Goal: Task Accomplishment & Management: Complete application form

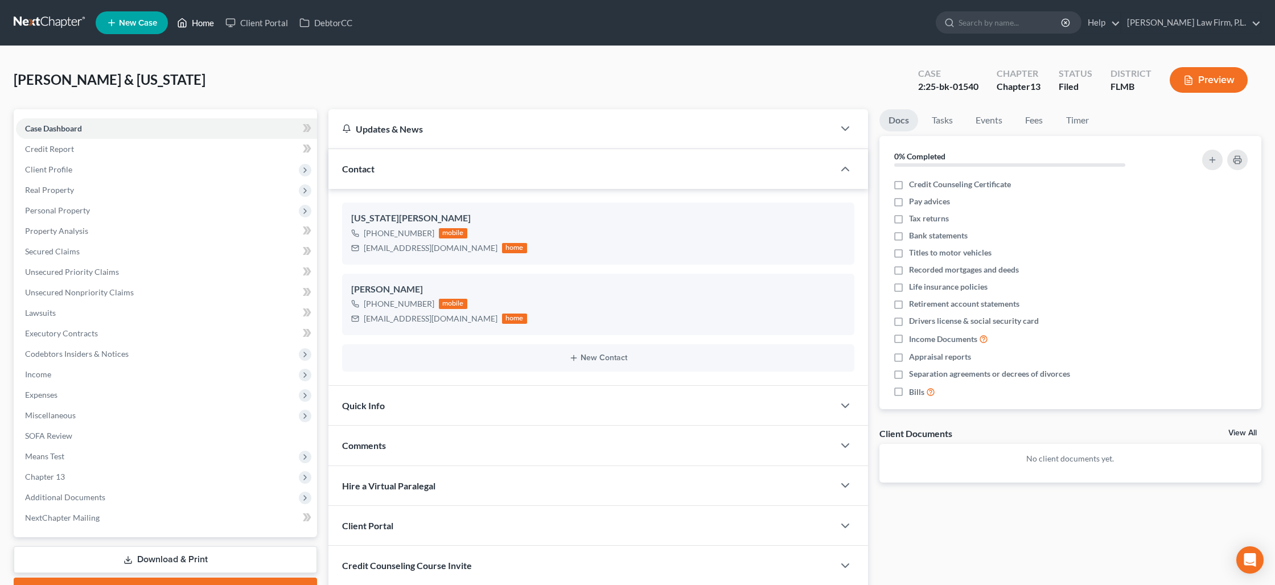
click at [190, 27] on link "Home" at bounding box center [195, 23] width 48 height 20
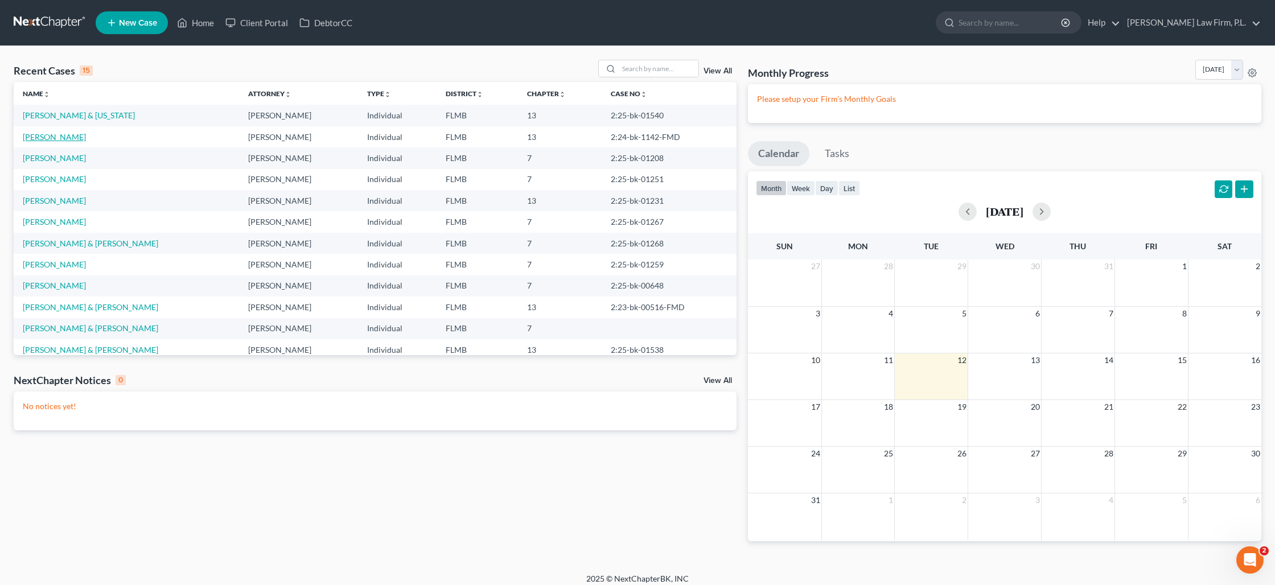
click at [67, 138] on link "Douglas, Sara" at bounding box center [54, 137] width 63 height 10
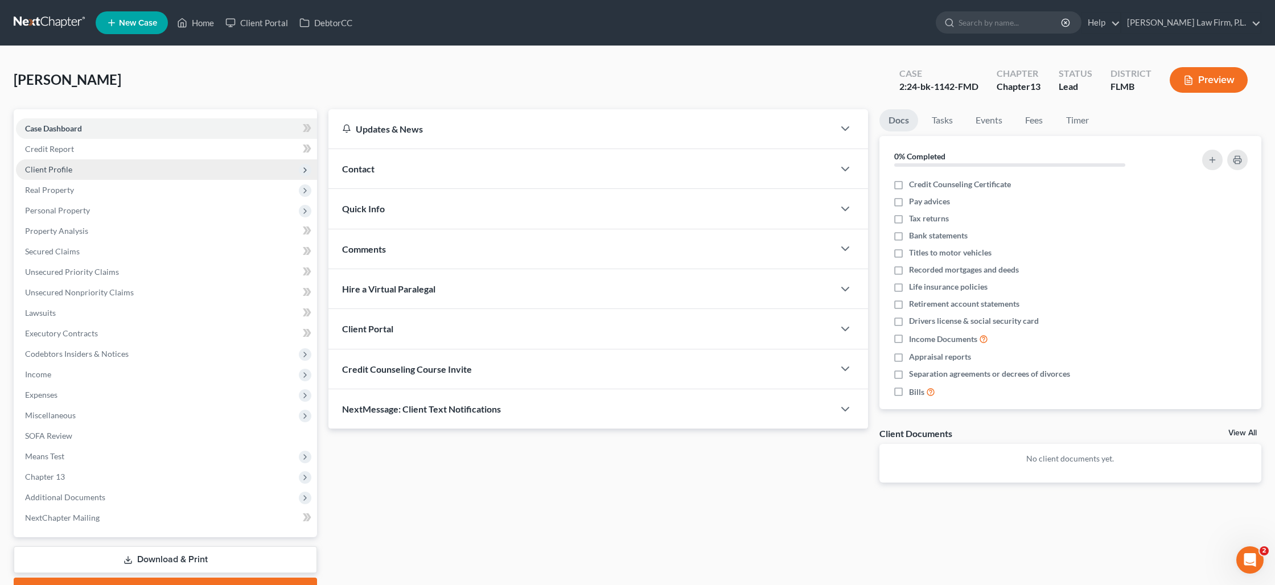
click at [53, 168] on span "Client Profile" at bounding box center [48, 169] width 47 height 10
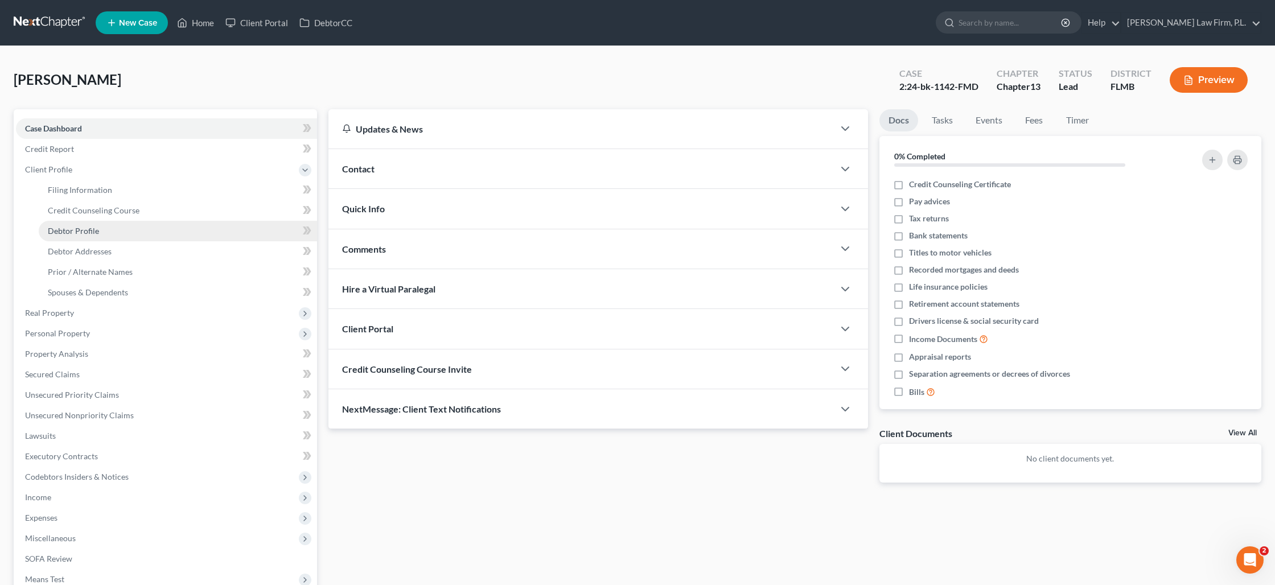
click at [75, 233] on span "Debtor Profile" at bounding box center [73, 231] width 51 height 10
select select "0"
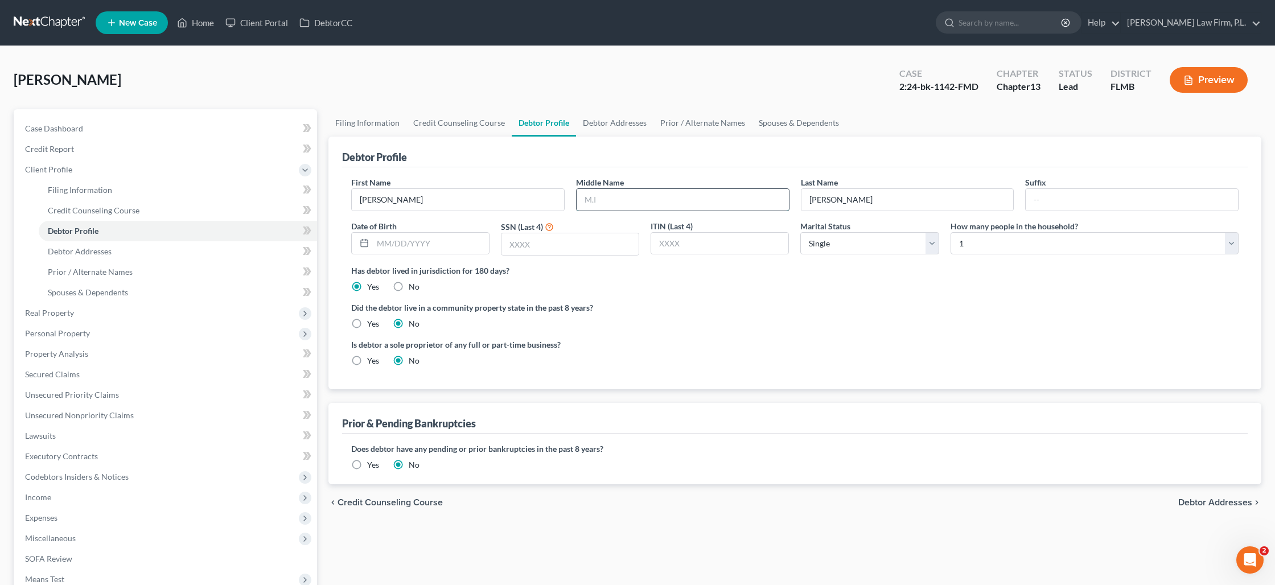
click at [600, 200] on input "text" at bounding box center [682, 200] width 212 height 22
paste input "2:24-bk-01142-FMD"
drag, startPoint x: 667, startPoint y: 199, endPoint x: 579, endPoint y: 196, distance: 88.2
click at [579, 196] on input "2:24-bk-01142-FMD" at bounding box center [682, 200] width 212 height 22
type input "2:24-bk-01142-FMD"
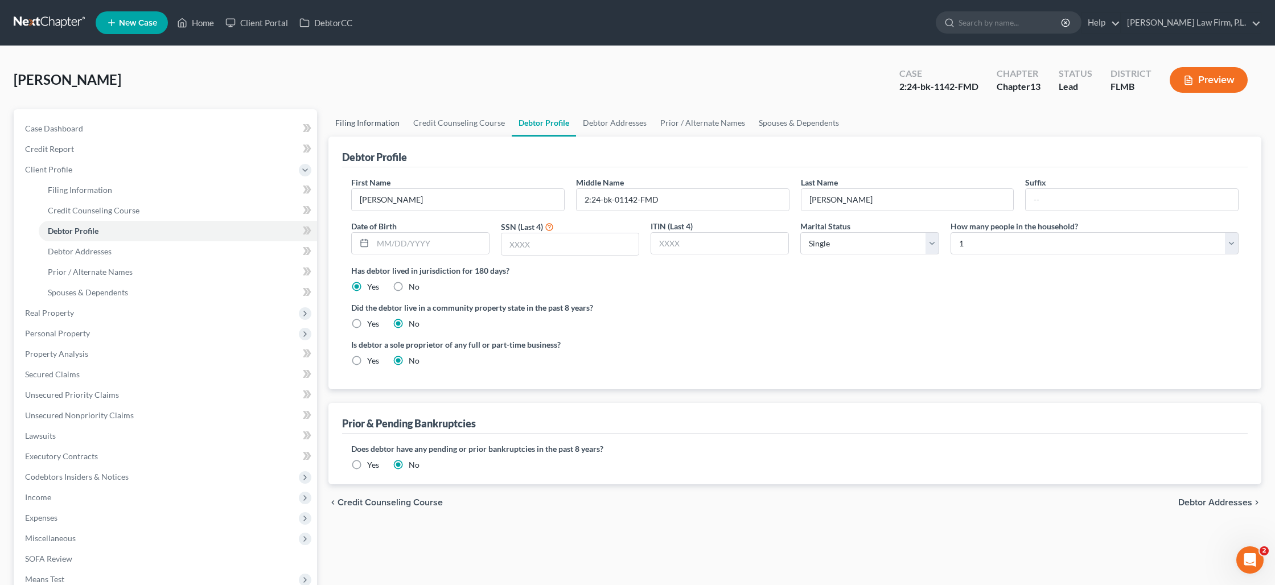
click at [348, 121] on link "Filing Information" at bounding box center [367, 122] width 78 height 27
select select "1"
select select "0"
select select "3"
select select "0"
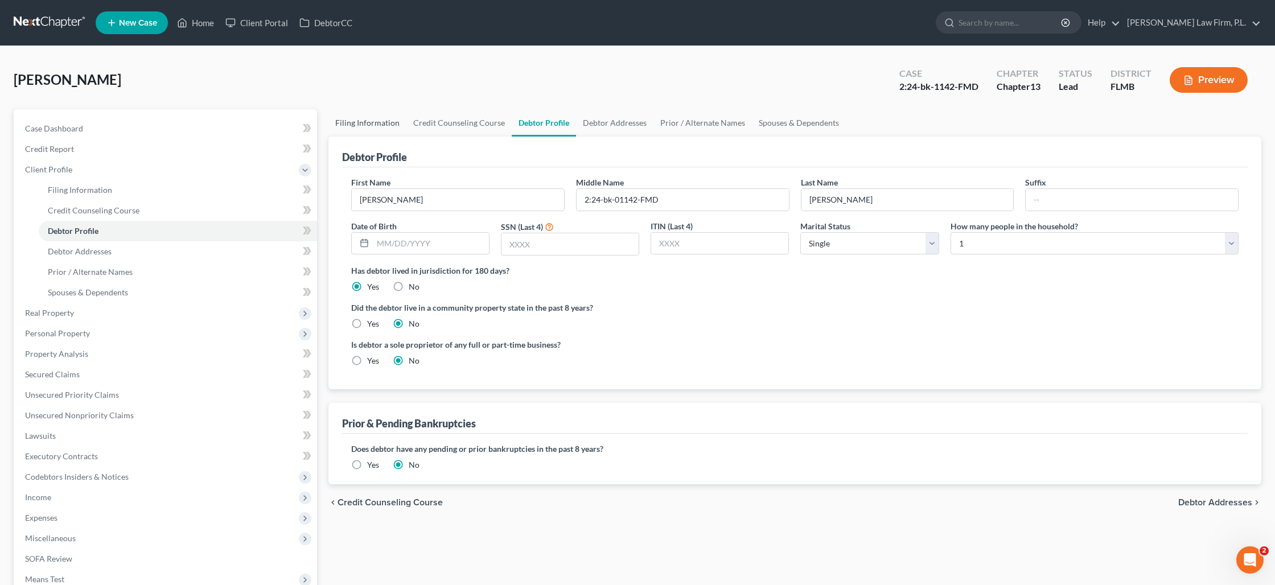
select select "9"
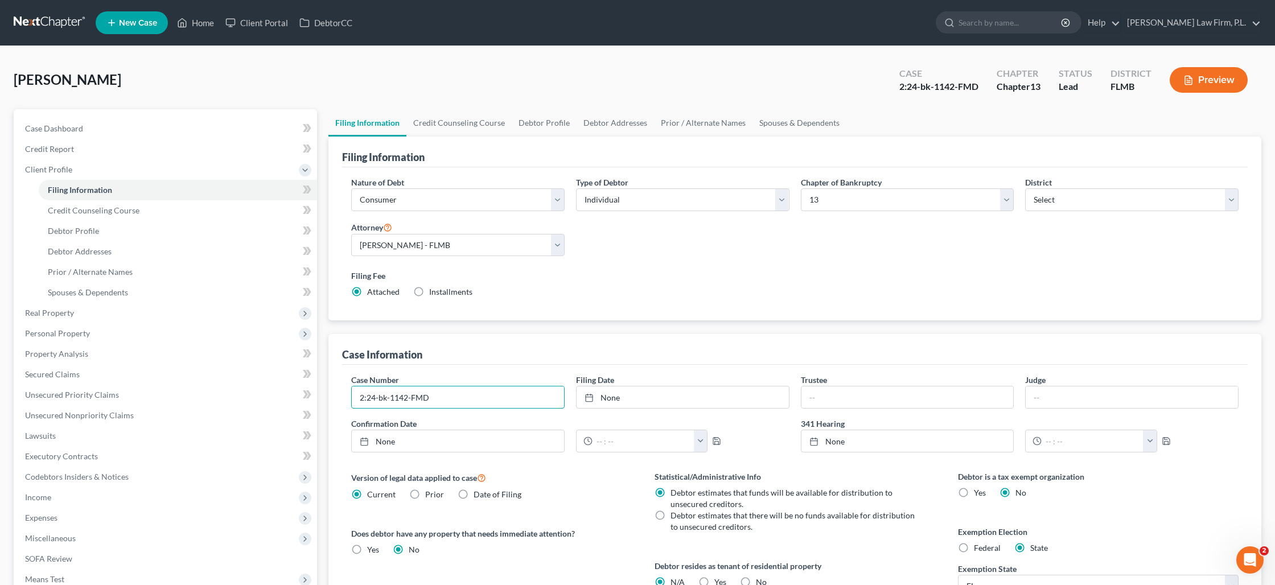
drag, startPoint x: 434, startPoint y: 398, endPoint x: 333, endPoint y: 403, distance: 100.3
click at [333, 403] on div "Case Information Case Number 2:24-bk-1142-FMD Filing Date None close Date Time …" at bounding box center [794, 502] width 933 height 336
click at [369, 398] on input "2:24-bk-1142-FMD" at bounding box center [458, 397] width 212 height 22
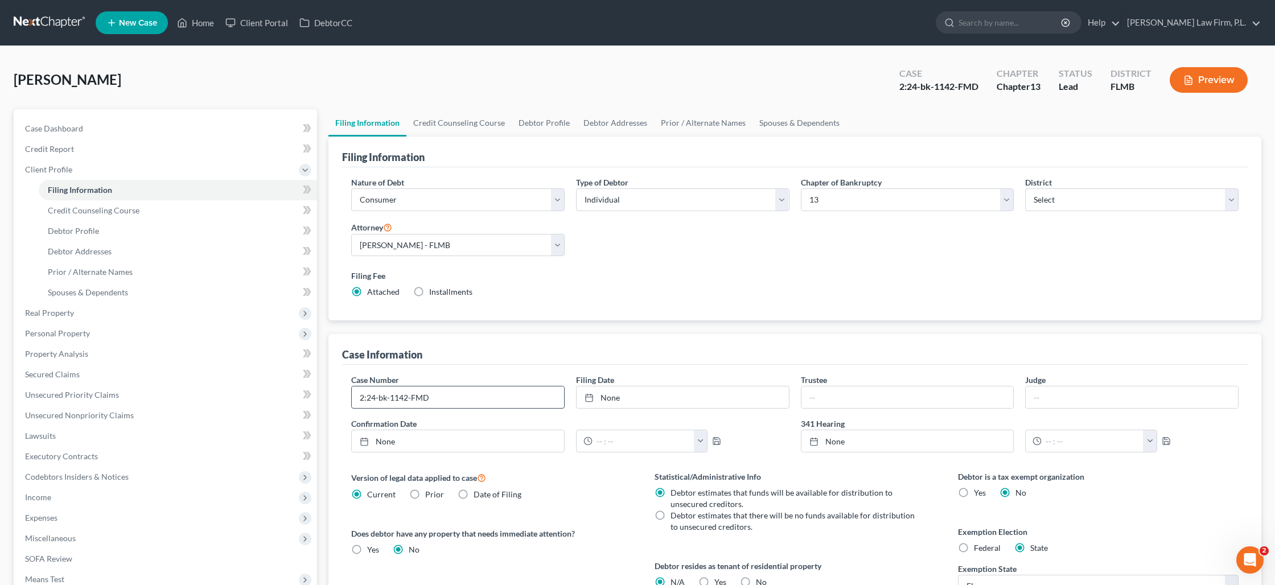
paste input "0"
type input "2:24-bk-01142-FMD"
type input "8/12/2025"
click at [610, 390] on link "8/12/2025" at bounding box center [682, 397] width 212 height 22
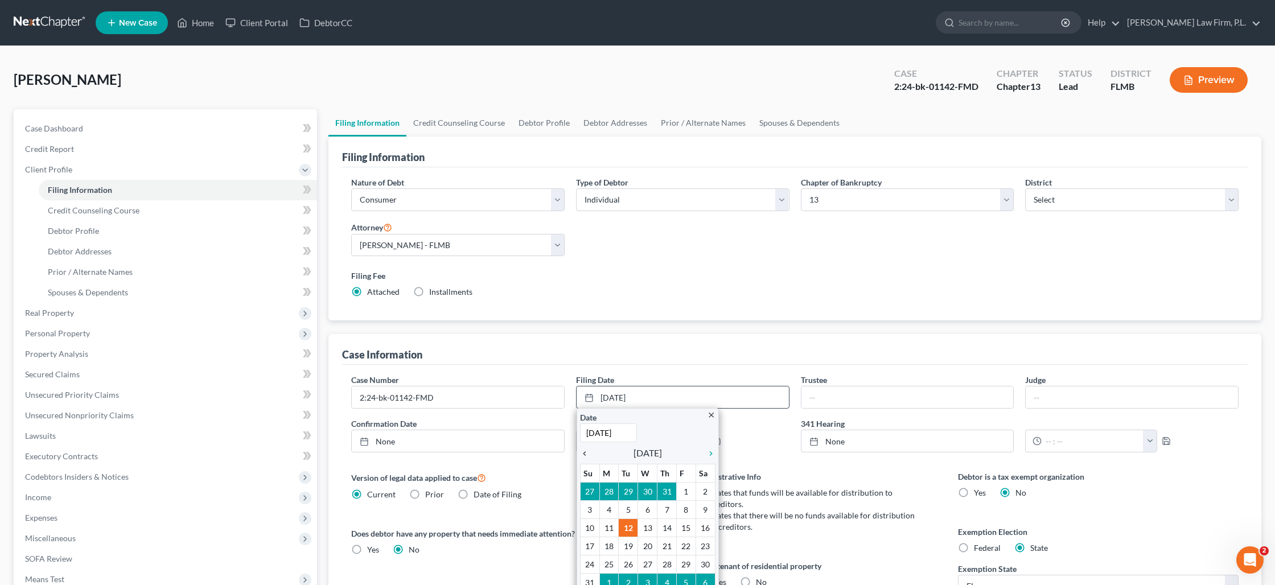
click at [580, 453] on icon "chevron_left" at bounding box center [587, 453] width 15 height 9
click at [580, 452] on icon "chevron_left" at bounding box center [587, 453] width 15 height 9
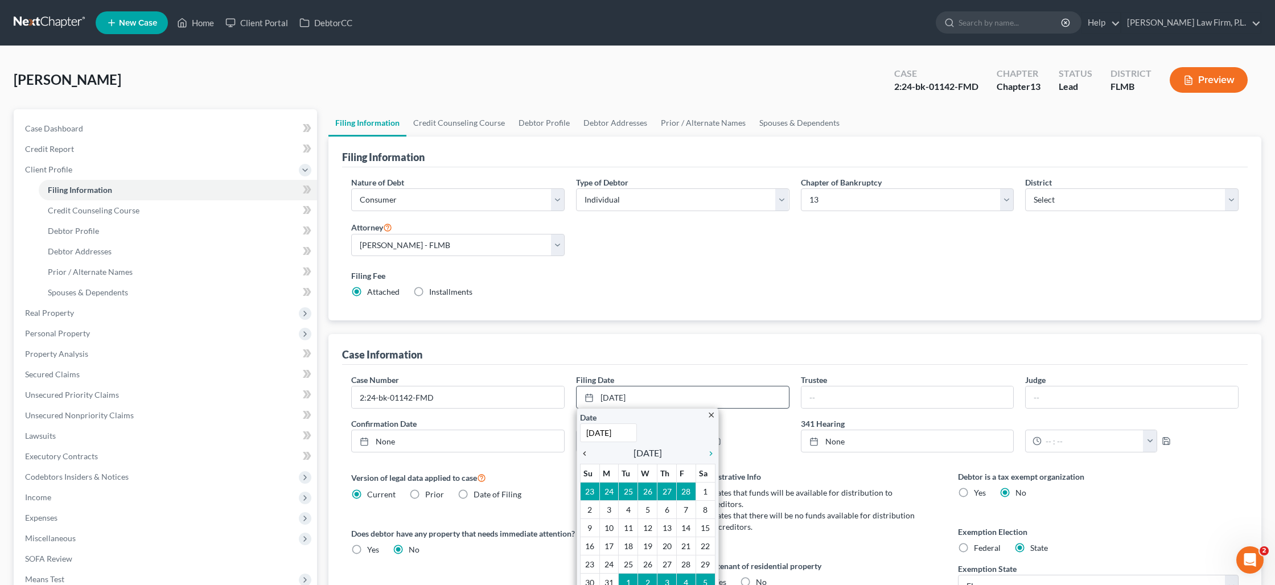
click at [580, 451] on icon "chevron_left" at bounding box center [587, 453] width 15 height 9
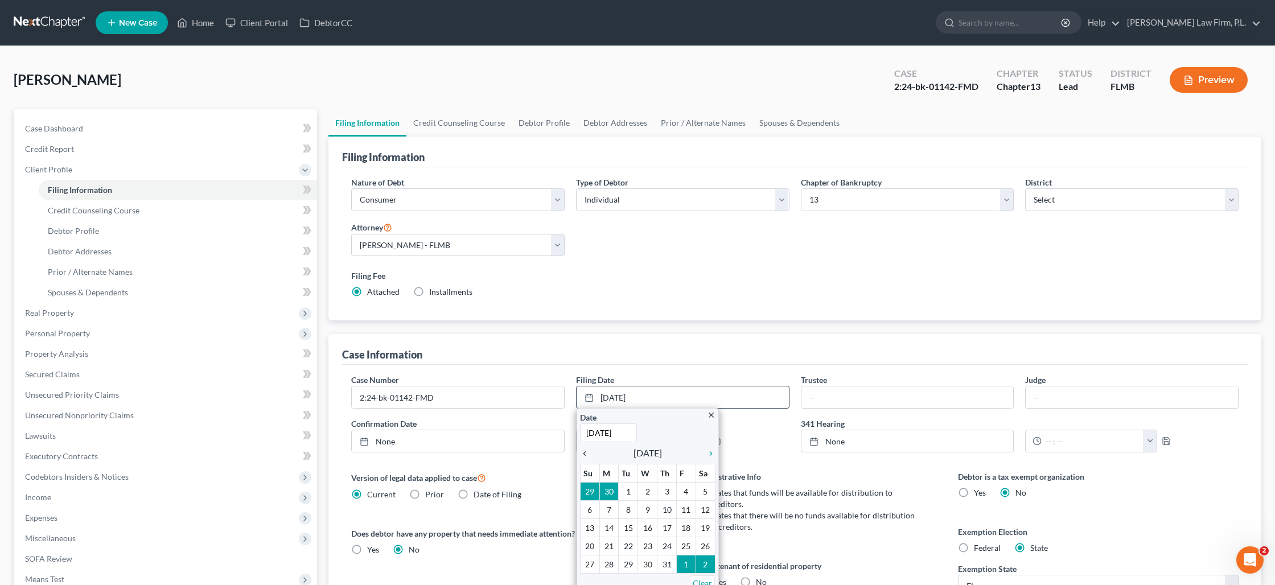
click at [581, 451] on icon "chevron_left" at bounding box center [587, 453] width 15 height 9
click at [582, 451] on icon "chevron_left" at bounding box center [587, 453] width 15 height 9
drag, startPoint x: 645, startPoint y: 560, endPoint x: 638, endPoint y: 552, distance: 11.3
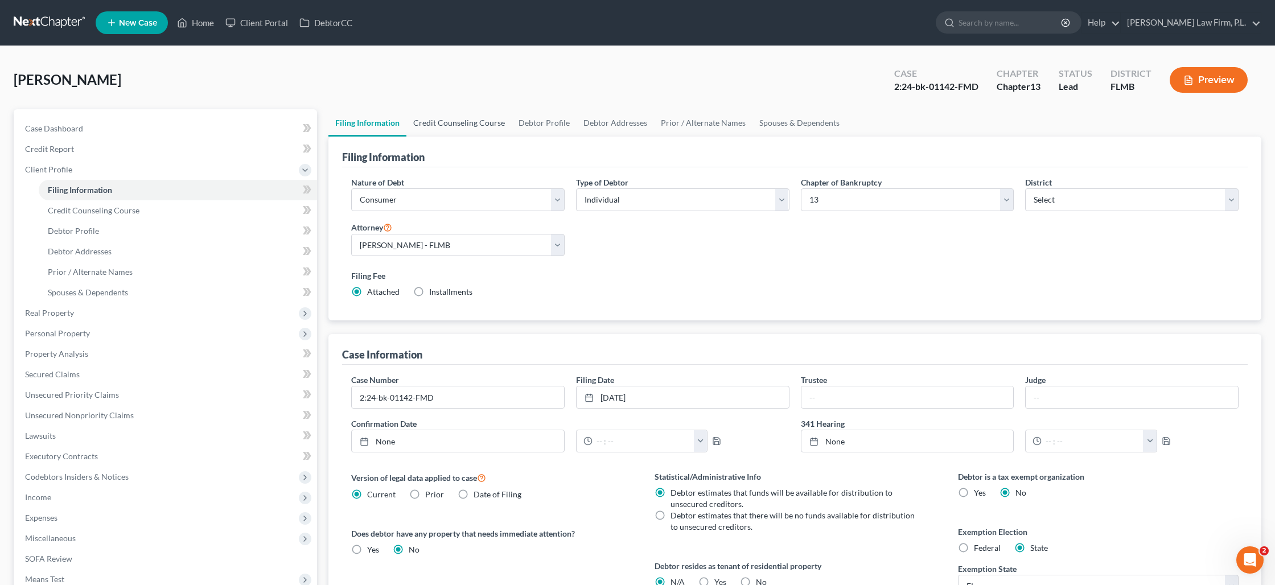
click at [465, 126] on link "Credit Counseling Course" at bounding box center [458, 122] width 105 height 27
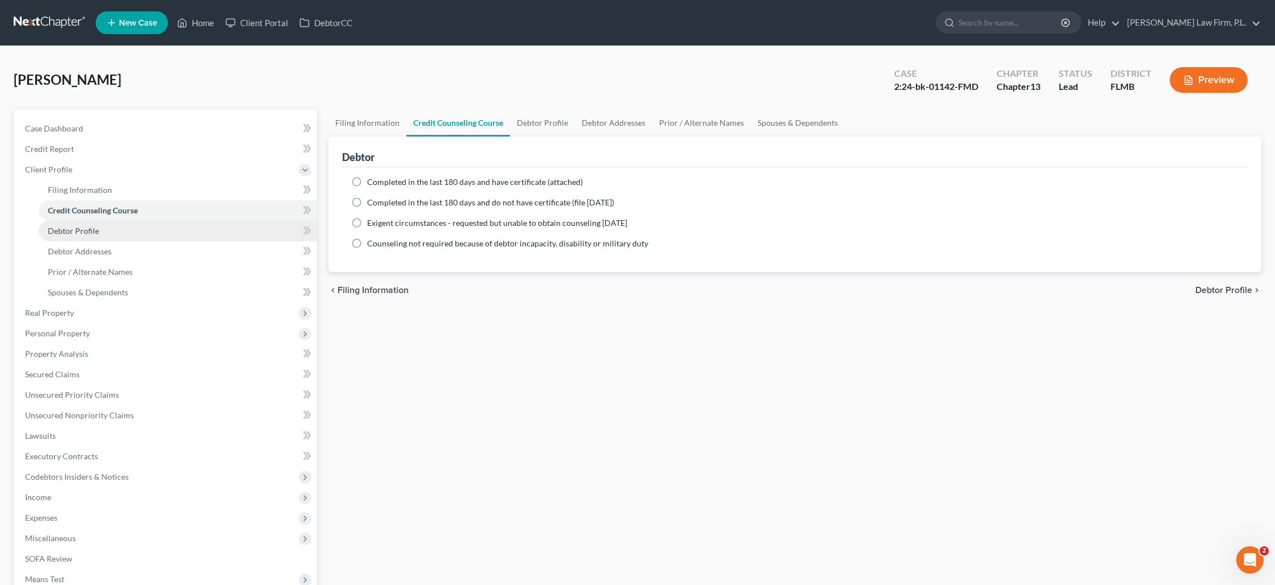
scroll to position [28, 0]
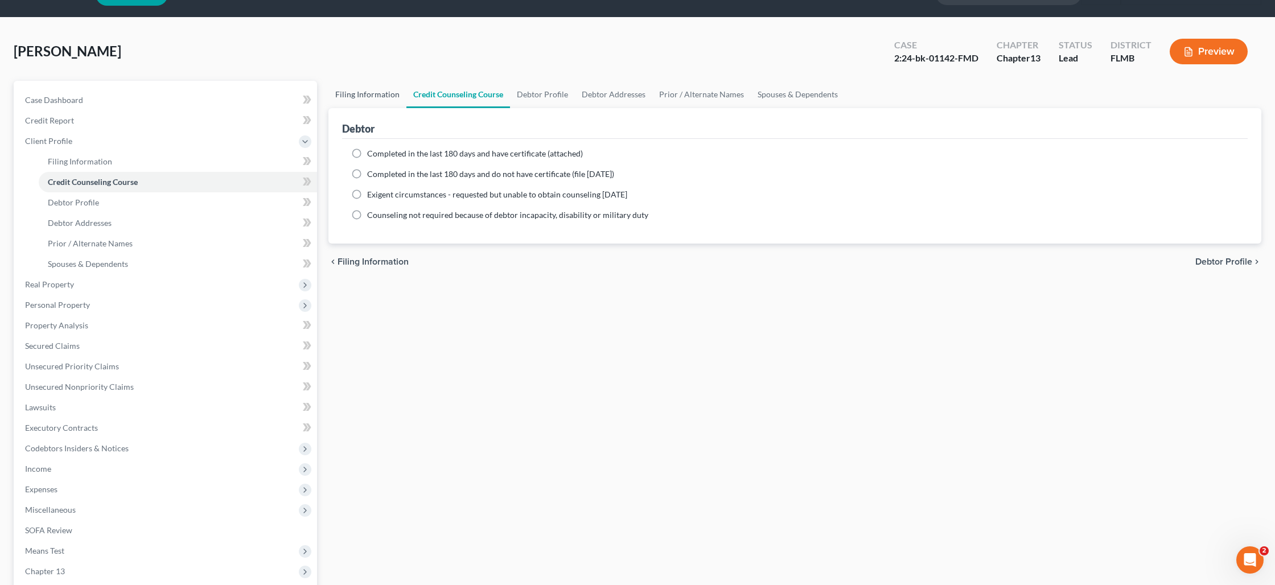
click at [376, 93] on link "Filing Information" at bounding box center [367, 94] width 78 height 27
select select "1"
select select "0"
select select "3"
select select "15"
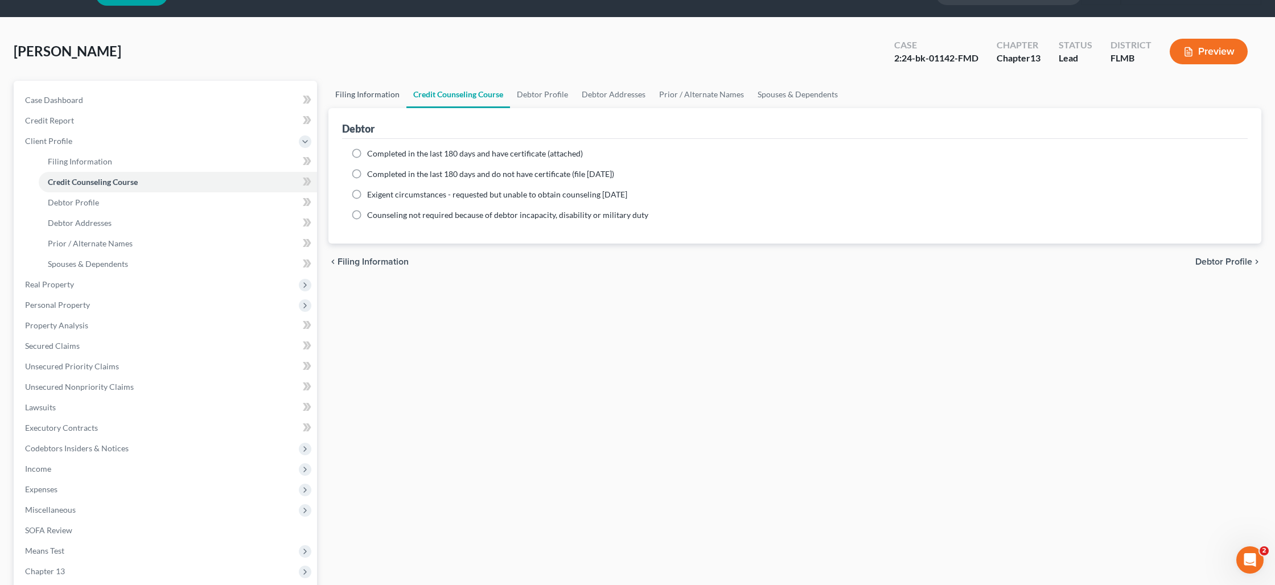
select select "0"
select select "9"
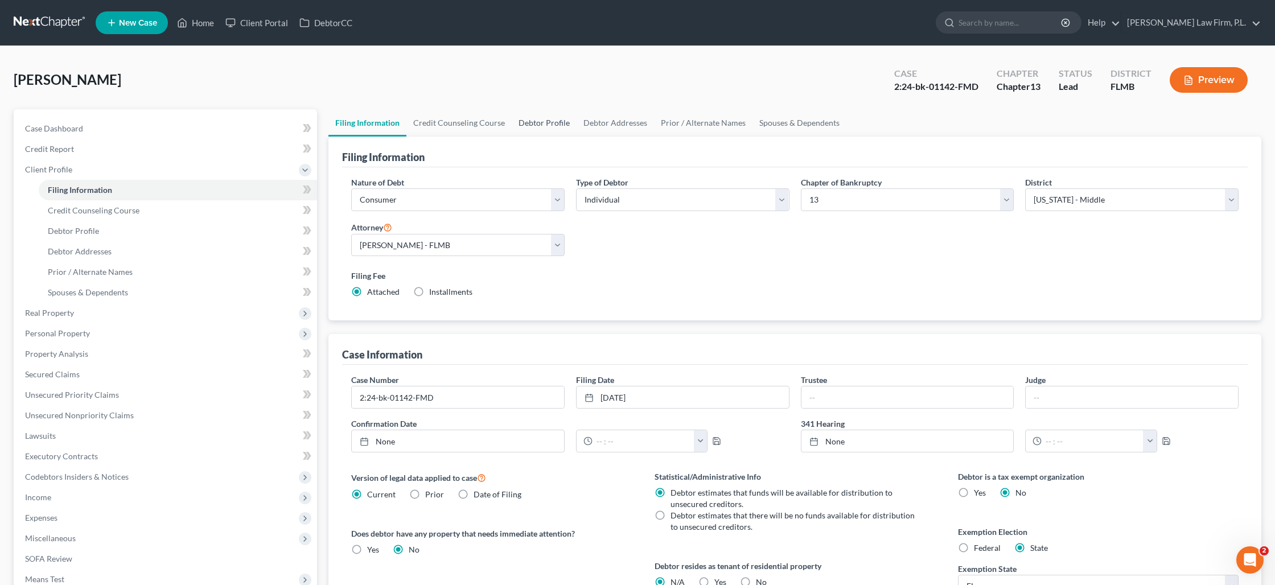
click at [550, 121] on link "Debtor Profile" at bounding box center [544, 122] width 65 height 27
select select "0"
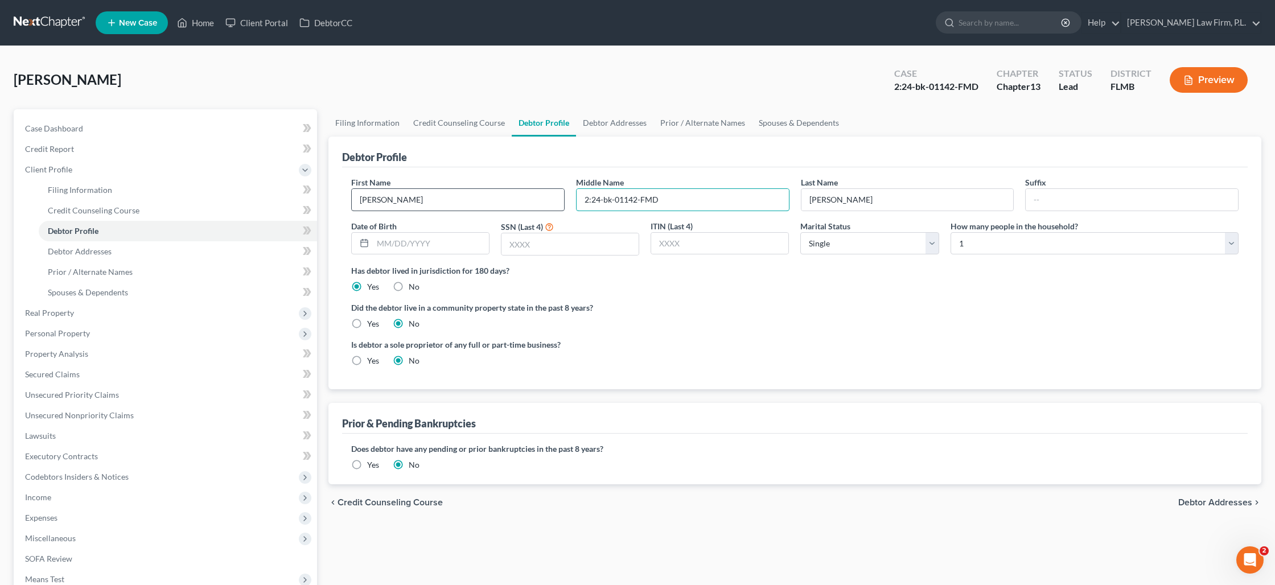
drag, startPoint x: 665, startPoint y: 201, endPoint x: 562, endPoint y: 200, distance: 103.0
click at [562, 200] on div "First Name Sara Middle Name 2:24-bk-01142-FMD Last Name Douglas Suffix Date of …" at bounding box center [794, 220] width 898 height 88
paste input "O"
drag, startPoint x: 662, startPoint y: 197, endPoint x: 587, endPoint y: 193, distance: 74.6
click at [587, 193] on input "2:24-bk-01142-FMD" at bounding box center [682, 200] width 212 height 22
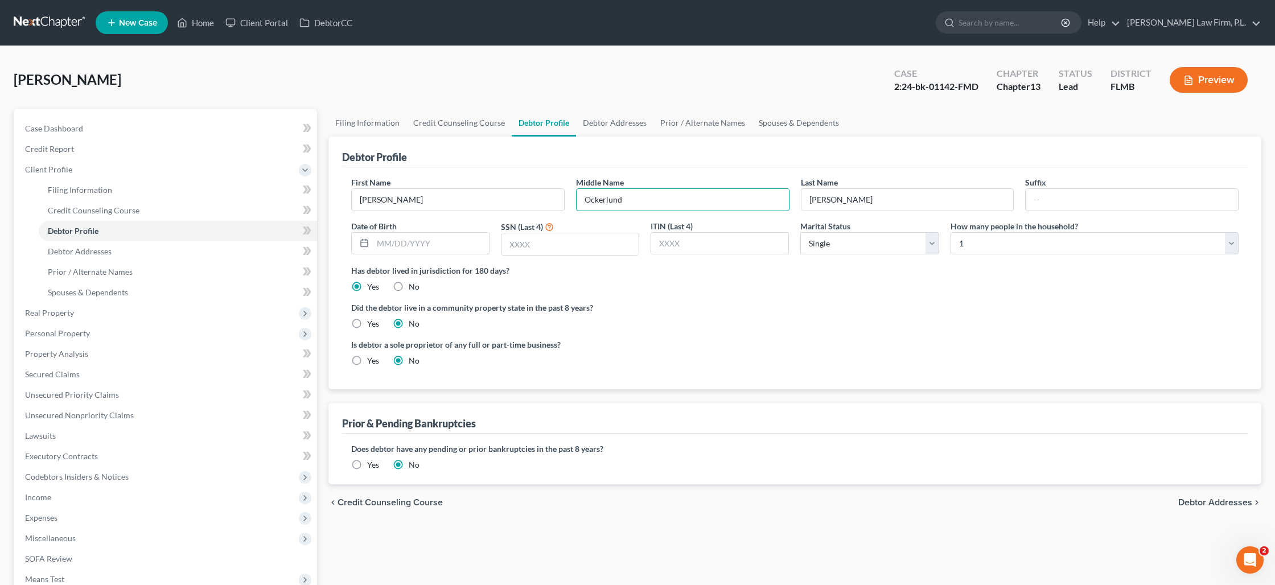
type input "Ockerlund"
drag, startPoint x: 584, startPoint y: 198, endPoint x: 558, endPoint y: 198, distance: 25.6
click at [558, 198] on div "First Name Sara Middle Name Ockerlund Last Name Douglas Suffix Date of Birth SS…" at bounding box center [794, 220] width 898 height 88
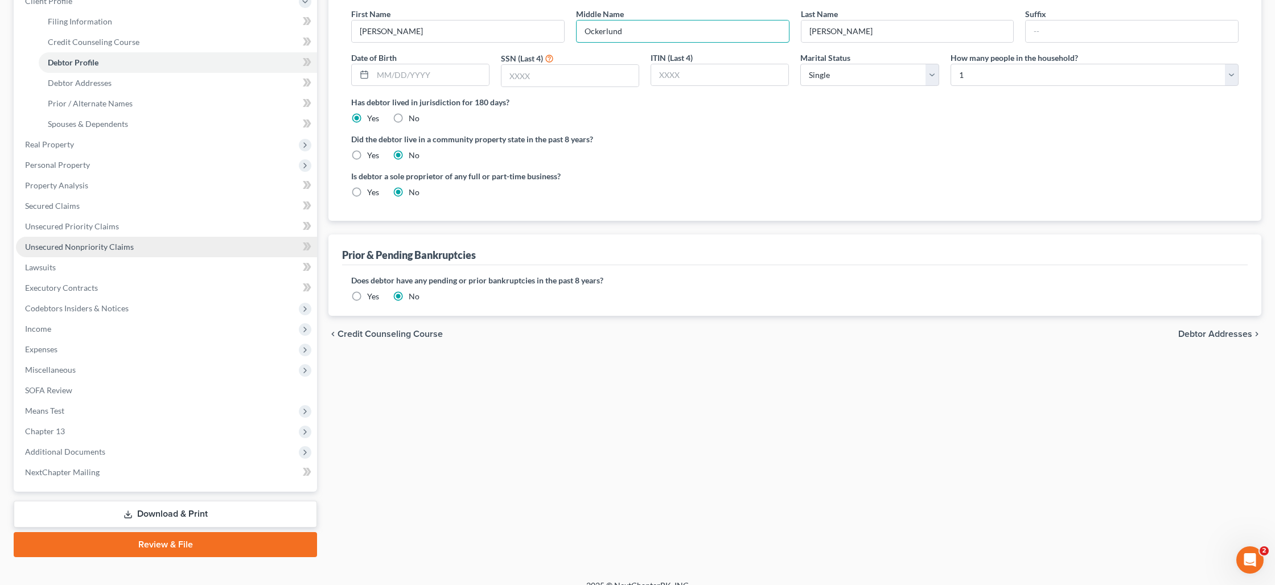
scroll to position [183, 0]
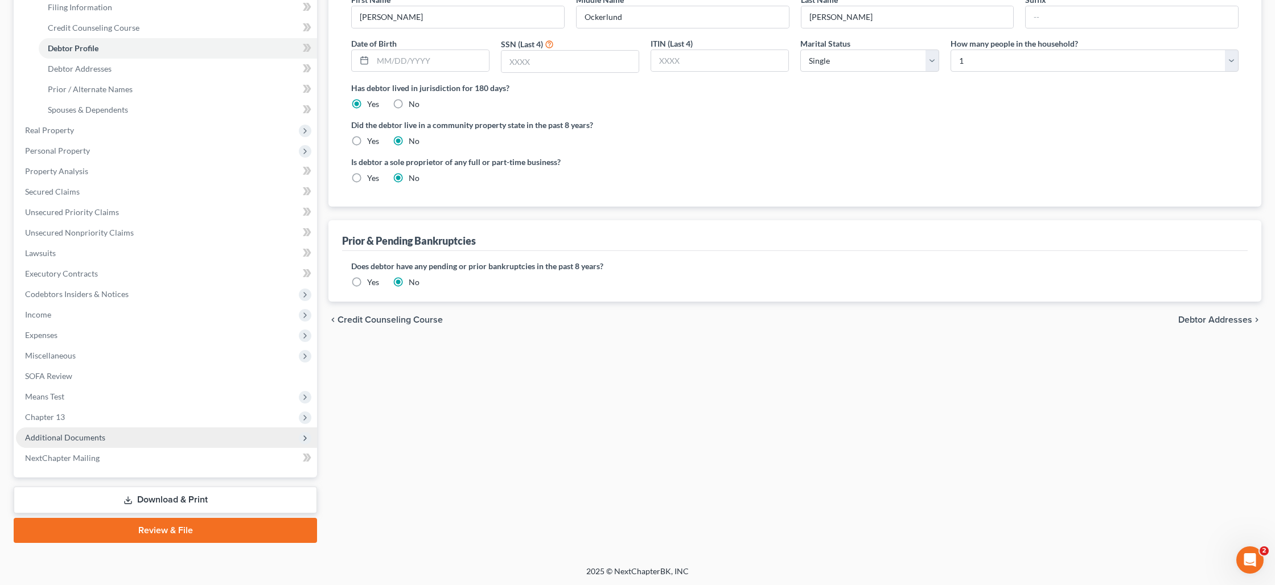
click at [76, 432] on span "Additional Documents" at bounding box center [65, 437] width 80 height 10
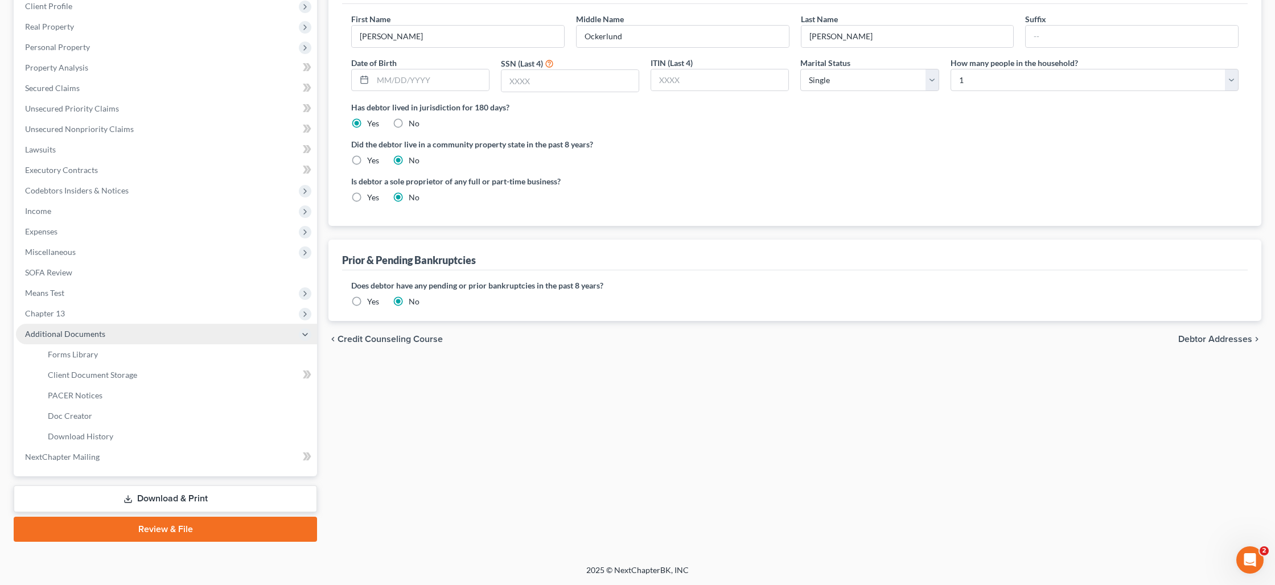
scroll to position [162, 0]
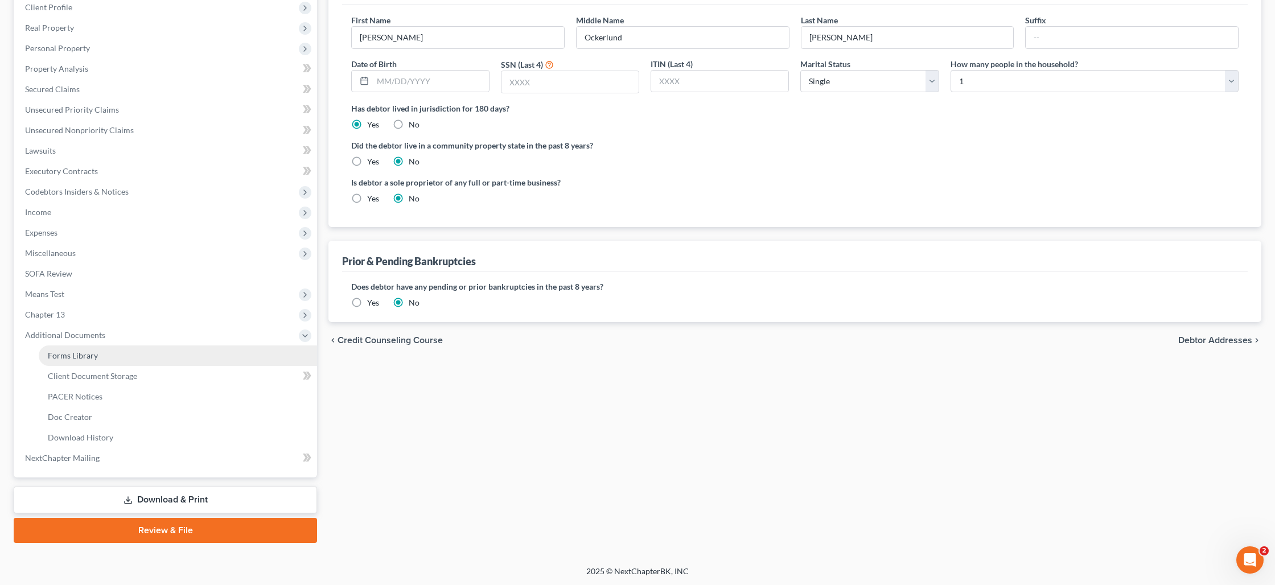
click at [79, 354] on span "Forms Library" at bounding box center [73, 356] width 50 height 10
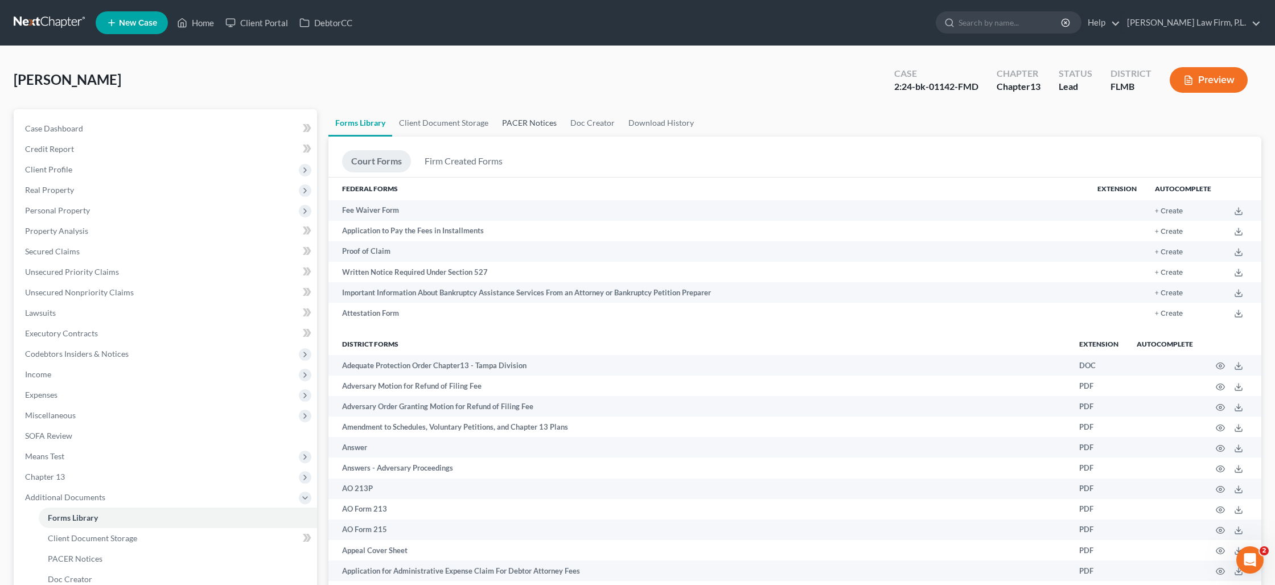
click at [539, 124] on link "PACER Notices" at bounding box center [529, 122] width 68 height 27
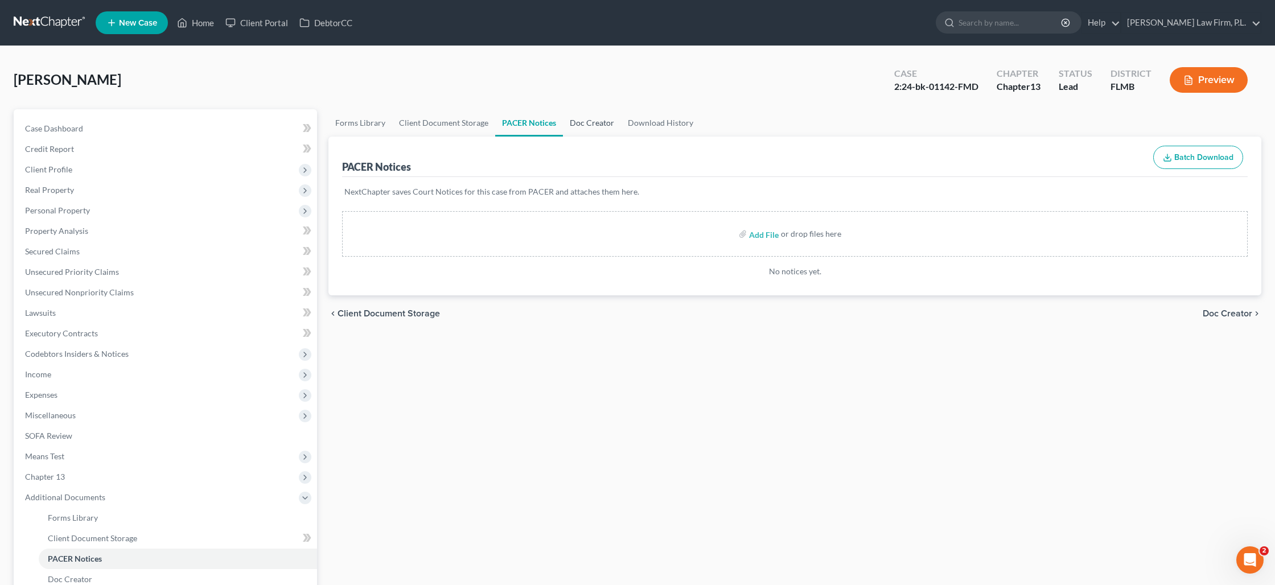
click at [583, 124] on link "Doc Creator" at bounding box center [592, 122] width 58 height 27
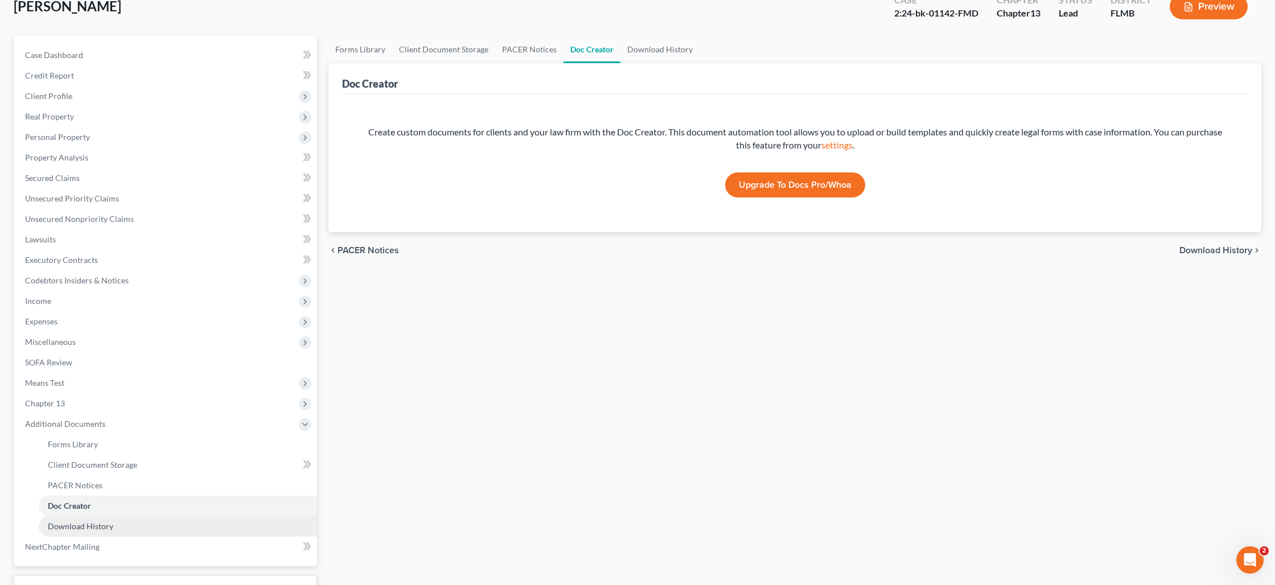
scroll to position [75, 0]
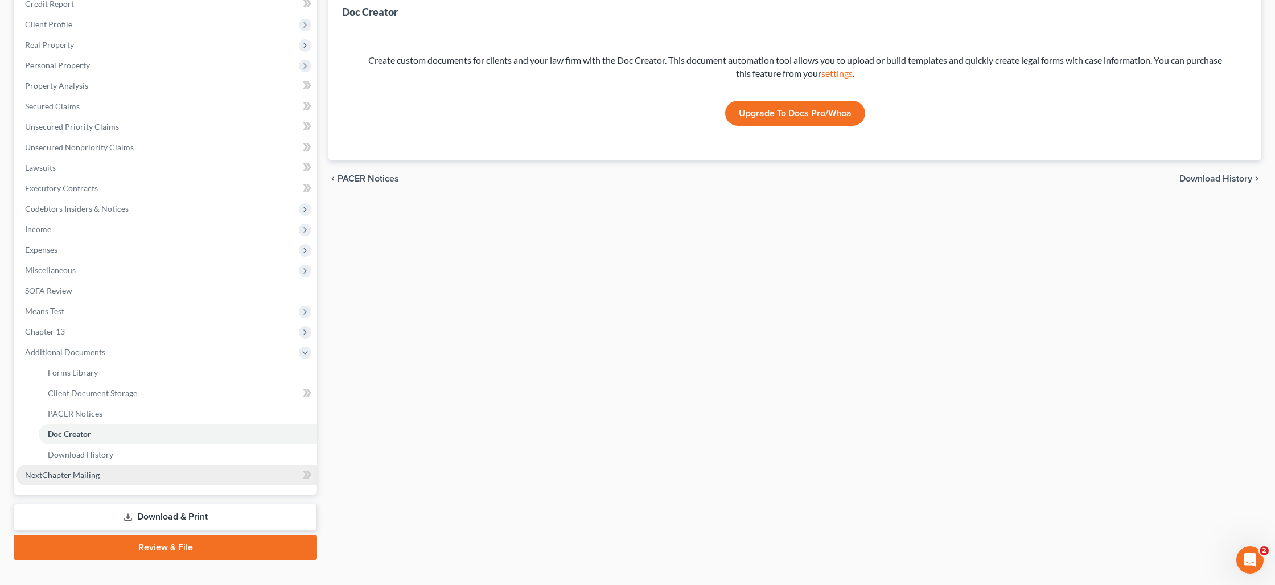
click at [117, 472] on link "NextChapter Mailing" at bounding box center [166, 475] width 301 height 20
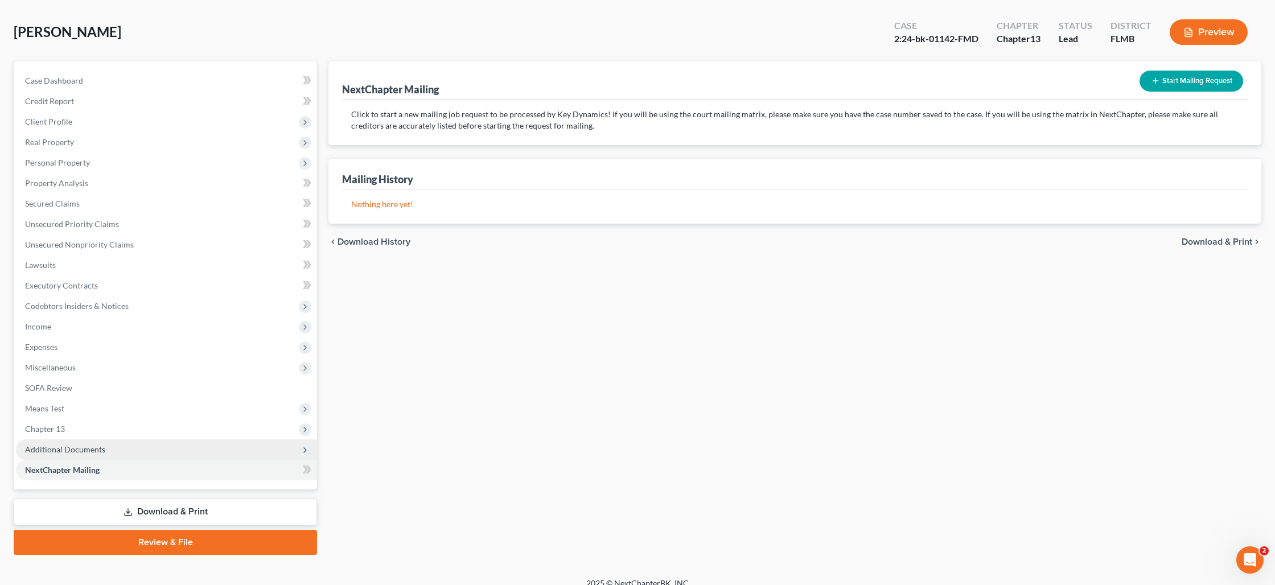
scroll to position [47, 0]
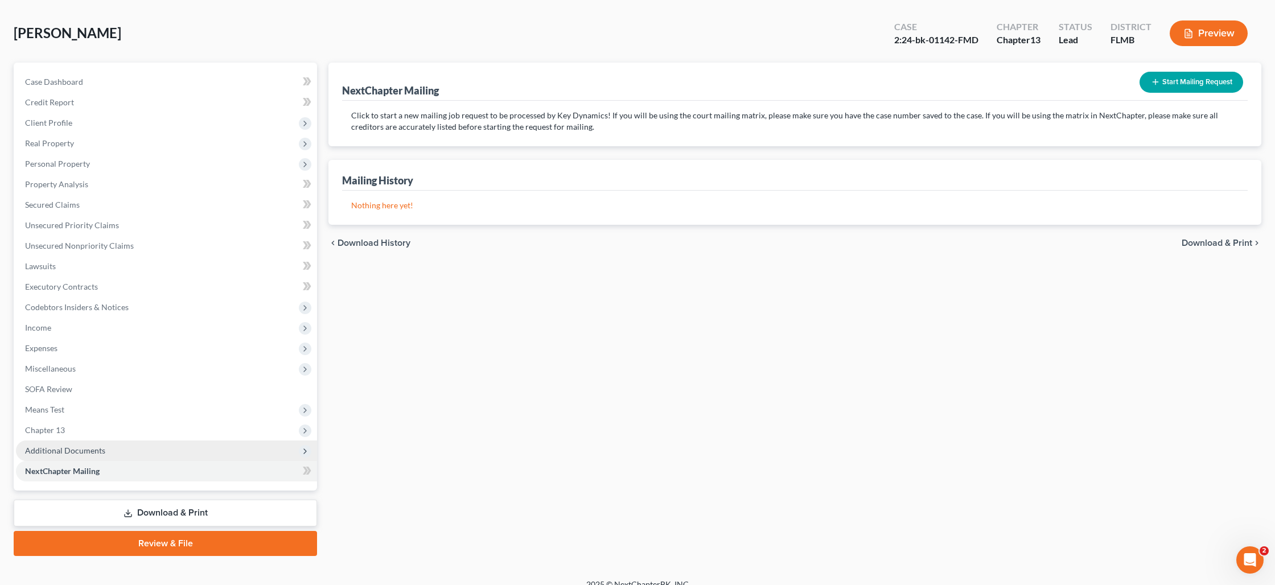
click at [85, 446] on span "Additional Documents" at bounding box center [65, 451] width 80 height 10
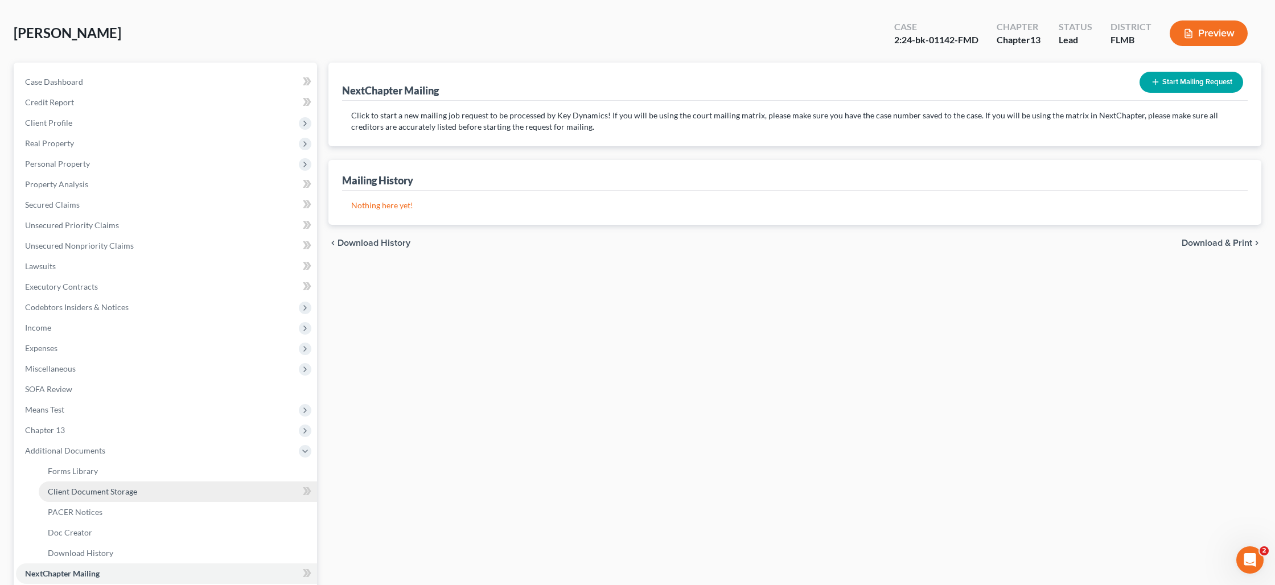
click at [92, 488] on span "Client Document Storage" at bounding box center [92, 491] width 89 height 10
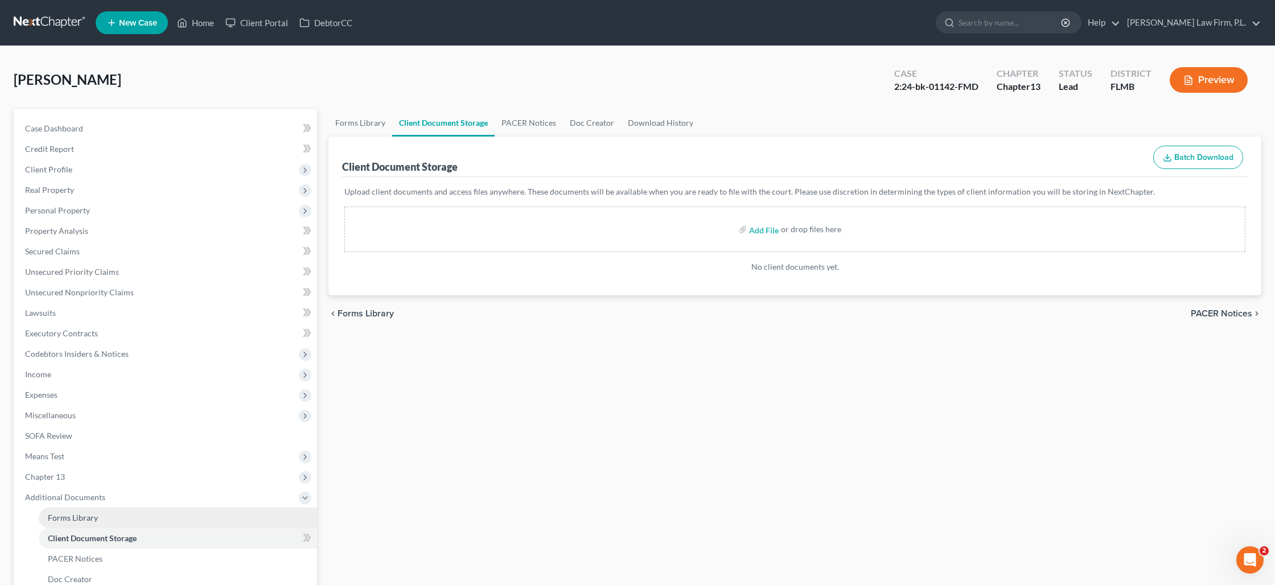
click at [90, 517] on span "Forms Library" at bounding box center [73, 518] width 50 height 10
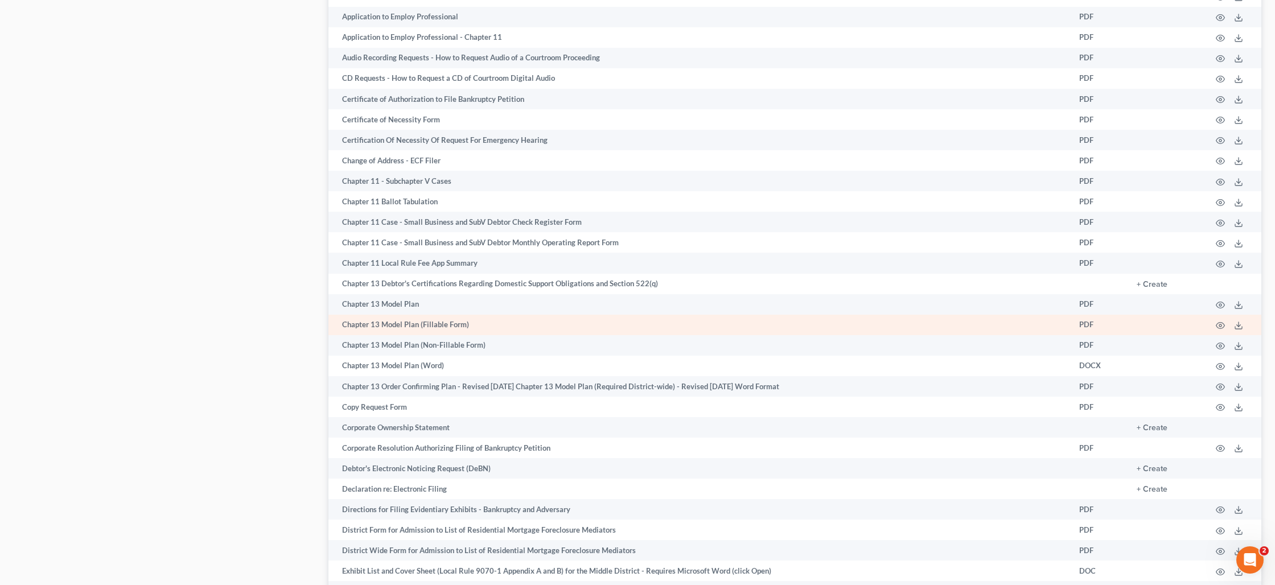
scroll to position [720, 0]
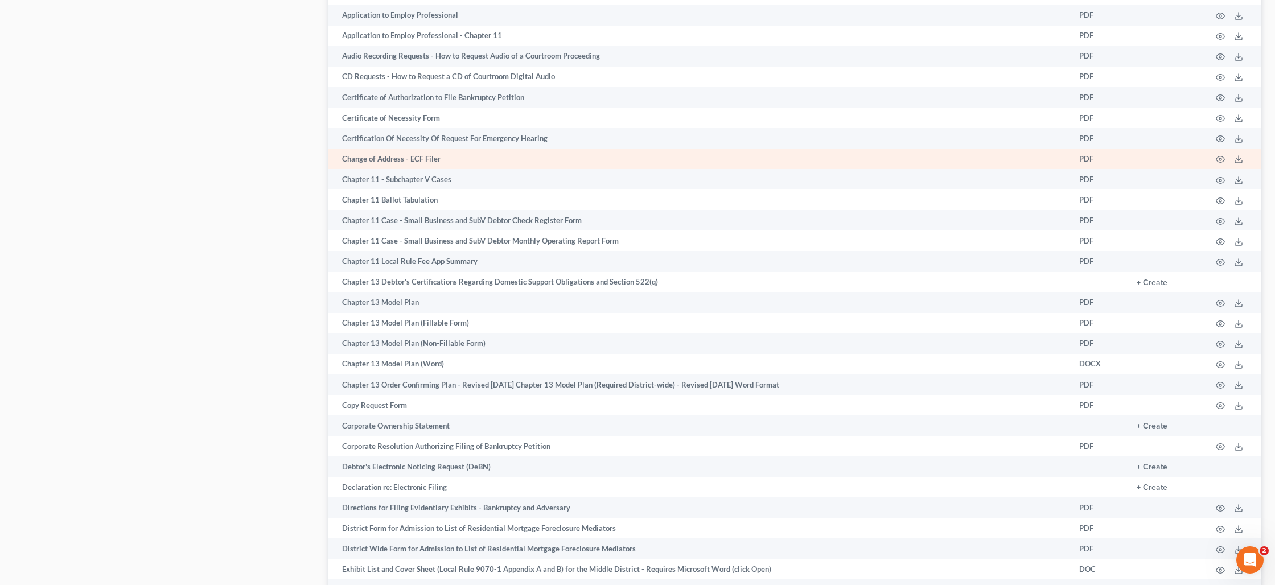
click at [407, 161] on td "Change of Address - ECF Filer" at bounding box center [698, 159] width 741 height 20
click at [1214, 158] on td at bounding box center [1231, 159] width 59 height 20
click at [1219, 158] on circle "button" at bounding box center [1220, 159] width 2 height 2
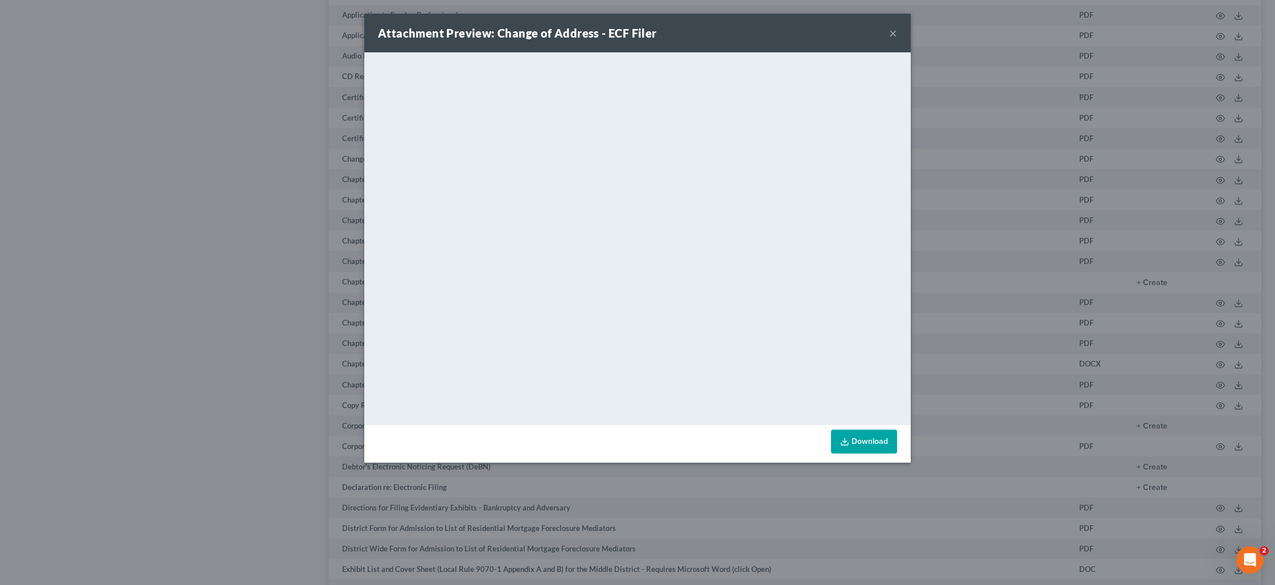
click at [894, 34] on button "×" at bounding box center [893, 33] width 8 height 14
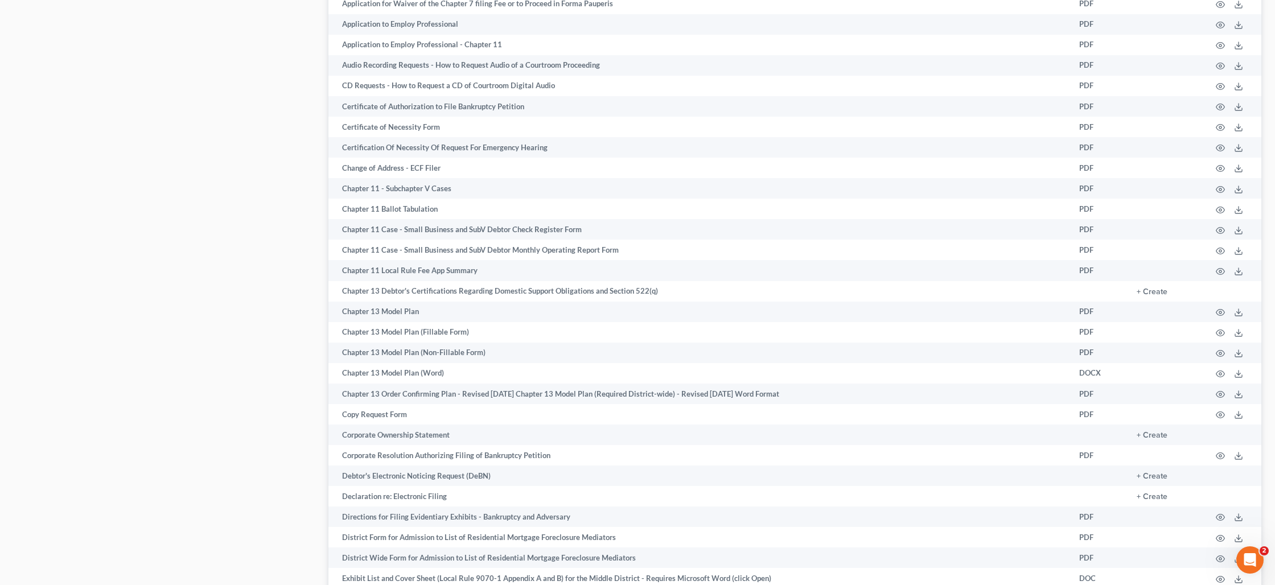
scroll to position [0, 0]
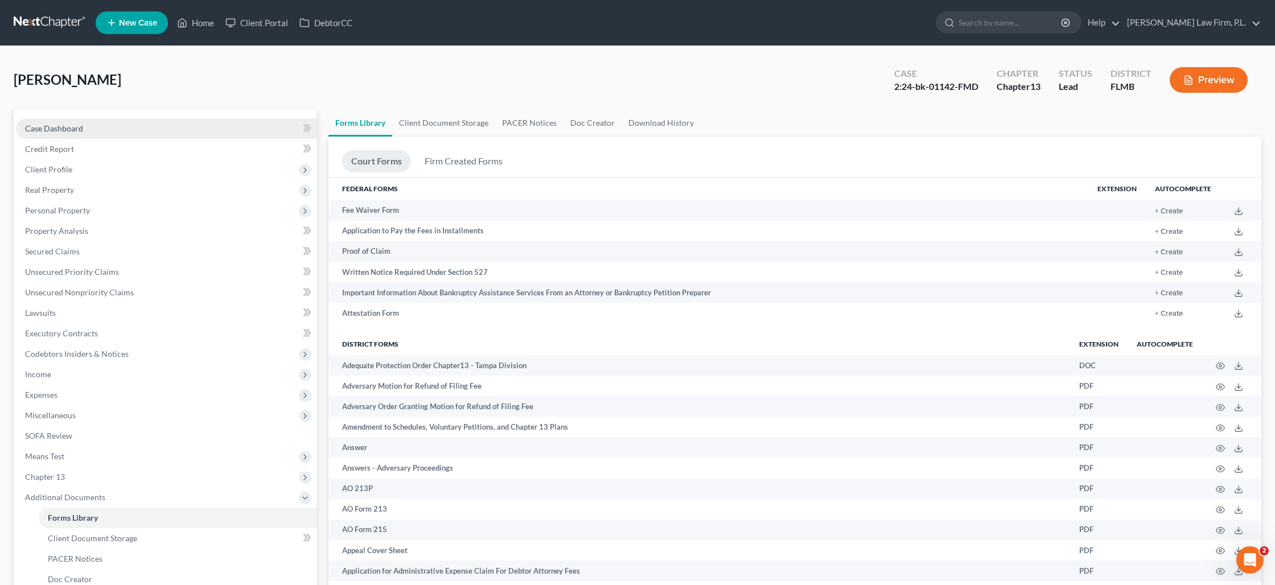
click at [94, 129] on link "Case Dashboard" at bounding box center [166, 128] width 301 height 20
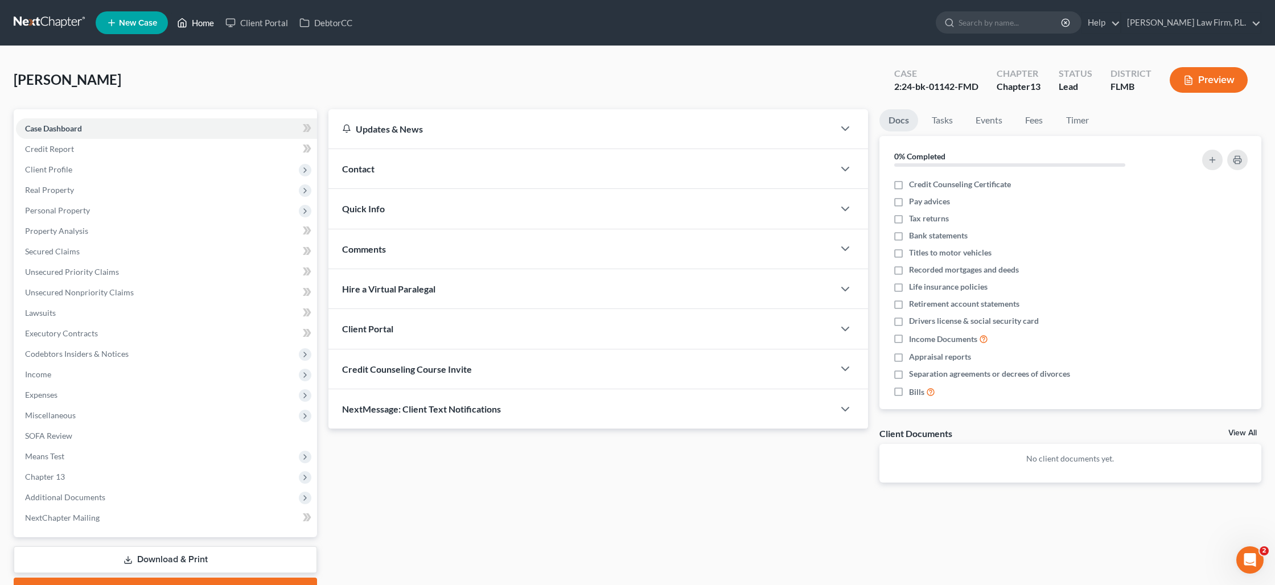
click at [201, 18] on link "Home" at bounding box center [195, 23] width 48 height 20
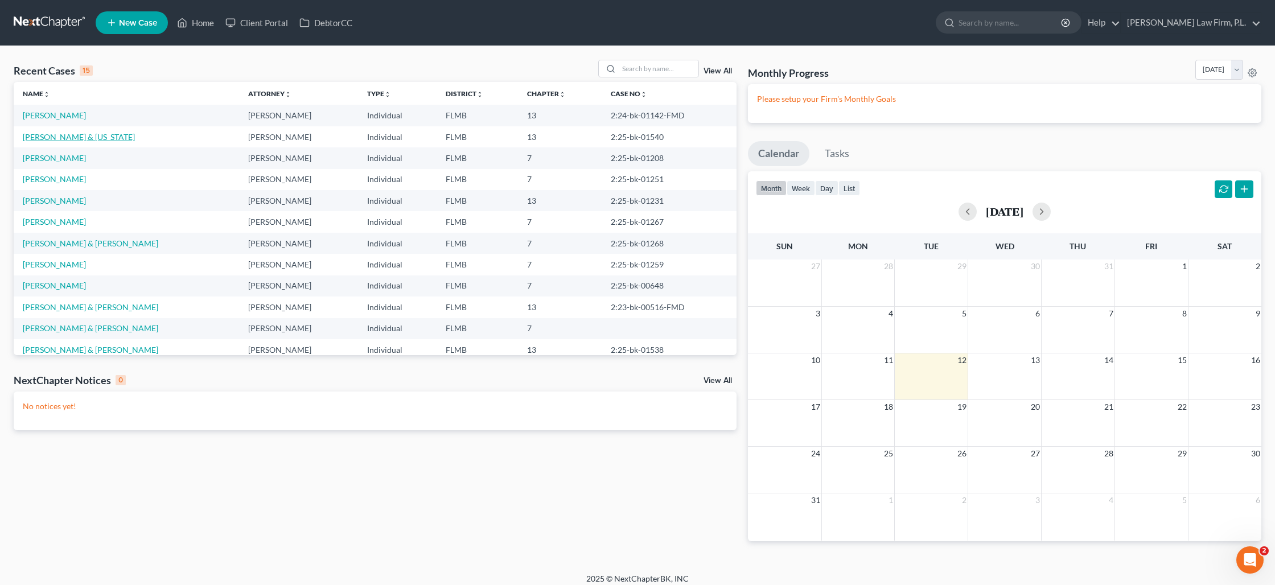
click at [39, 134] on link "[PERSON_NAME] & [US_STATE]" at bounding box center [79, 137] width 112 height 10
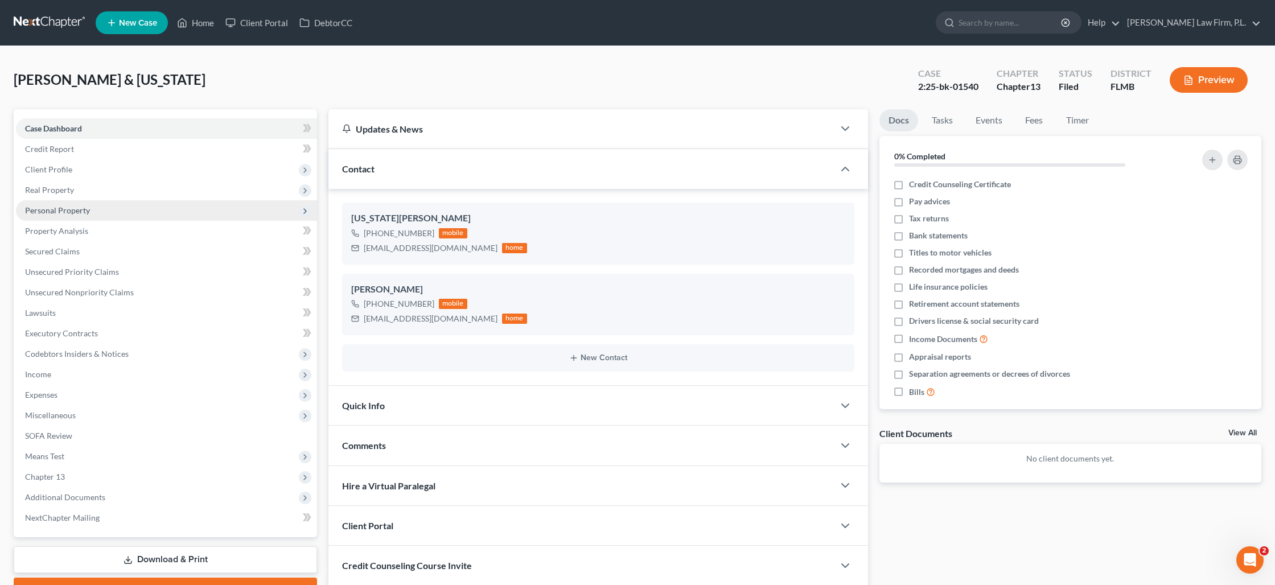
click at [67, 207] on span "Personal Property" at bounding box center [57, 210] width 65 height 10
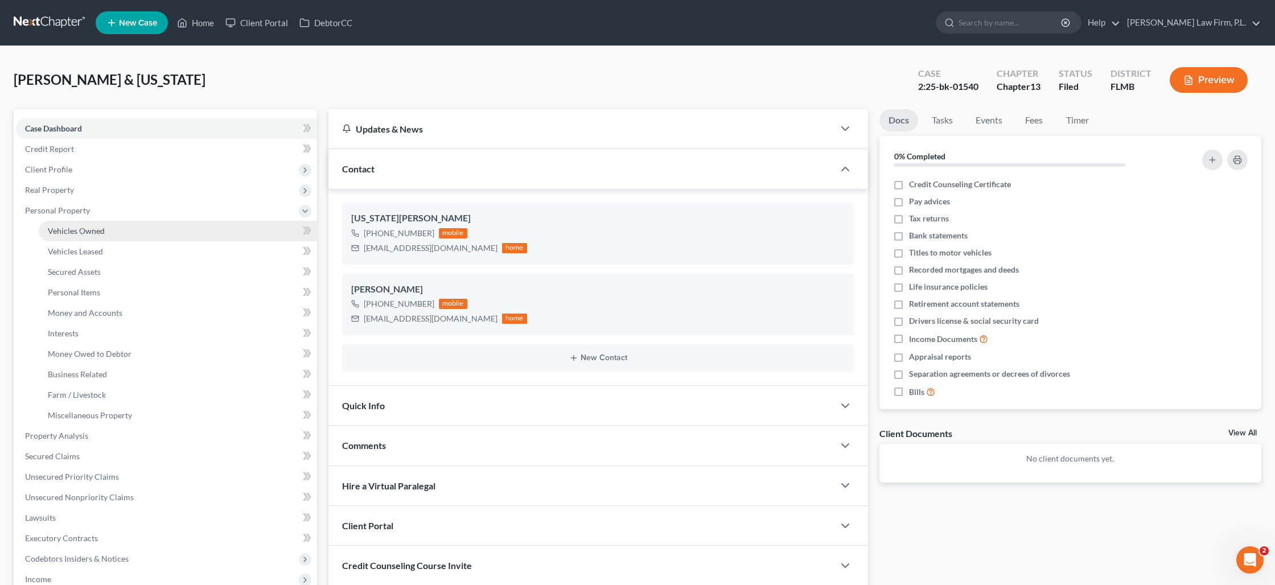
click at [77, 230] on span "Vehicles Owned" at bounding box center [76, 231] width 57 height 10
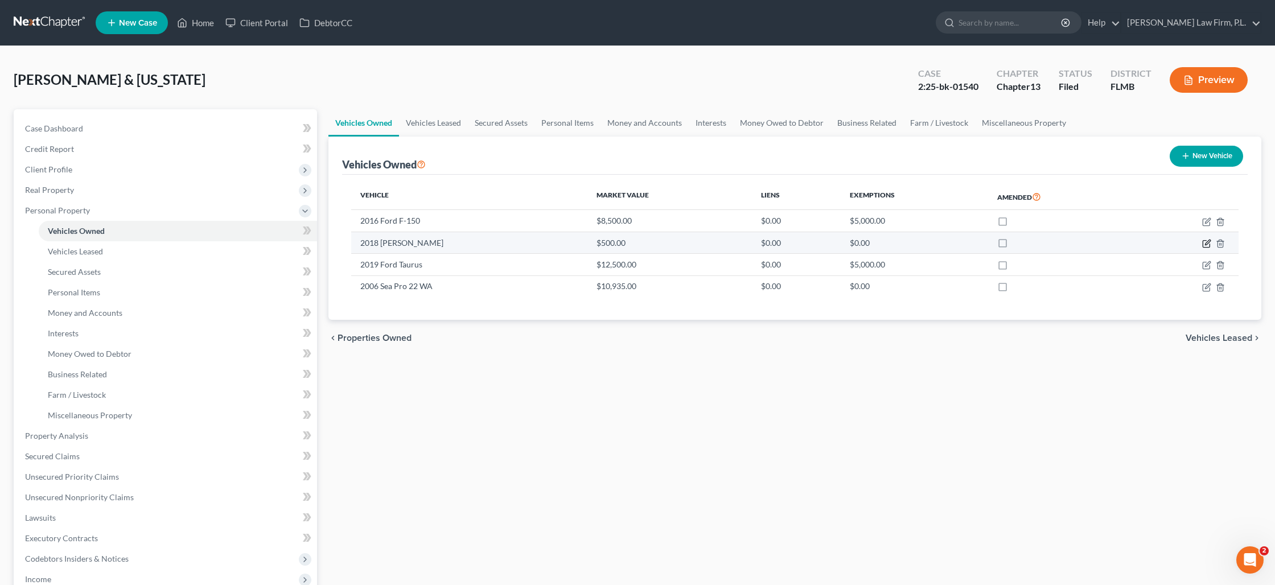
click at [1206, 244] on icon "button" at bounding box center [1207, 242] width 5 height 5
select select "3"
select select "8"
select select "0"
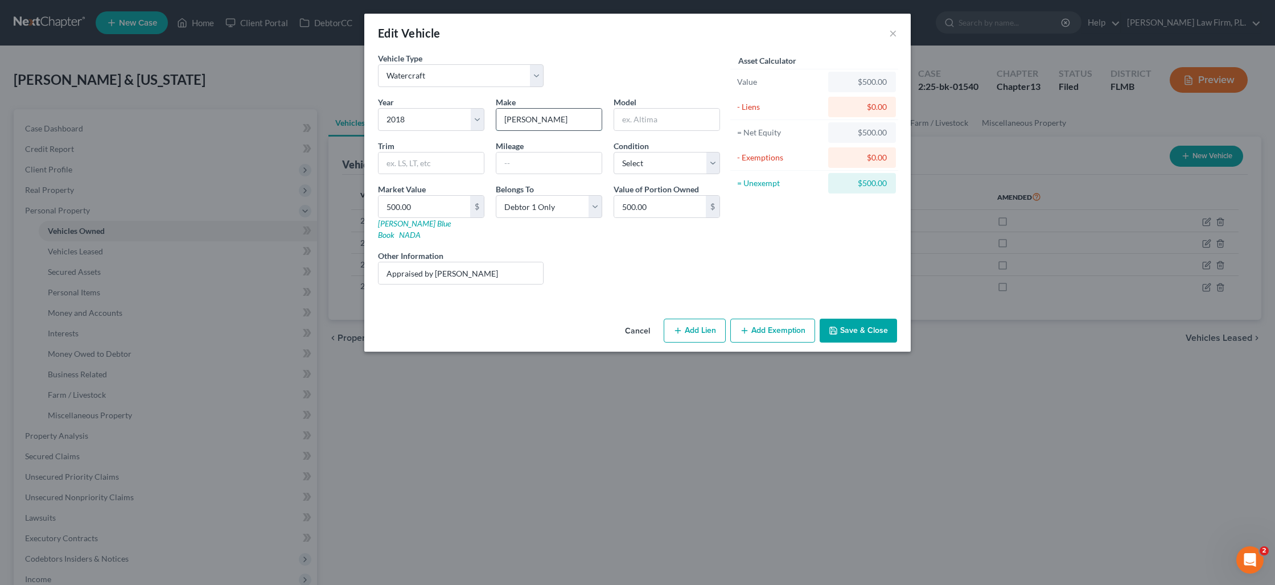
click at [503, 119] on input "Jon Boat" at bounding box center [548, 120] width 105 height 22
type input "Aluninum Jon Boat"
click at [851, 319] on button "Save & Close" at bounding box center [857, 331] width 77 height 24
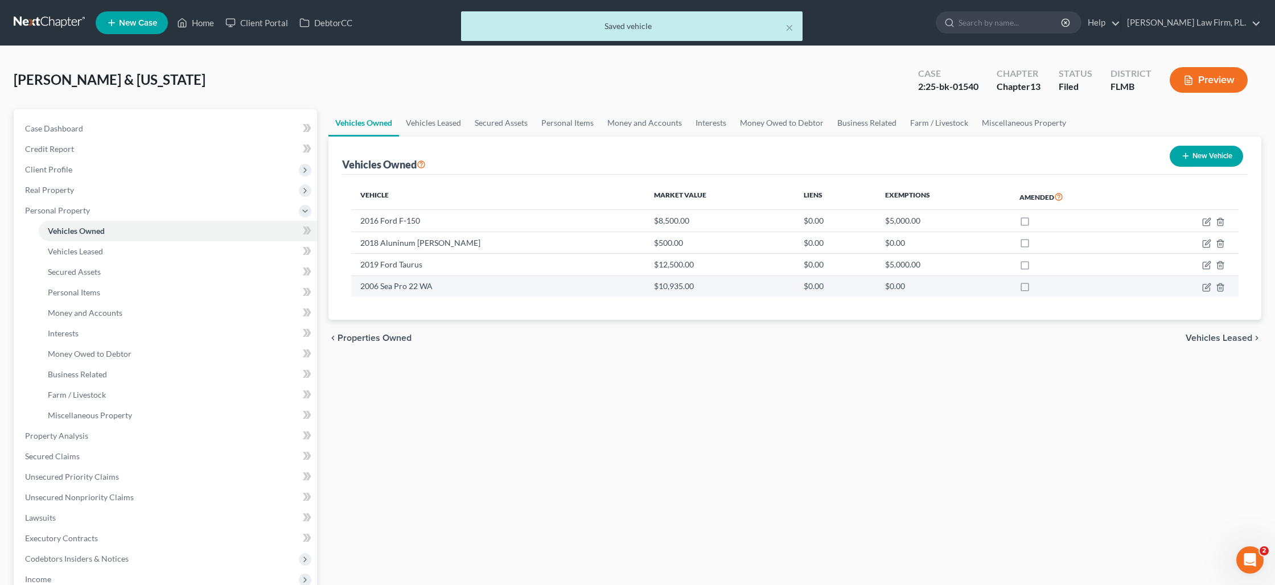
click at [430, 283] on td "2006 Sea Pro 22 WA" at bounding box center [498, 286] width 294 height 22
click at [1205, 287] on icon "button" at bounding box center [1207, 285] width 5 height 5
select select "3"
select select "20"
select select "0"
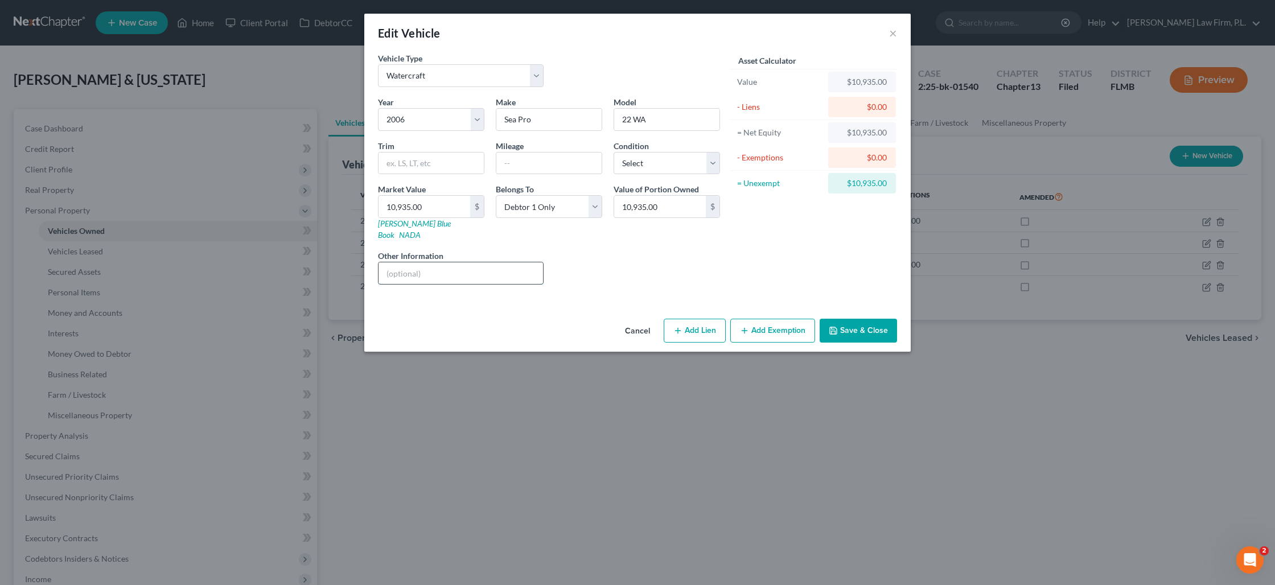
click at [499, 262] on input "text" at bounding box center [460, 273] width 164 height 22
type input "Appraised by Jim Thousand"
click at [861, 320] on button "Save & Close" at bounding box center [857, 331] width 77 height 24
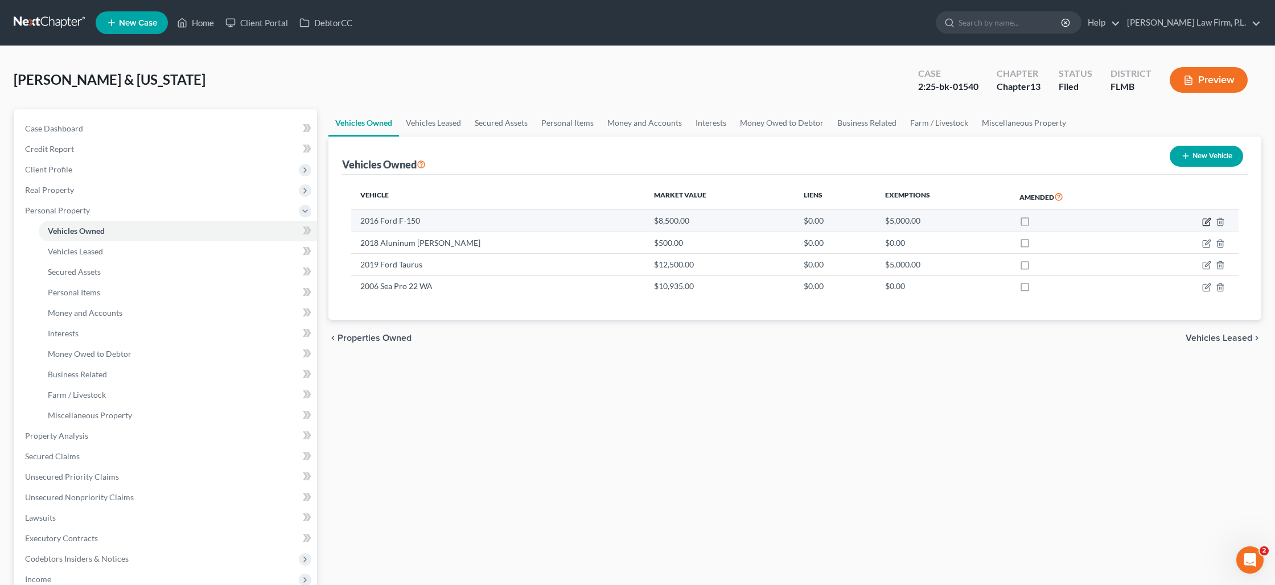
click at [1206, 222] on icon "button" at bounding box center [1207, 220] width 5 height 5
select select "0"
select select "10"
select select "0"
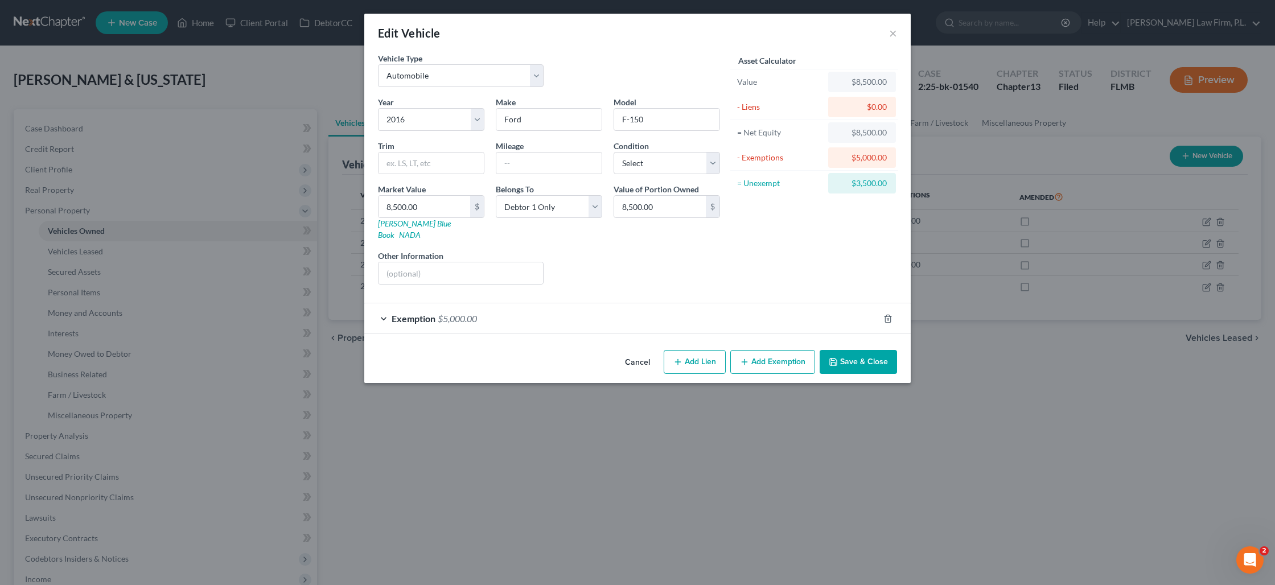
click at [865, 356] on button "Save & Close" at bounding box center [857, 362] width 77 height 24
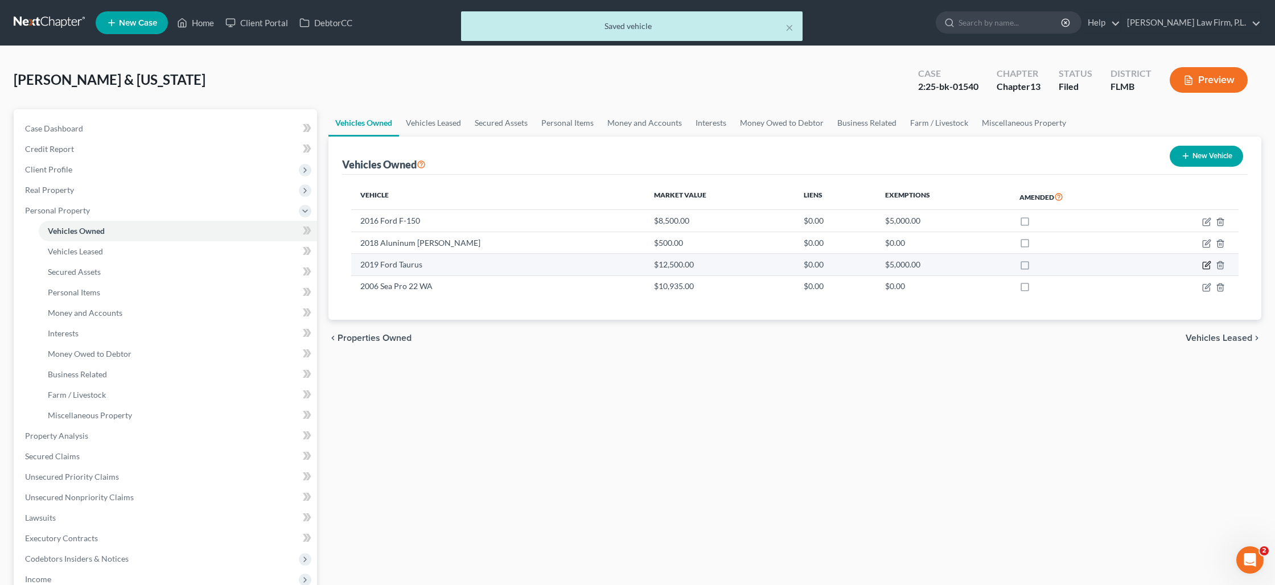
click at [1203, 267] on icon "button" at bounding box center [1206, 265] width 9 height 9
select select "0"
select select "7"
select select "0"
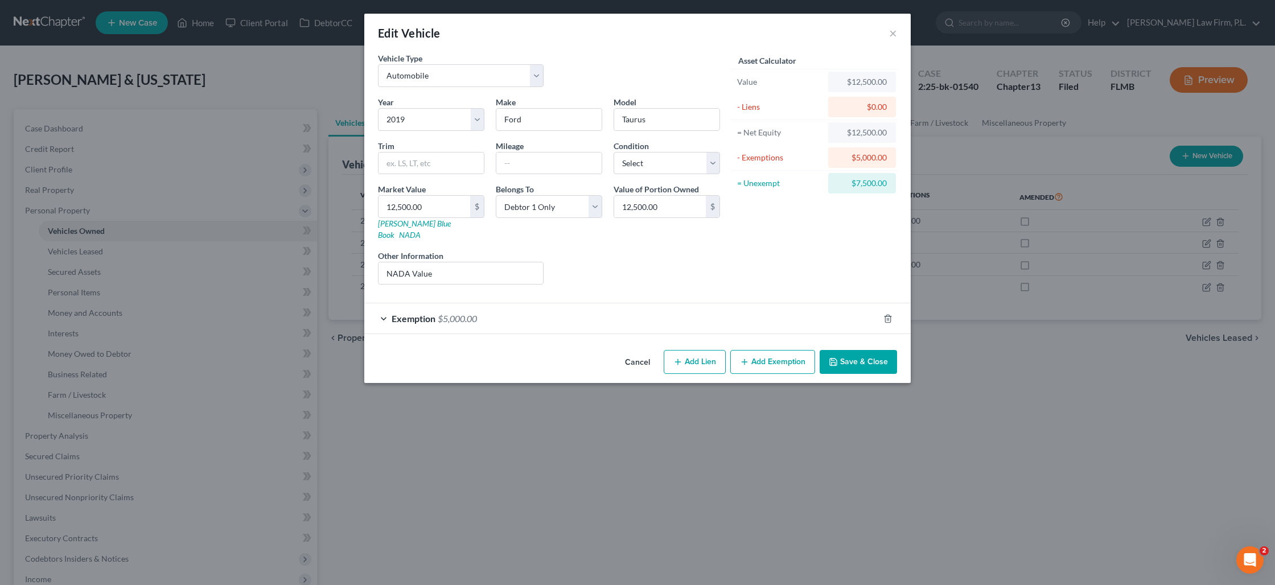
click at [849, 351] on button "Save & Close" at bounding box center [857, 362] width 77 height 24
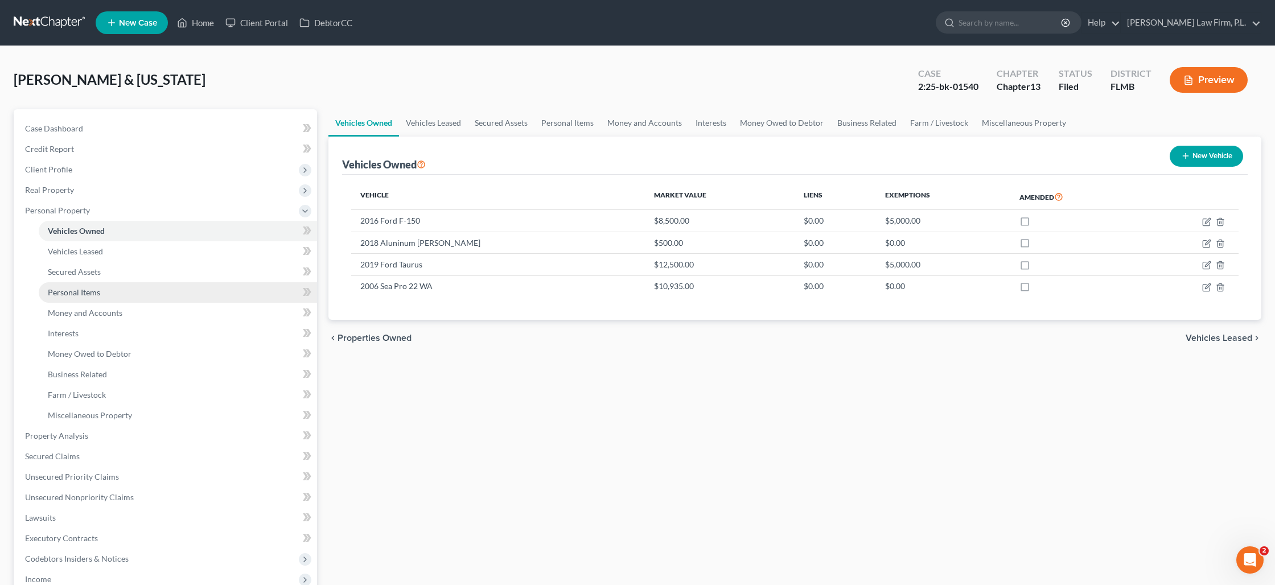
click at [94, 296] on span "Personal Items" at bounding box center [74, 292] width 52 height 10
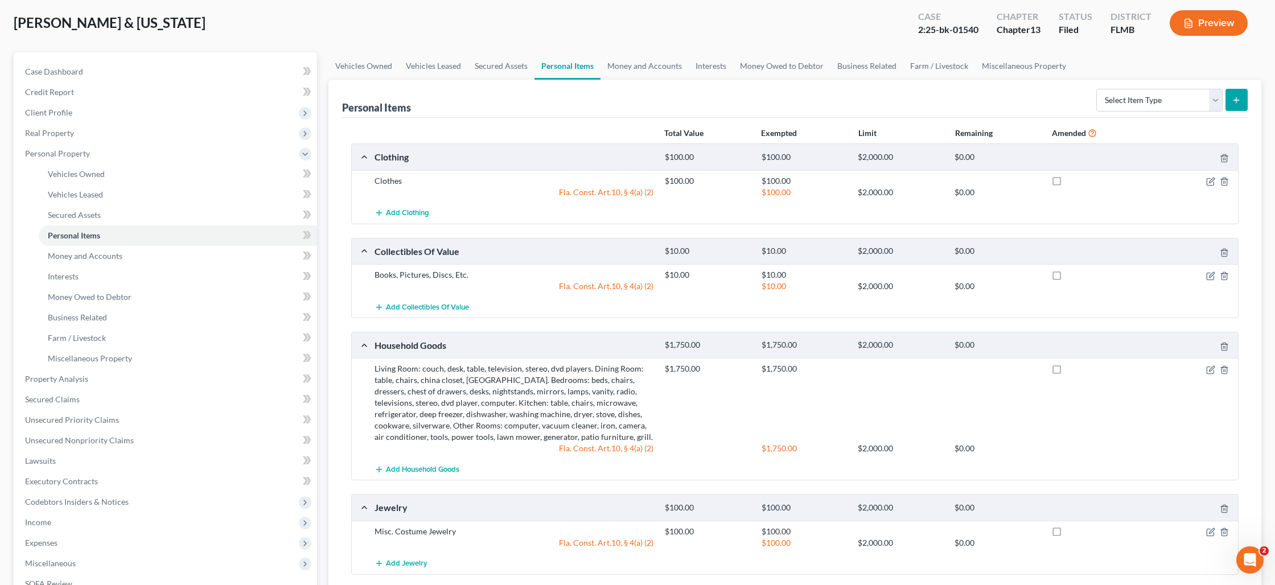
scroll to position [48, 0]
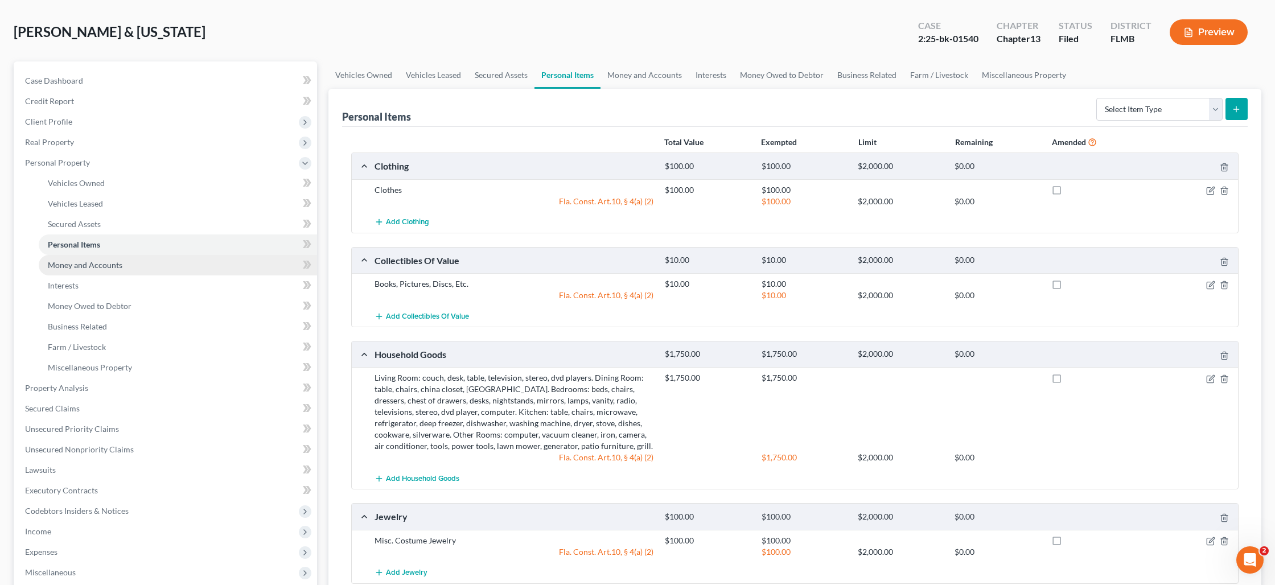
click at [99, 266] on span "Money and Accounts" at bounding box center [85, 265] width 75 height 10
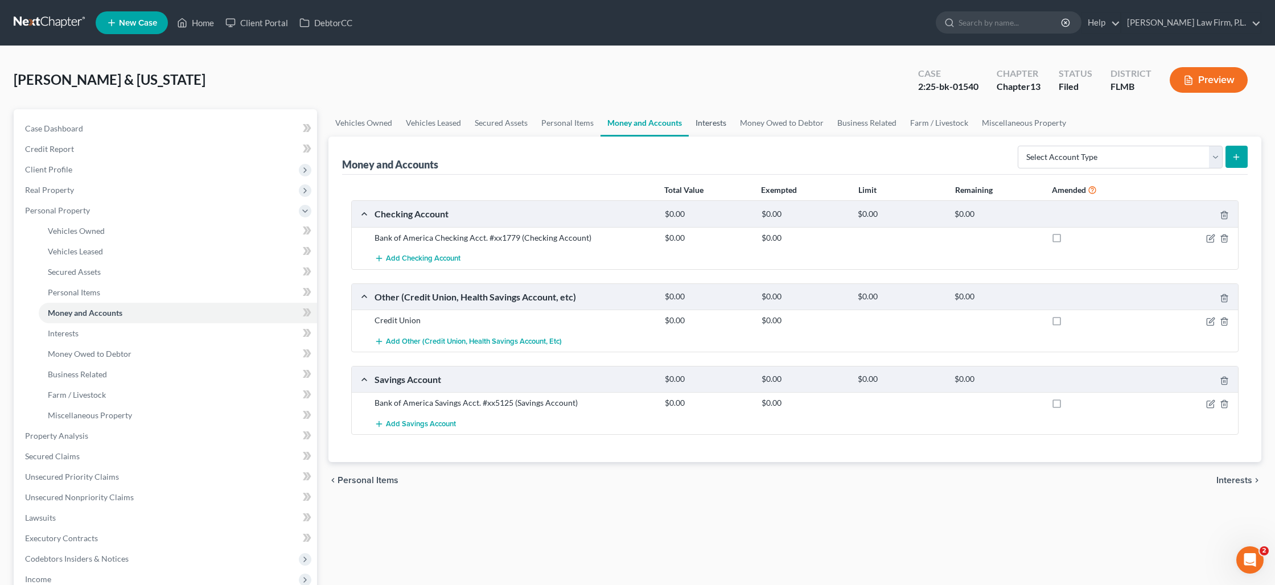
click at [707, 125] on link "Interests" at bounding box center [710, 122] width 44 height 27
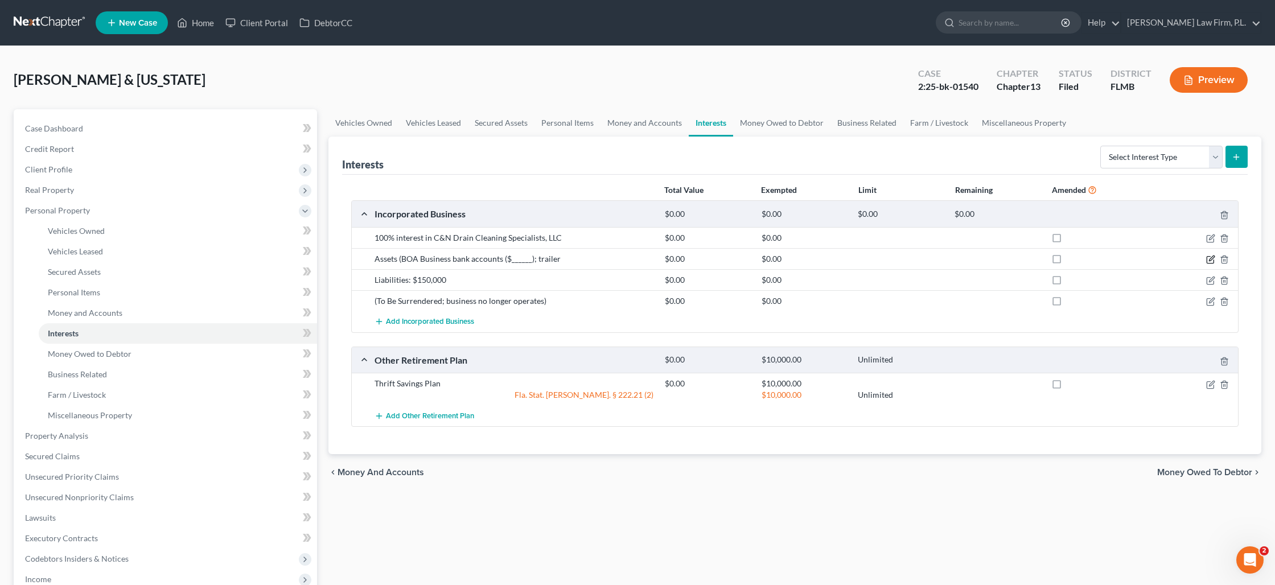
click at [1206, 261] on icon "button" at bounding box center [1209, 260] width 7 height 7
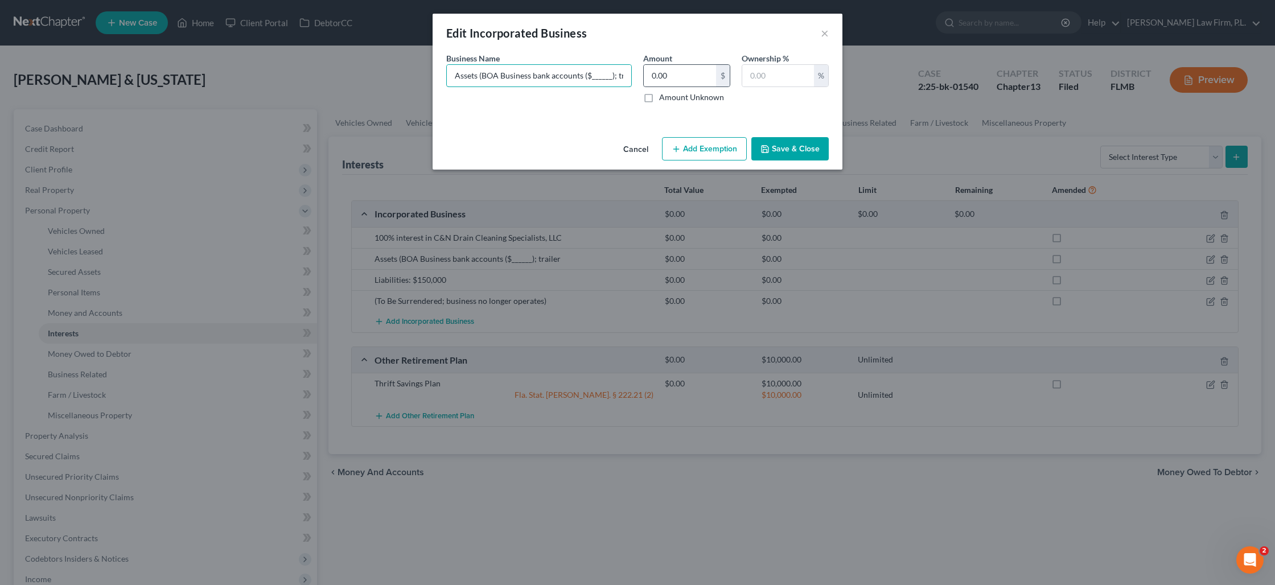
scroll to position [0, 14]
drag, startPoint x: 479, startPoint y: 75, endPoint x: 666, endPoint y: 86, distance: 188.1
click at [666, 86] on div "Business Name * Assets (BOA Business bank accounts ($______); trailer Amount 0.…" at bounding box center [637, 82] width 394 height 60
type input "Assets: $50,000"
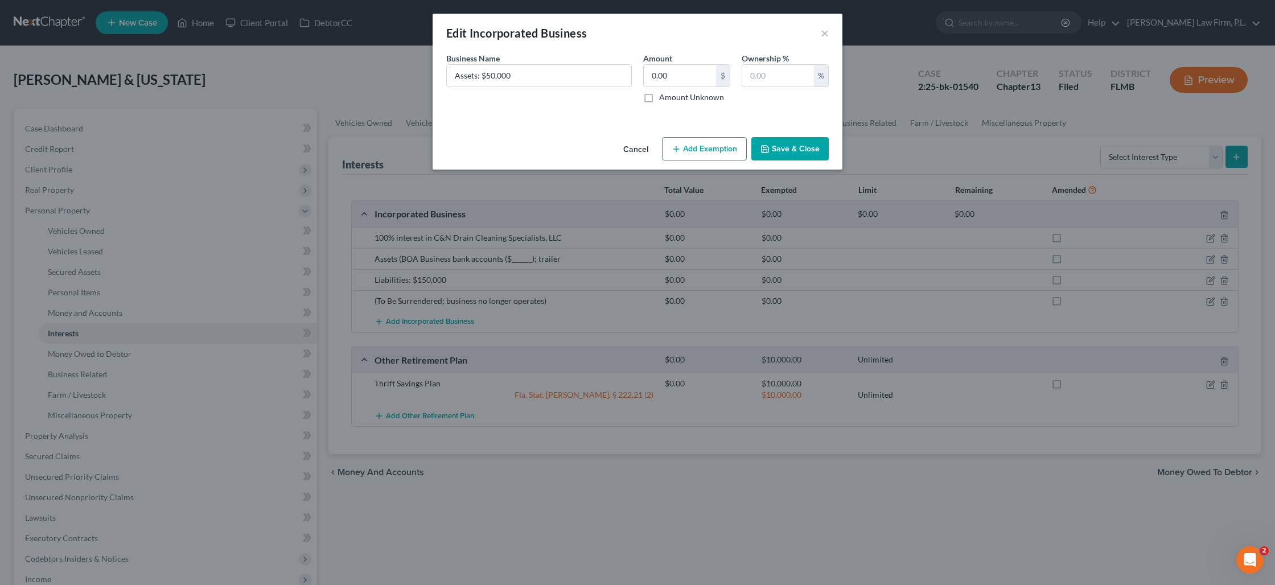
click at [799, 146] on button "Save & Close" at bounding box center [789, 149] width 77 height 24
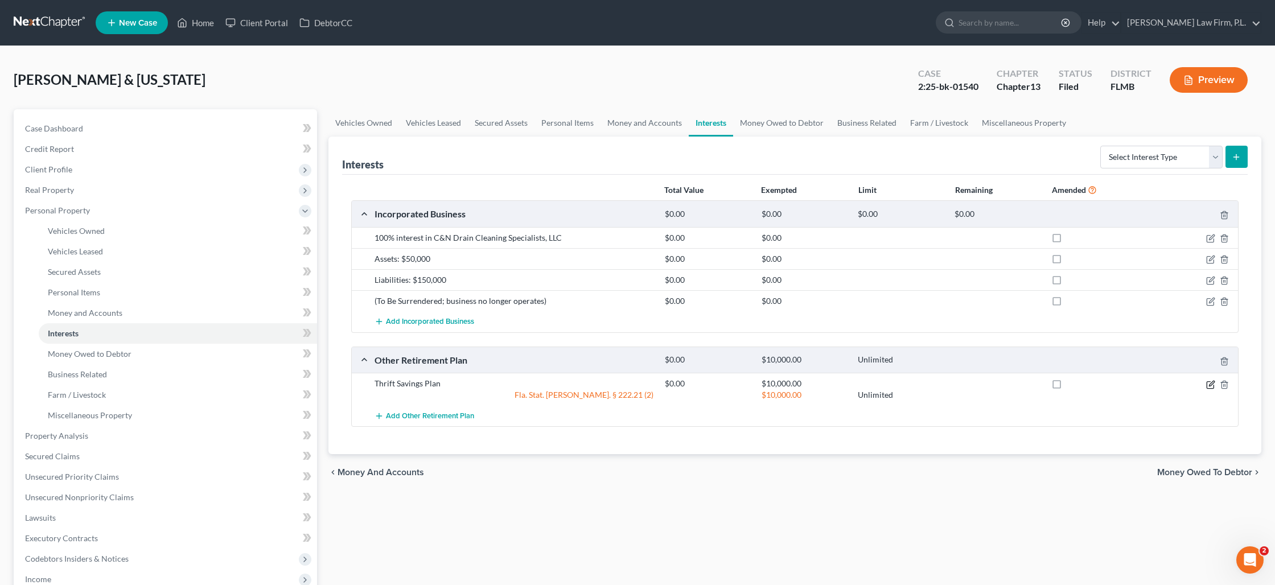
click at [1209, 383] on icon "button" at bounding box center [1210, 384] width 9 height 9
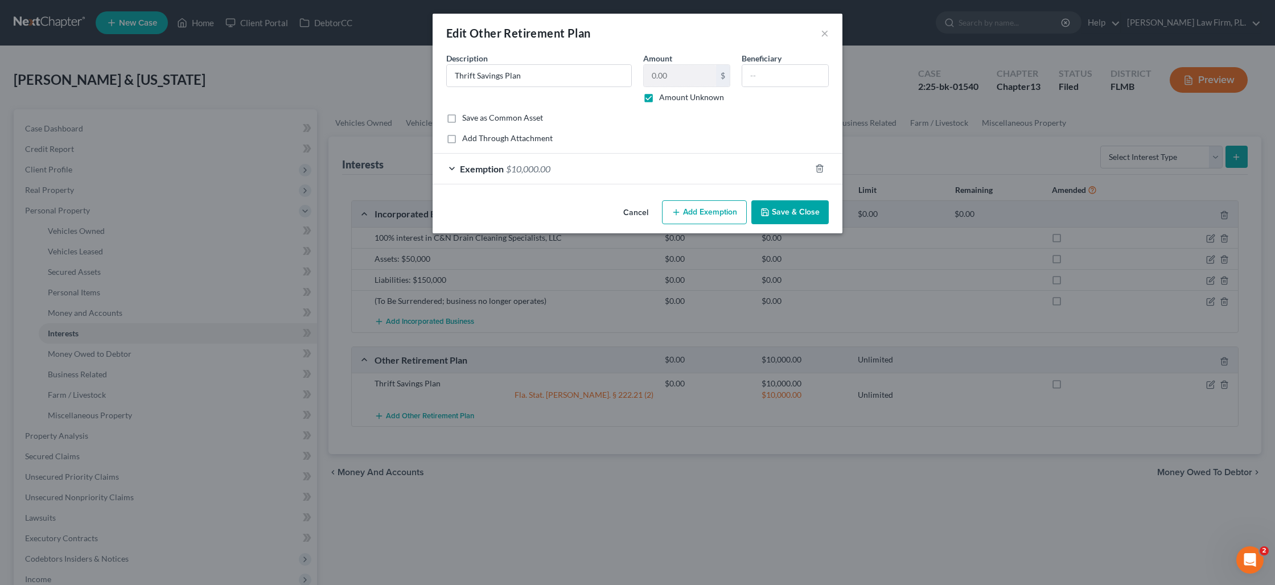
click at [780, 218] on button "Save & Close" at bounding box center [789, 212] width 77 height 24
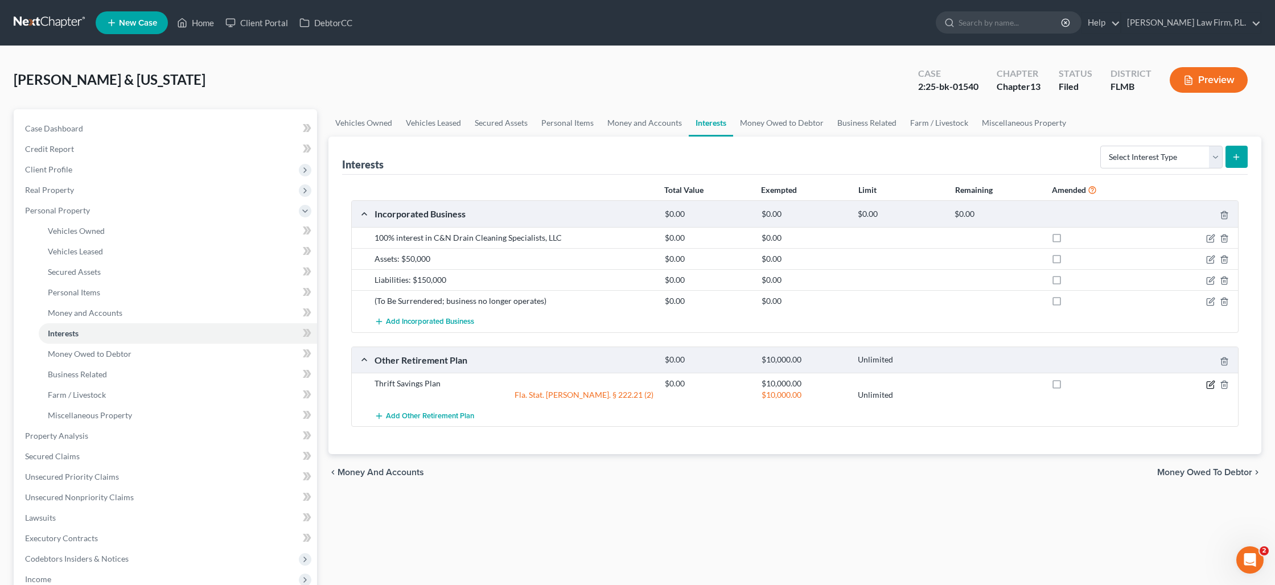
click at [1209, 382] on icon "button" at bounding box center [1210, 384] width 9 height 9
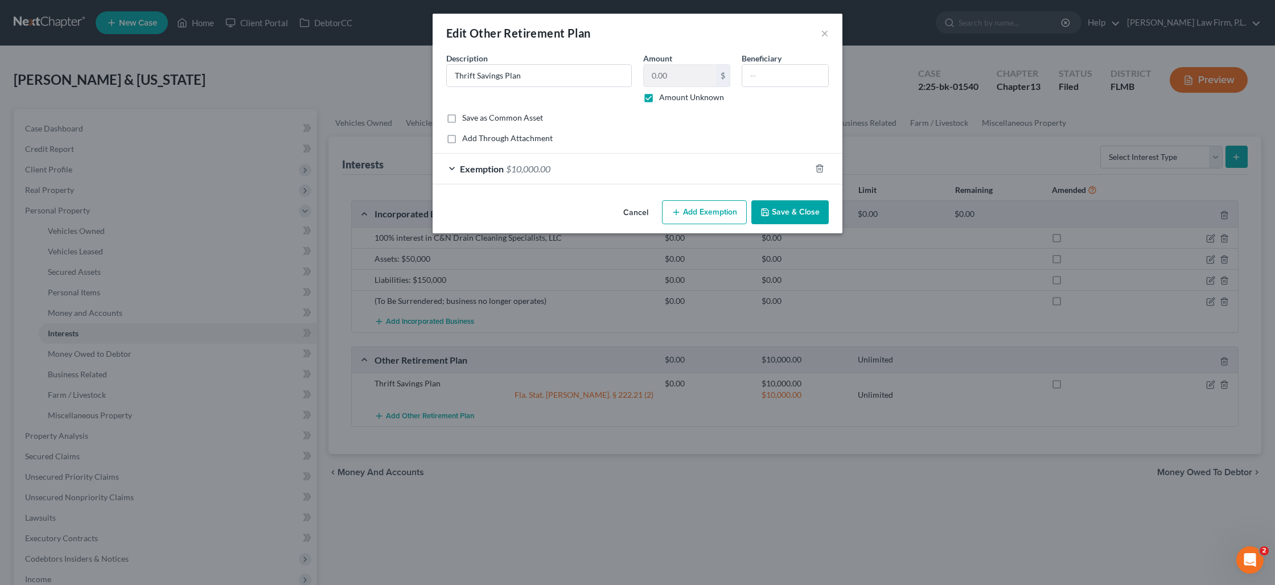
click at [654, 174] on div "Exemption $10,000.00" at bounding box center [621, 169] width 378 height 30
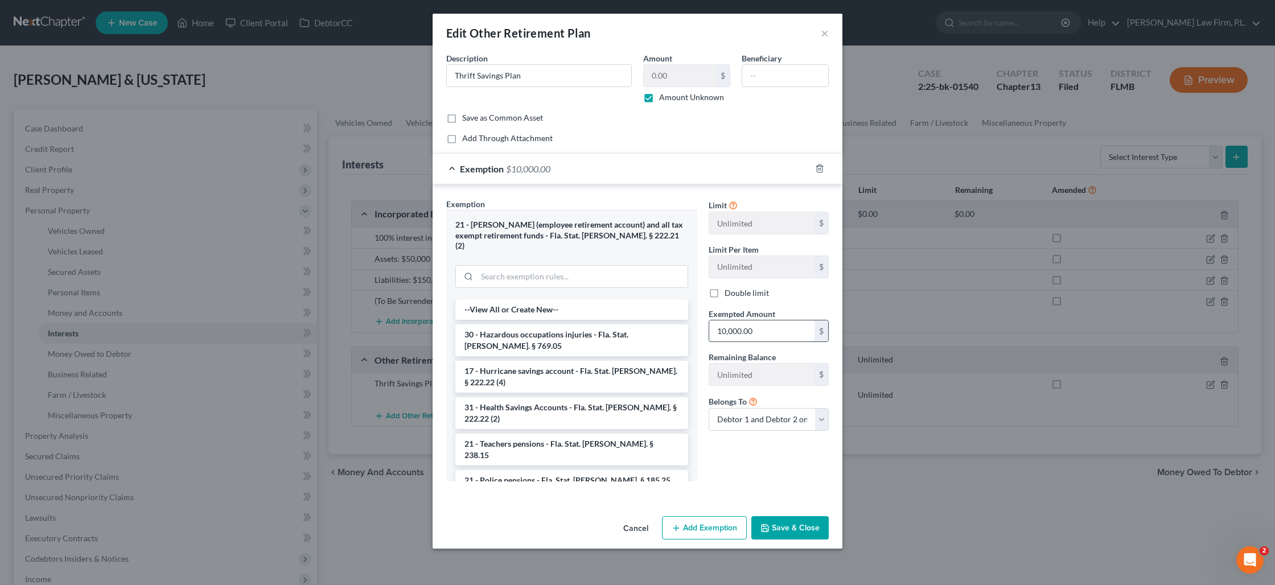
drag, startPoint x: 764, startPoint y: 335, endPoint x: 772, endPoint y: 331, distance: 8.1
click at [772, 331] on input "10,000.00" at bounding box center [761, 331] width 105 height 22
type input "50,000"
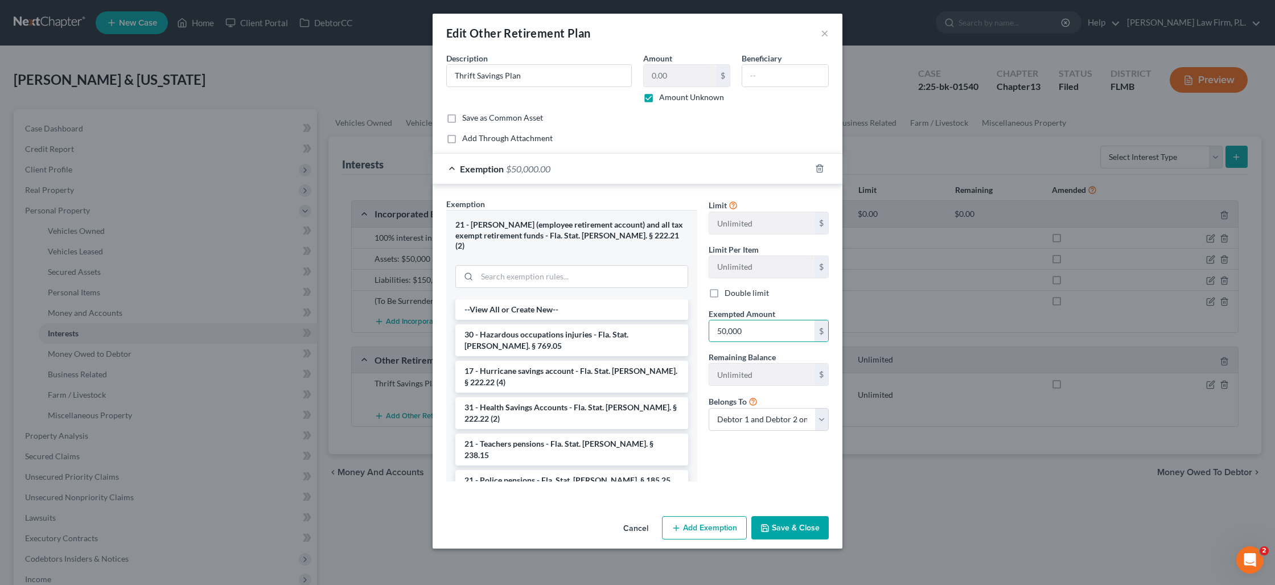
click at [798, 516] on button "Save & Close" at bounding box center [789, 528] width 77 height 24
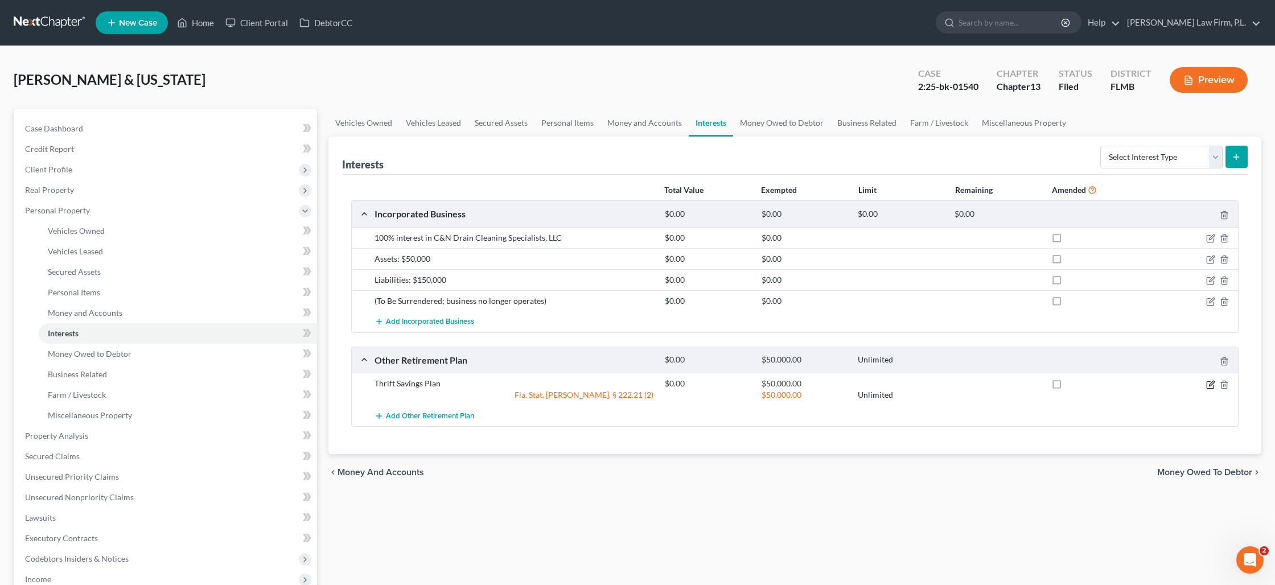
click at [1213, 385] on icon "button" at bounding box center [1209, 384] width 7 height 7
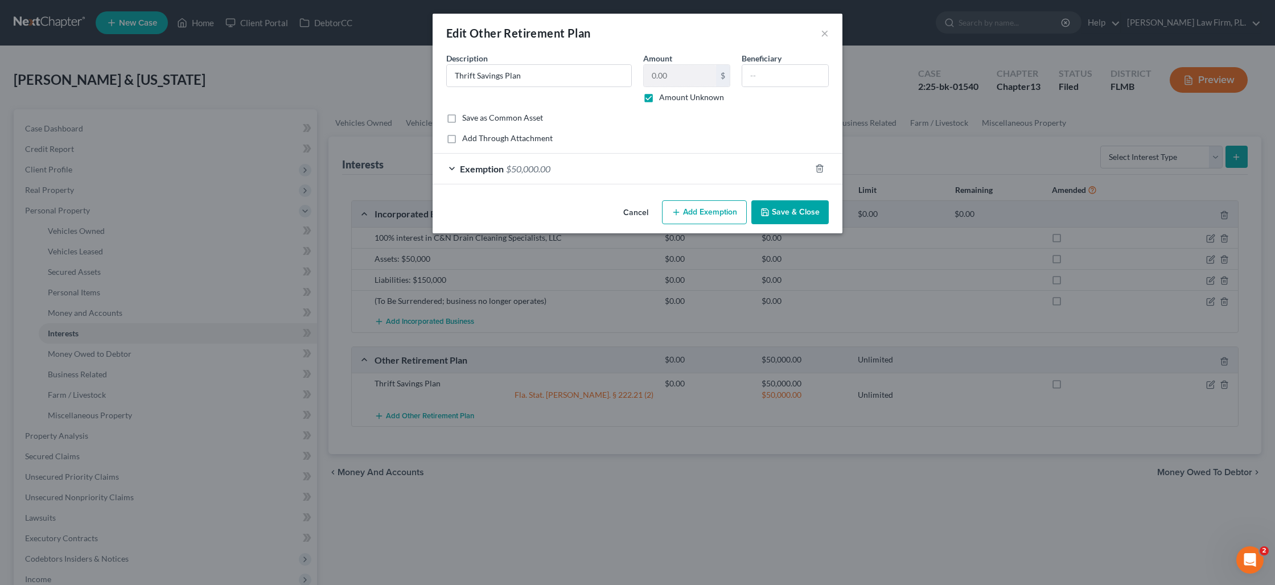
click at [800, 211] on button "Save & Close" at bounding box center [789, 212] width 77 height 24
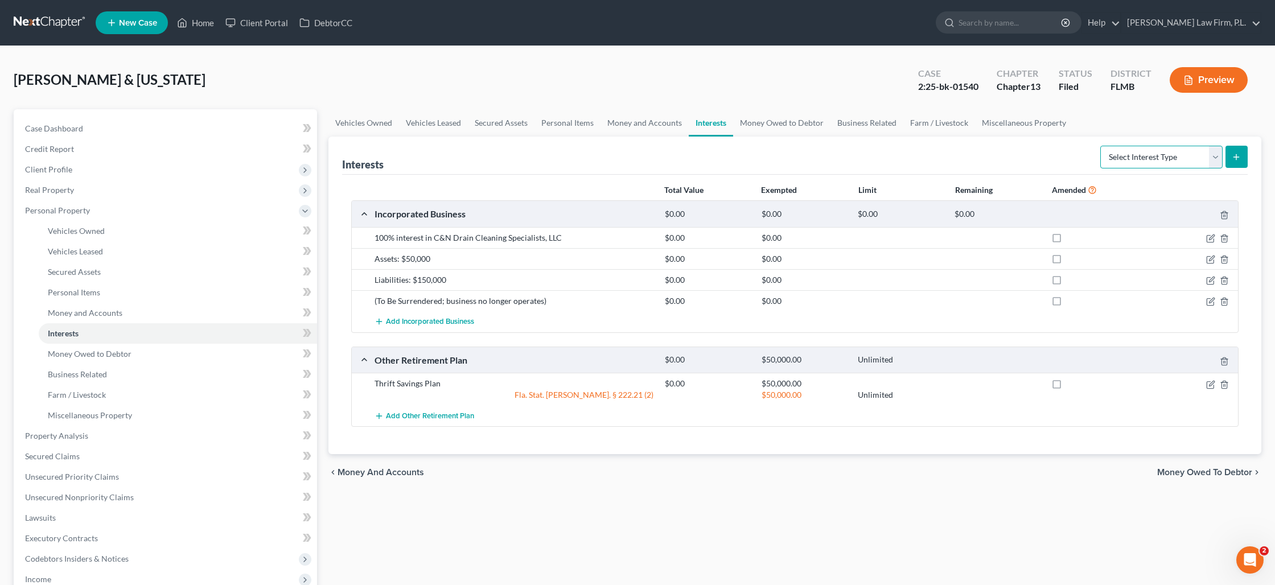
click at [1213, 160] on select "Select Interest Type 401K Annuity Bond Education IRA Government Bond Government…" at bounding box center [1161, 157] width 122 height 23
select select "other_retirement_plan"
click at [1101, 146] on select "Select Interest Type 401K Annuity Bond Education IRA Government Bond Government…" at bounding box center [1161, 157] width 122 height 23
click at [1236, 159] on icon "submit" at bounding box center [1235, 156] width 9 height 9
click at [135, 307] on link "Money and Accounts" at bounding box center [178, 313] width 278 height 20
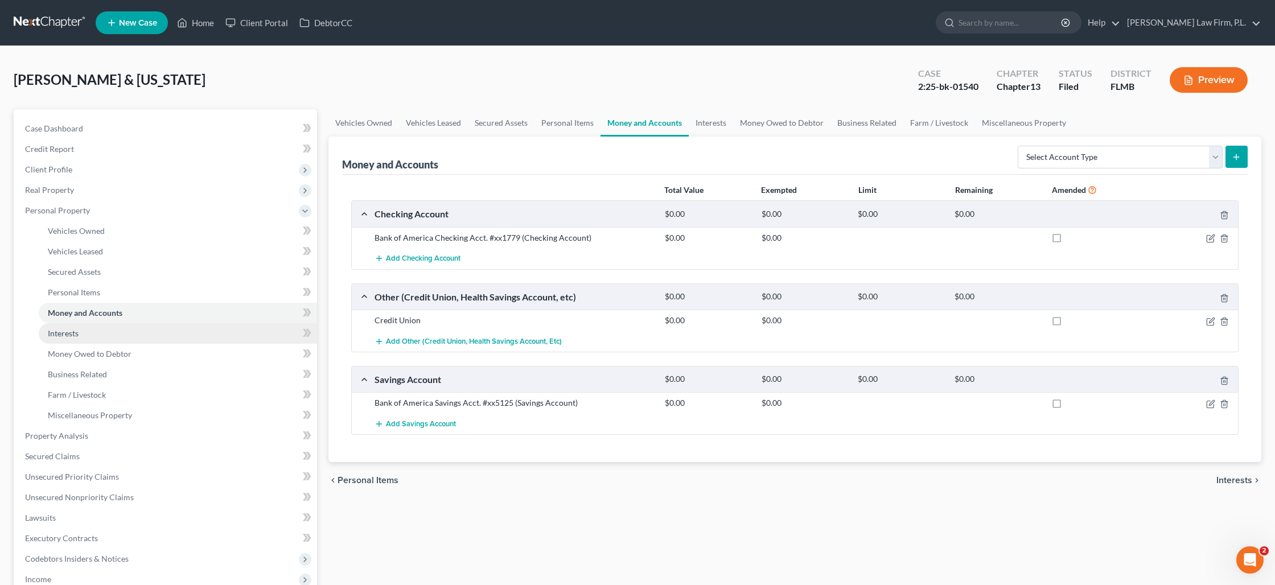
click at [127, 329] on link "Interests" at bounding box center [178, 333] width 278 height 20
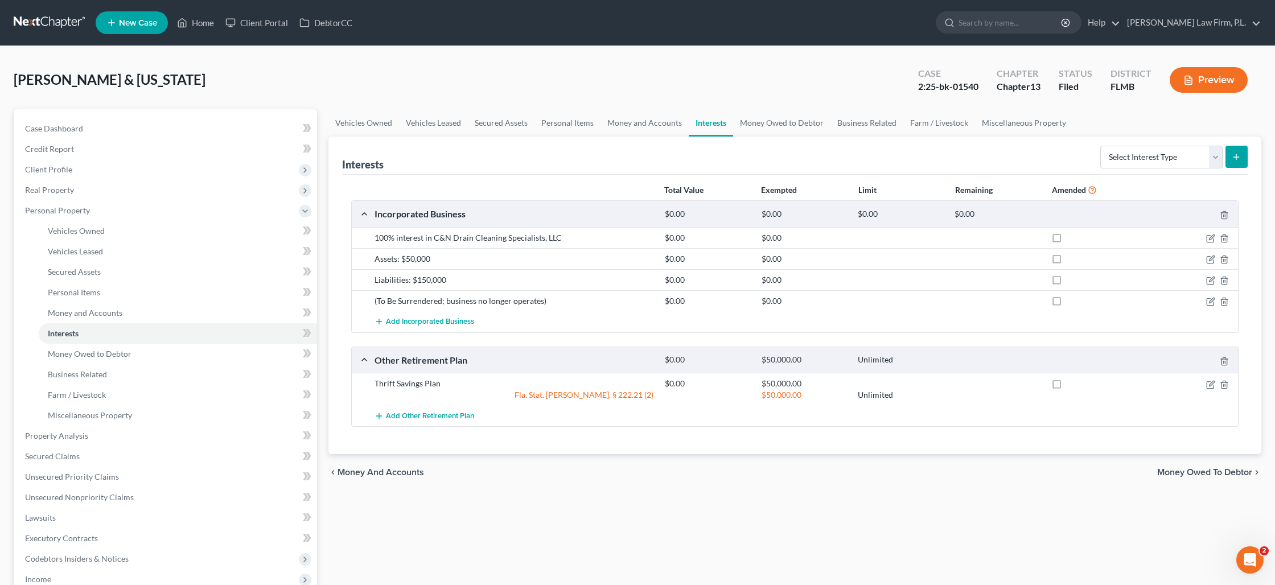
click at [1242, 156] on button "submit" at bounding box center [1236, 157] width 22 height 22
click at [1216, 159] on select "Select Interest Type 401K Annuity Bond Education IRA Government Bond Government…" at bounding box center [1161, 157] width 122 height 23
select select "other_retirement_plan"
click at [1101, 146] on select "Select Interest Type 401K Annuity Bond Education IRA Government Bond Government…" at bounding box center [1161, 157] width 122 height 23
click at [1242, 155] on button "submit" at bounding box center [1236, 157] width 22 height 22
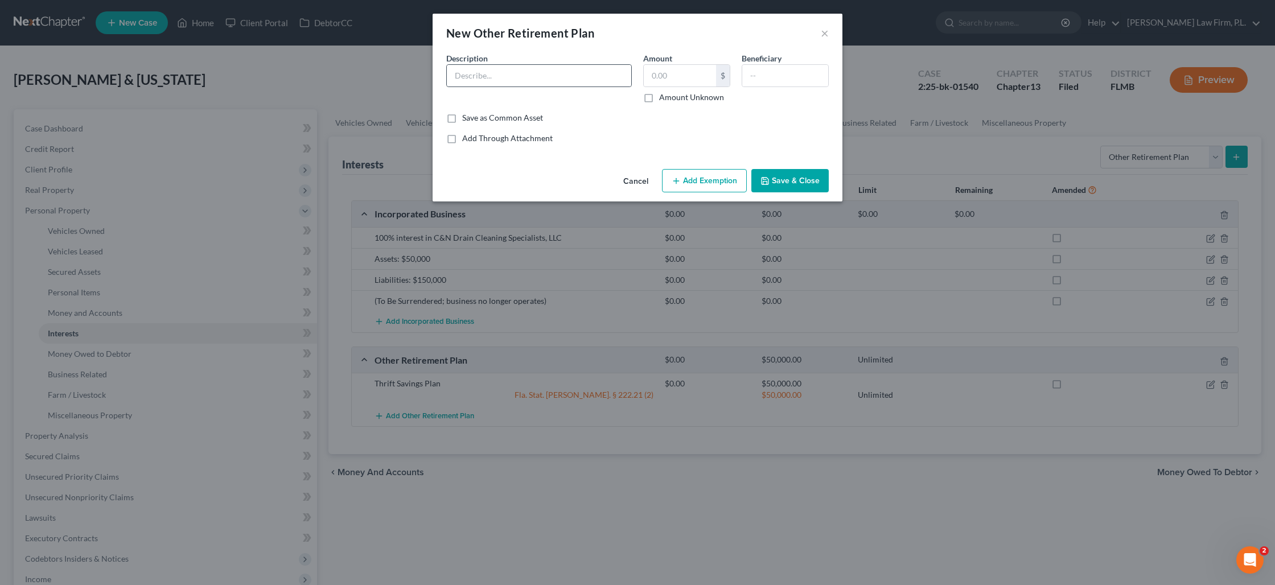
click at [497, 86] on div at bounding box center [538, 75] width 185 height 23
click at [564, 75] on input "text" at bounding box center [539, 76] width 184 height 22
type input "Thrift Retirement Plan"
click at [659, 101] on label "Amount Unknown" at bounding box center [691, 97] width 65 height 11
click at [663, 99] on input "Amount Unknown" at bounding box center [666, 95] width 7 height 7
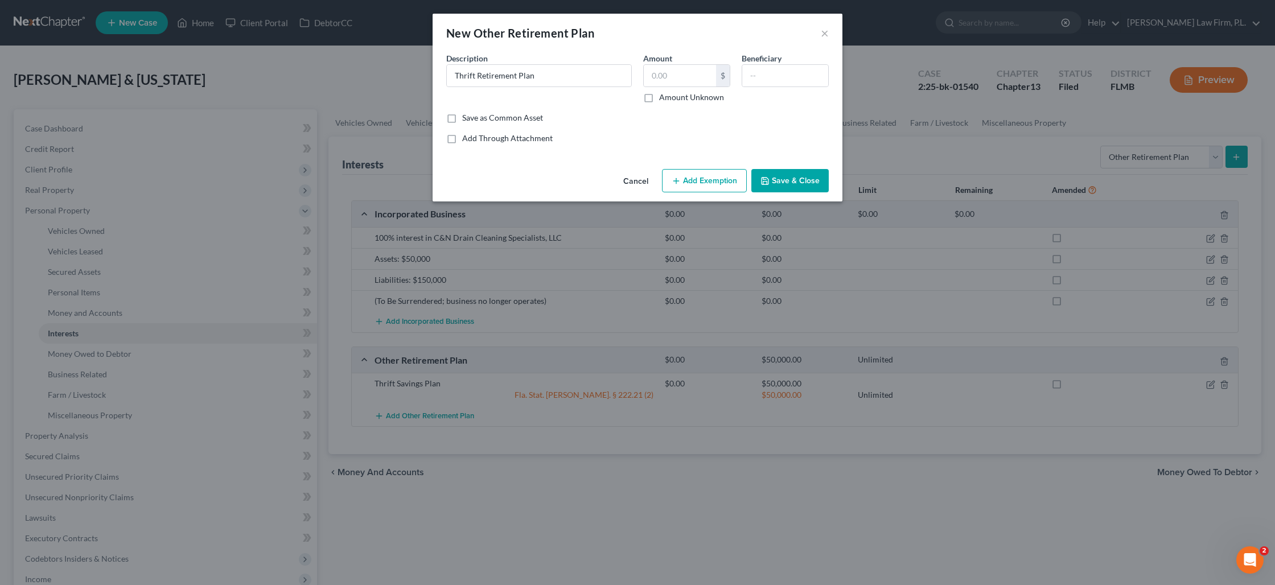
checkbox input "true"
click at [695, 182] on button "Add Exemption" at bounding box center [704, 181] width 85 height 24
select select "2"
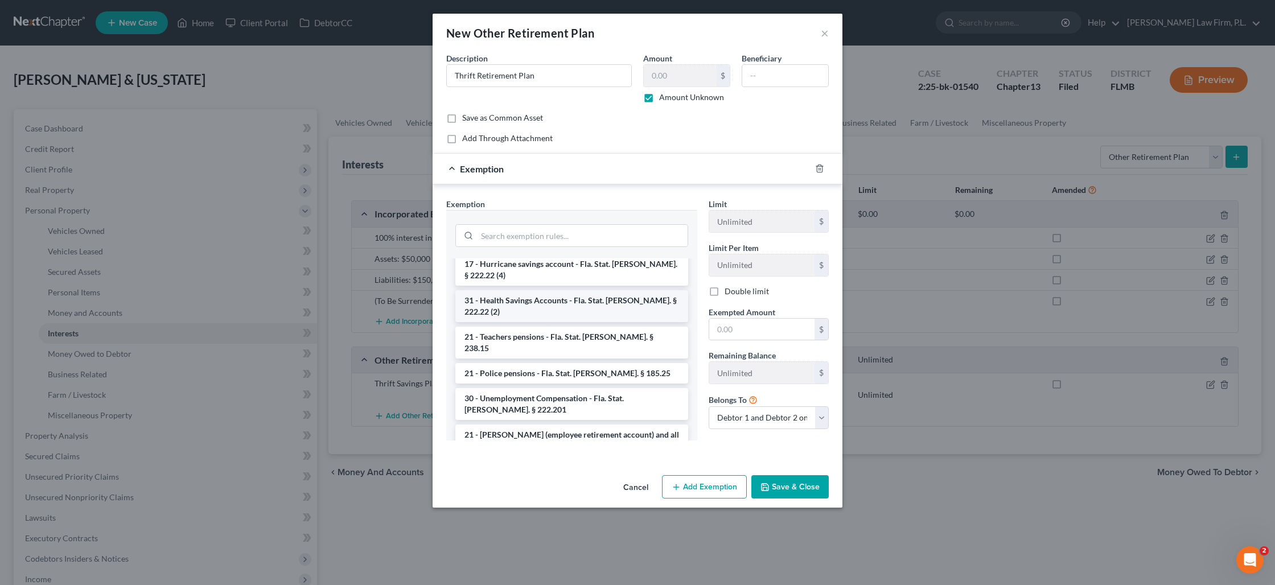
scroll to position [79, 0]
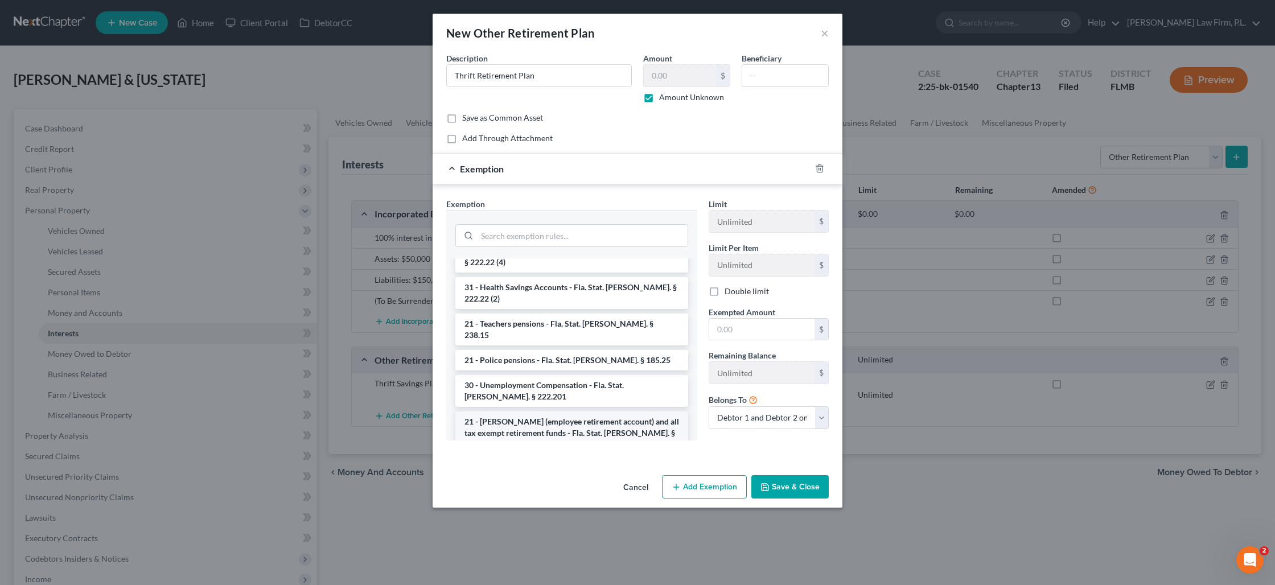
click at [578, 411] on li "21 - ERISA (employee retirement account) and all tax exempt retirement funds - …" at bounding box center [571, 432] width 233 height 43
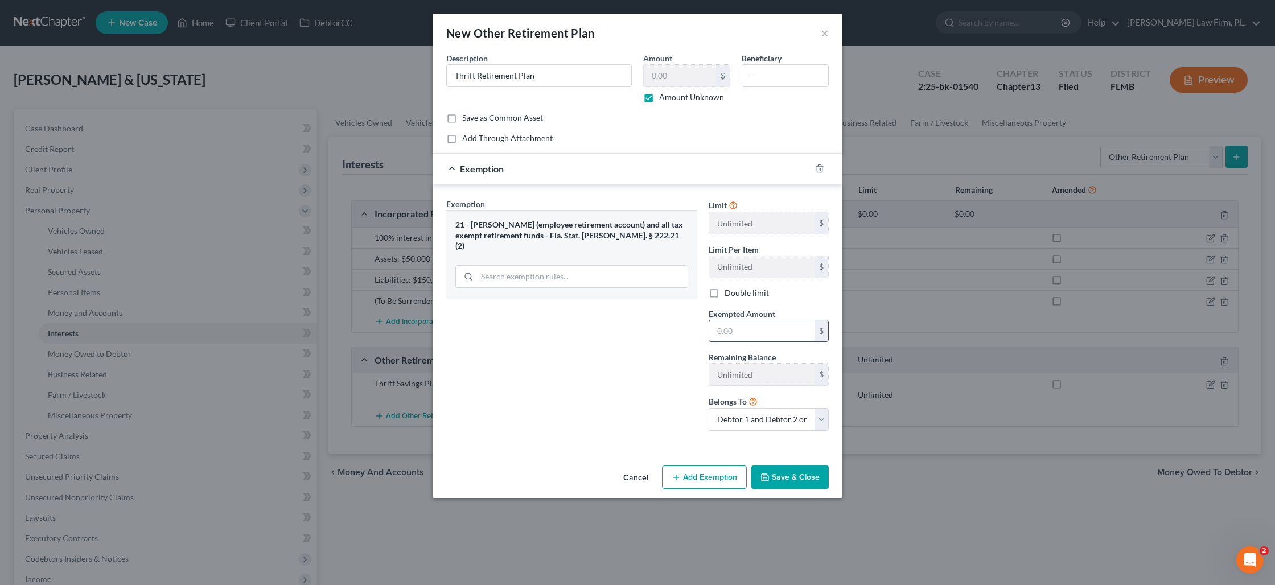
click at [729, 330] on input "text" at bounding box center [761, 331] width 105 height 22
type input "50,000"
click at [751, 421] on select "Debtor 1 only Debtor 2 only Debtor 1 and Debtor 2 only" at bounding box center [768, 419] width 120 height 23
select select "1"
click at [708, 408] on select "Debtor 1 only Debtor 2 only Debtor 1 and Debtor 2 only" at bounding box center [768, 419] width 120 height 23
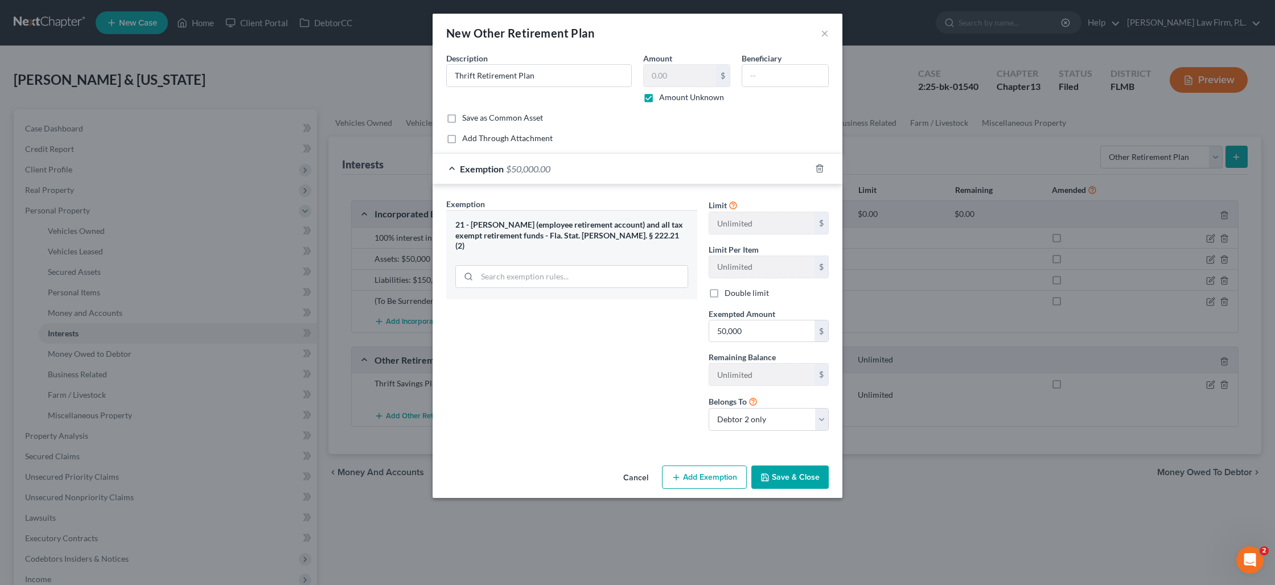
click at [782, 481] on button "Save & Close" at bounding box center [789, 477] width 77 height 24
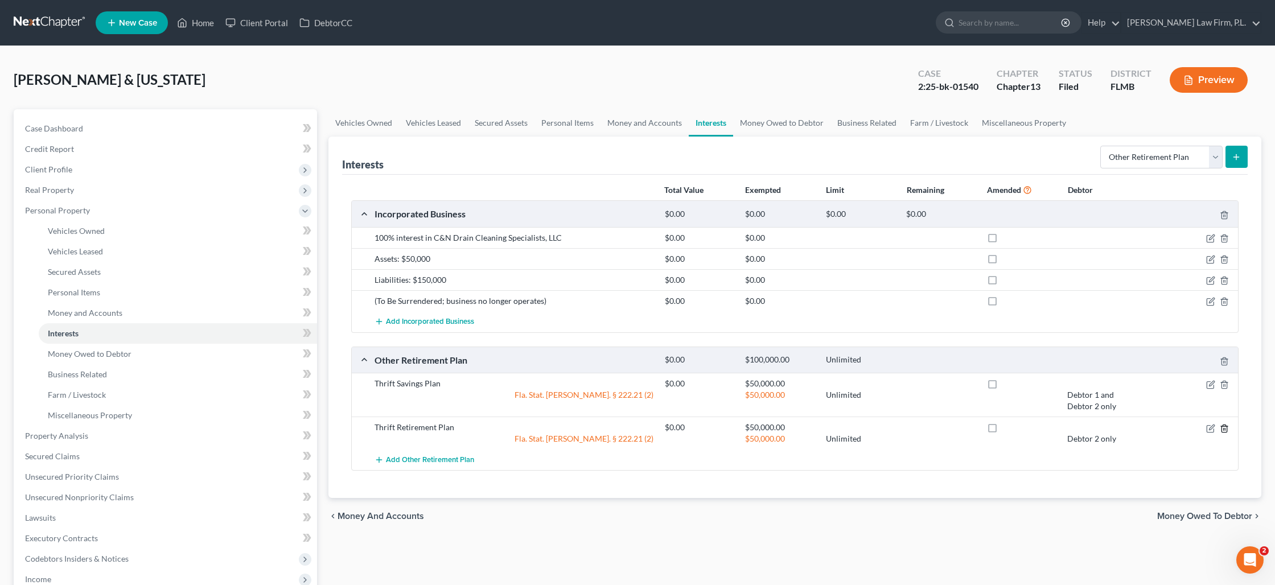
click at [1223, 427] on icon "button" at bounding box center [1223, 428] width 9 height 9
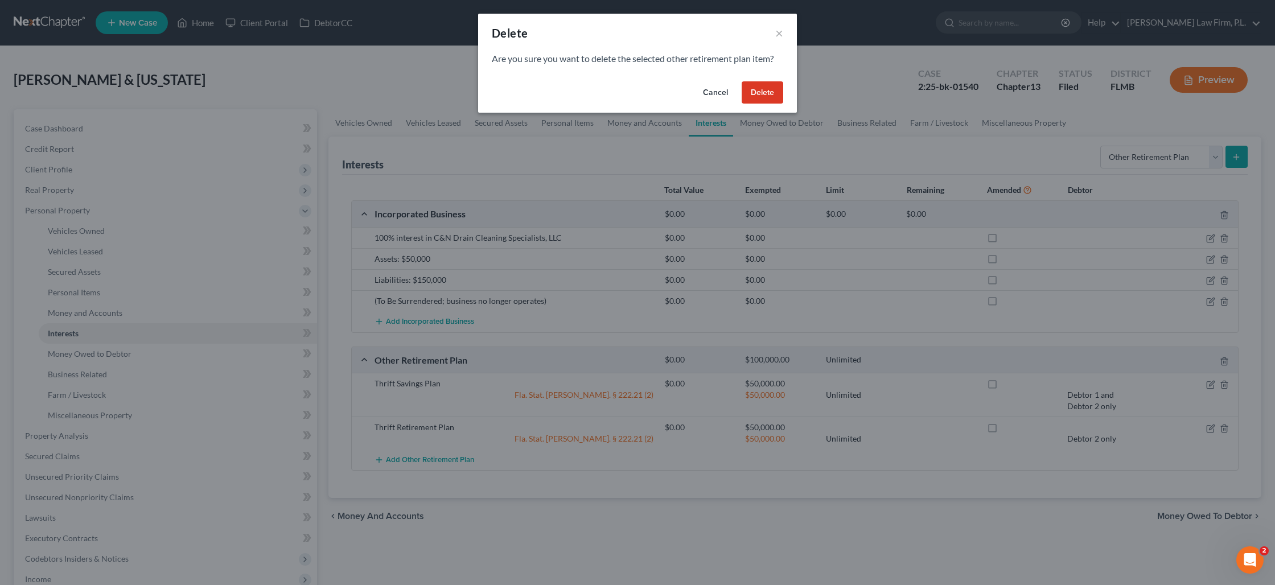
click at [771, 101] on button "Delete" at bounding box center [762, 92] width 42 height 23
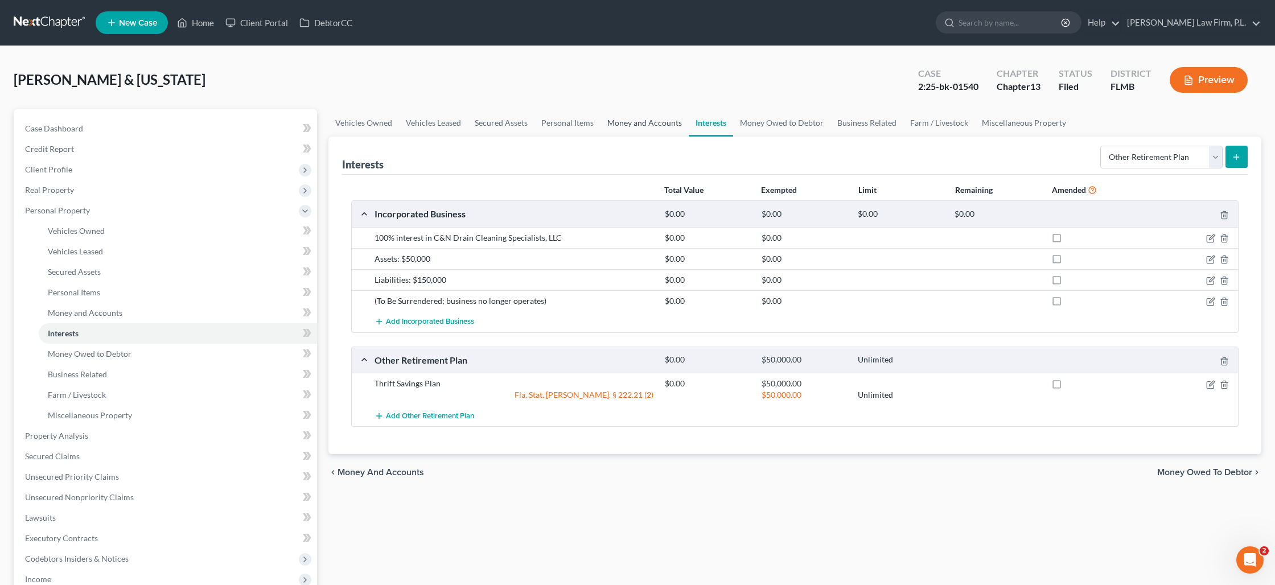
click at [658, 125] on link "Money and Accounts" at bounding box center [644, 122] width 88 height 27
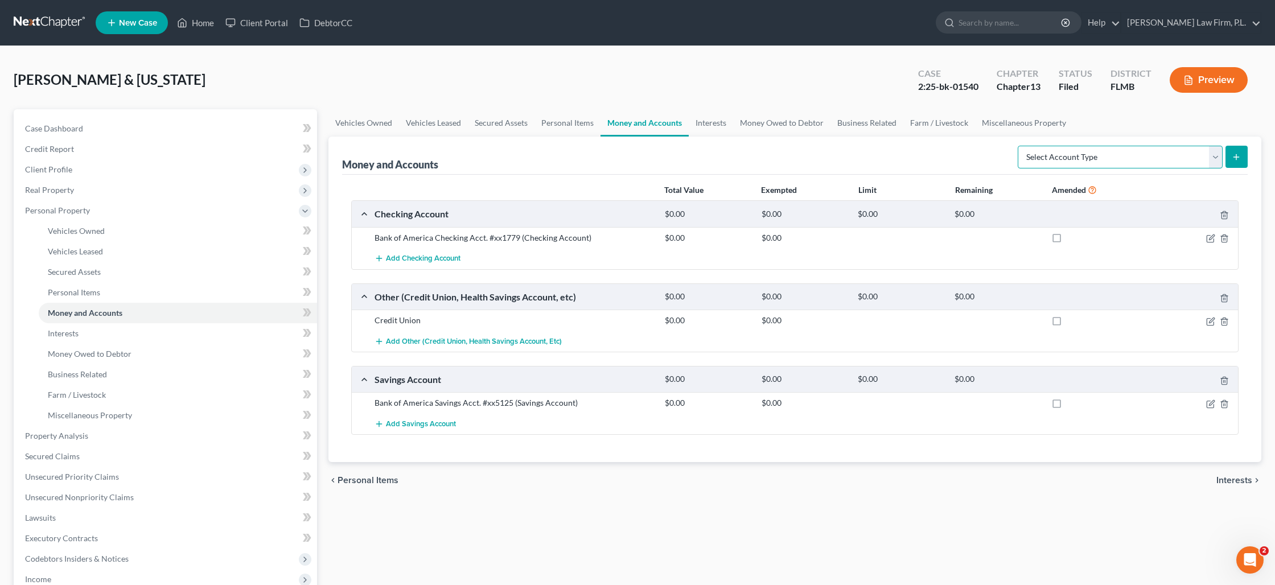
click at [1162, 159] on select "Select Account Type Brokerage Cash on Hand Certificates of Deposit Checking Acc…" at bounding box center [1119, 157] width 205 height 23
click at [712, 122] on link "Interests" at bounding box center [710, 122] width 44 height 27
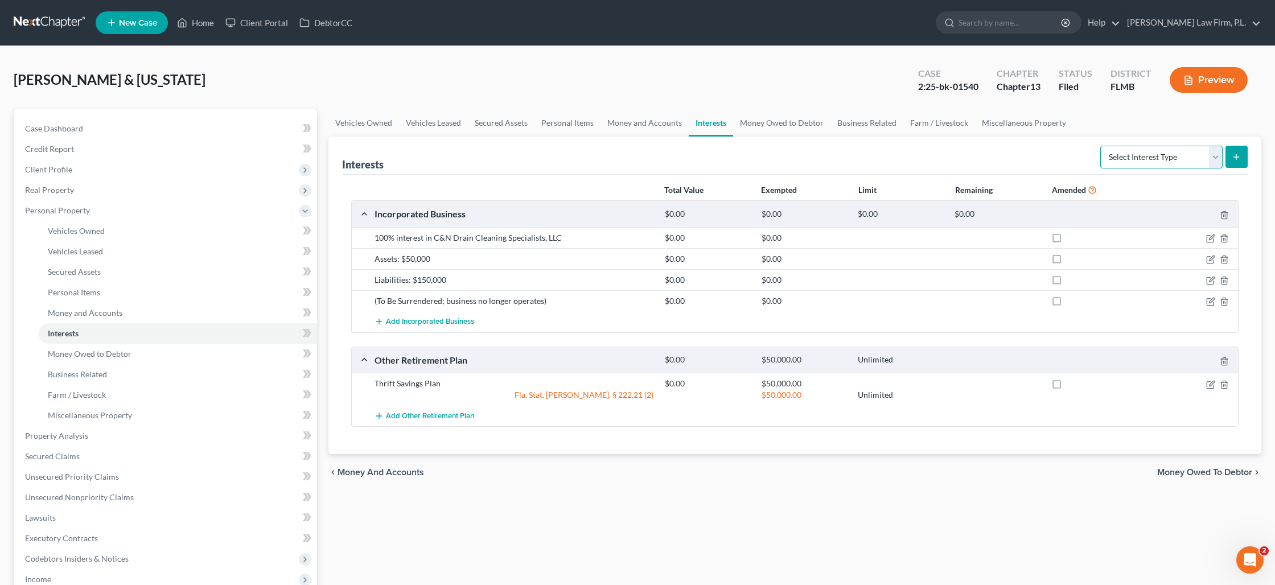
click at [1145, 165] on select "Select Interest Type 401K Annuity Bond Education IRA Government Bond Government…" at bounding box center [1161, 157] width 122 height 23
click at [632, 123] on link "Money and Accounts" at bounding box center [644, 122] width 88 height 27
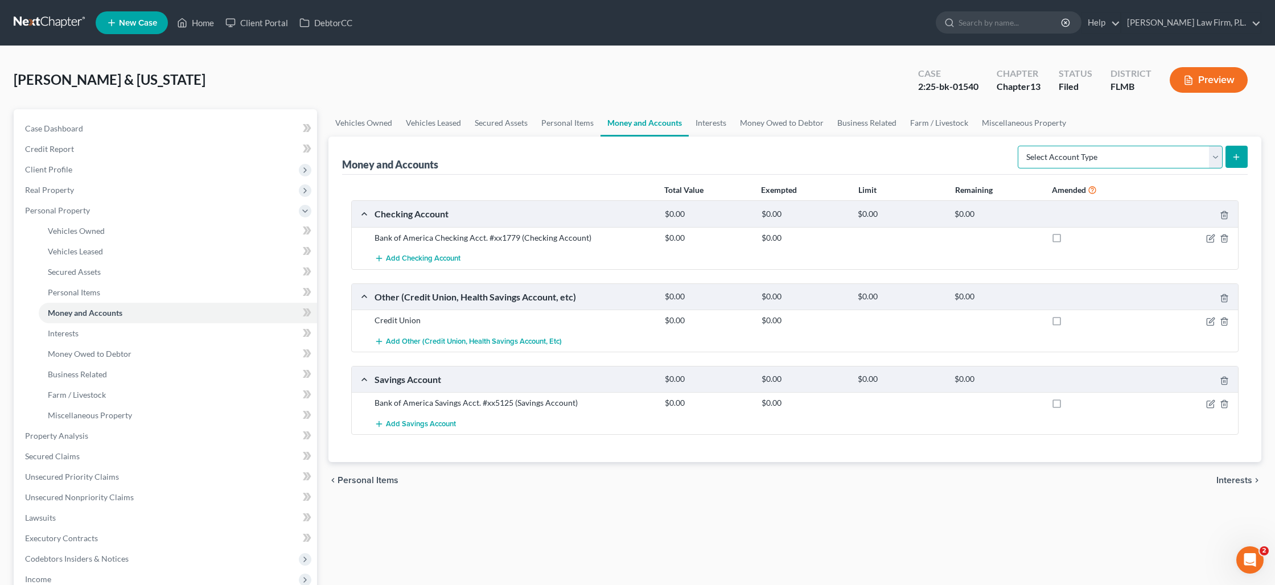
click at [1061, 161] on select "Select Account Type Brokerage Cash on Hand Certificates of Deposit Checking Acc…" at bounding box center [1119, 157] width 205 height 23
select select "other"
click at [1020, 146] on select "Select Account Type Brokerage Cash on Hand Certificates of Deposit Checking Acc…" at bounding box center [1119, 157] width 205 height 23
click at [1232, 159] on icon "submit" at bounding box center [1235, 156] width 9 height 9
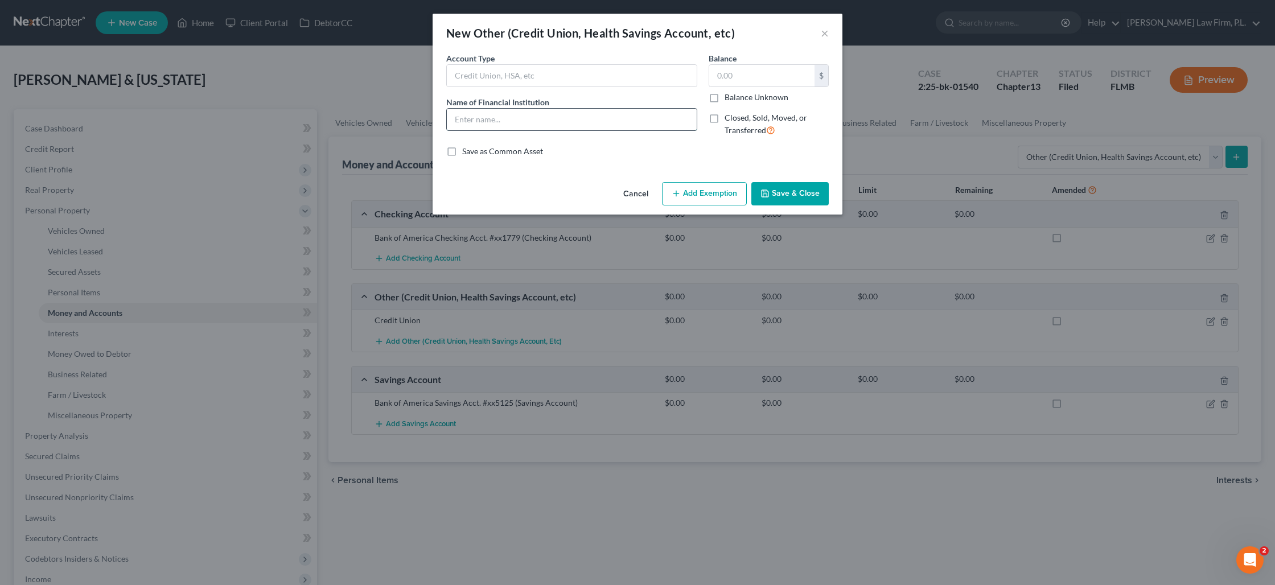
click at [562, 116] on input "text" at bounding box center [572, 120] width 250 height 22
type input "Start"
click at [521, 79] on input "text" at bounding box center [572, 76] width 250 height 22
type input "Brokerage Account"
type input "Start Engine"
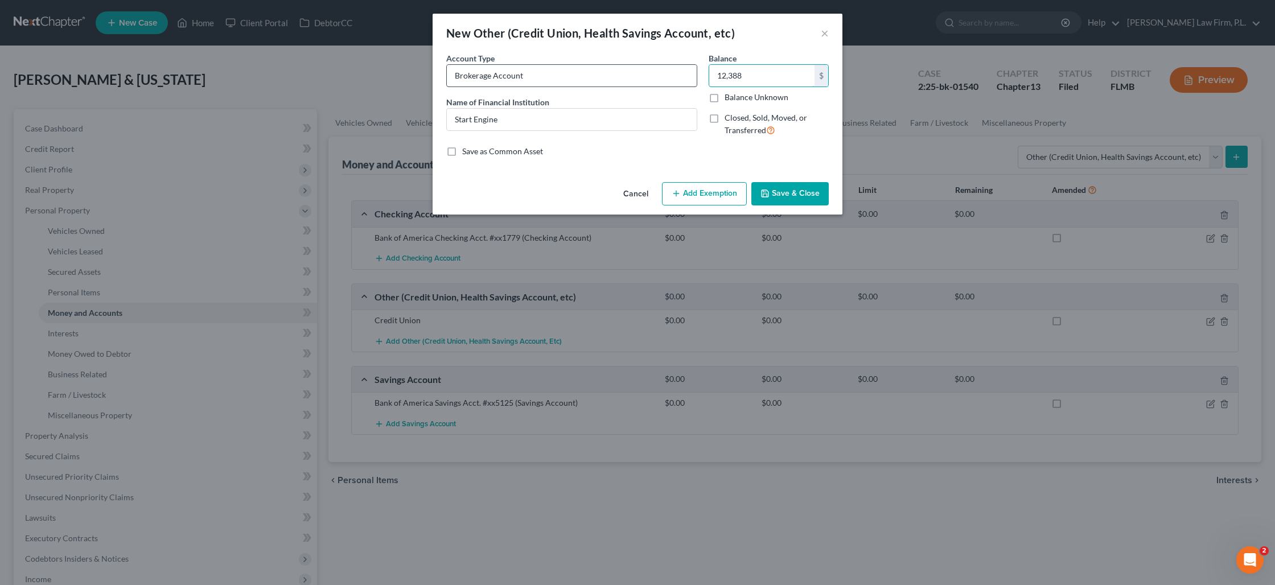
type input "12,388"
click at [823, 36] on button "×" at bounding box center [824, 33] width 8 height 14
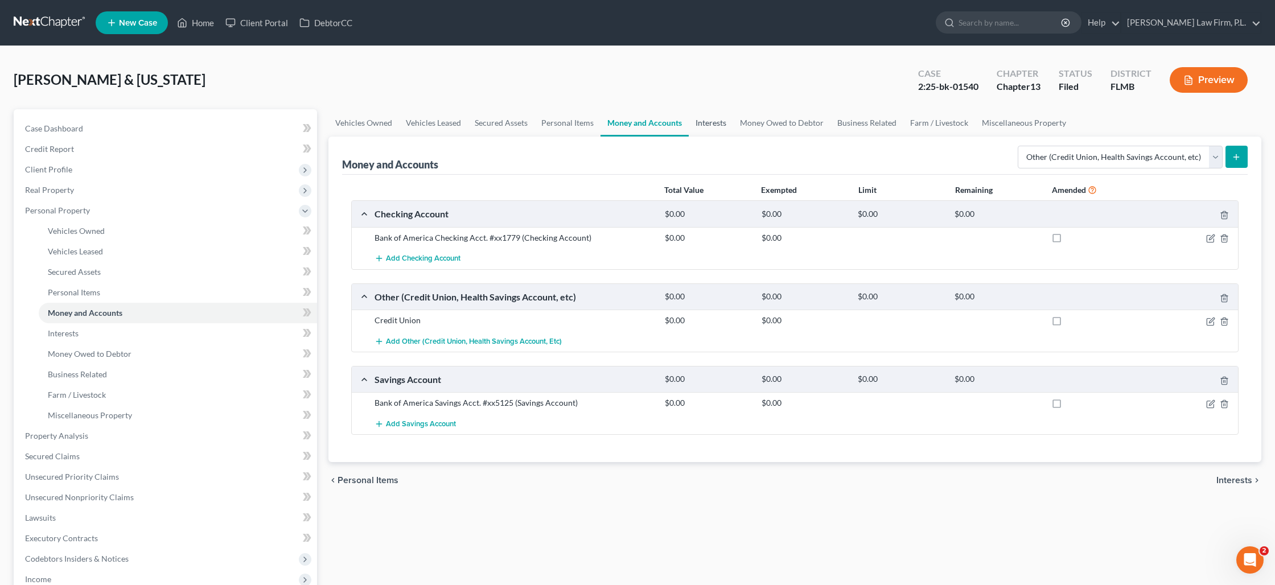
click at [711, 122] on link "Interests" at bounding box center [710, 122] width 44 height 27
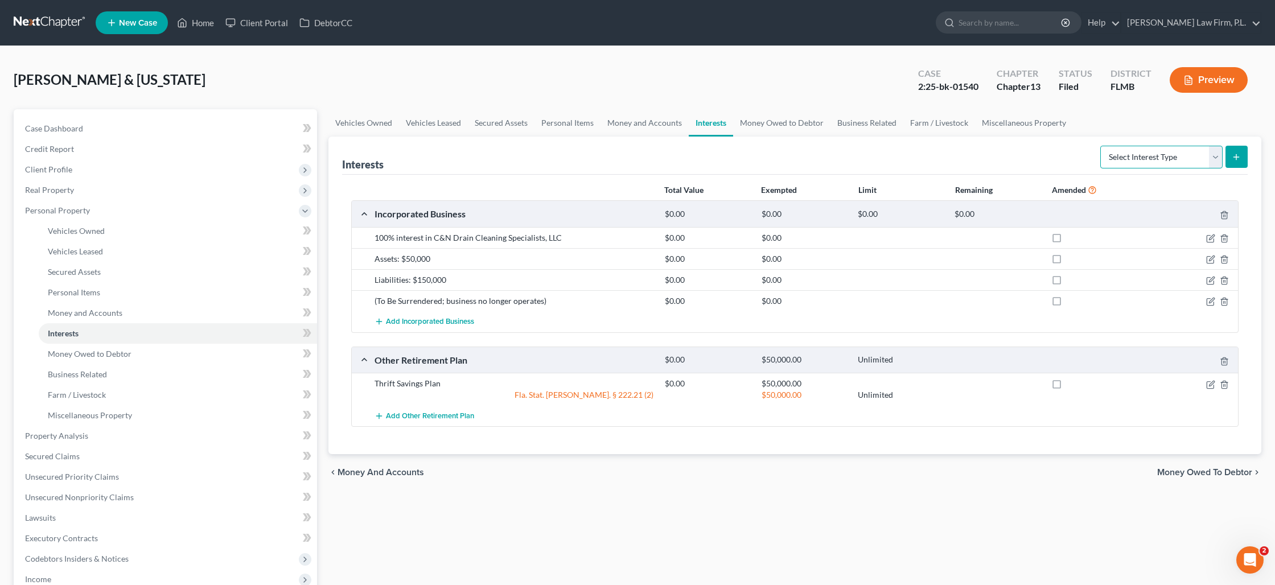
click at [1199, 156] on select "Select Interest Type 401K Annuity Bond Education IRA Government Bond Government…" at bounding box center [1161, 157] width 122 height 23
select select "ira"
click at [1101, 146] on select "Select Interest Type 401K Annuity Bond Education IRA Government Bond Government…" at bounding box center [1161, 157] width 122 height 23
click at [1236, 158] on icon "submit" at bounding box center [1235, 156] width 9 height 9
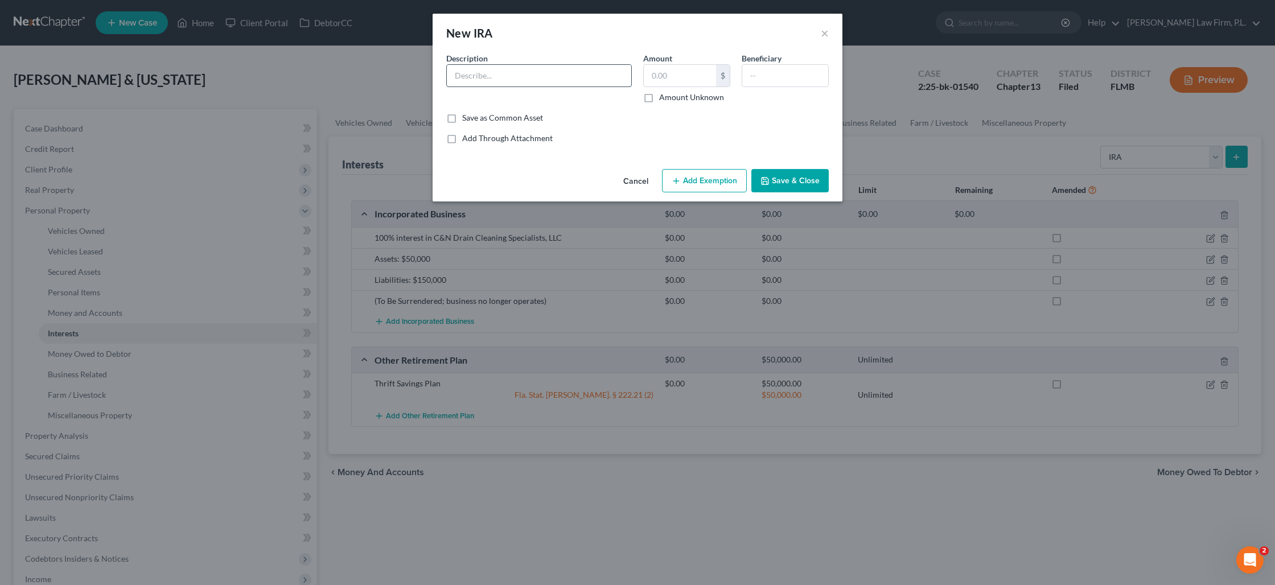
click at [494, 77] on input "text" at bounding box center [539, 76] width 184 height 22
type input "Start Engine IRA"
type input "12,000"
click at [779, 185] on button "Save & Close" at bounding box center [789, 181] width 77 height 24
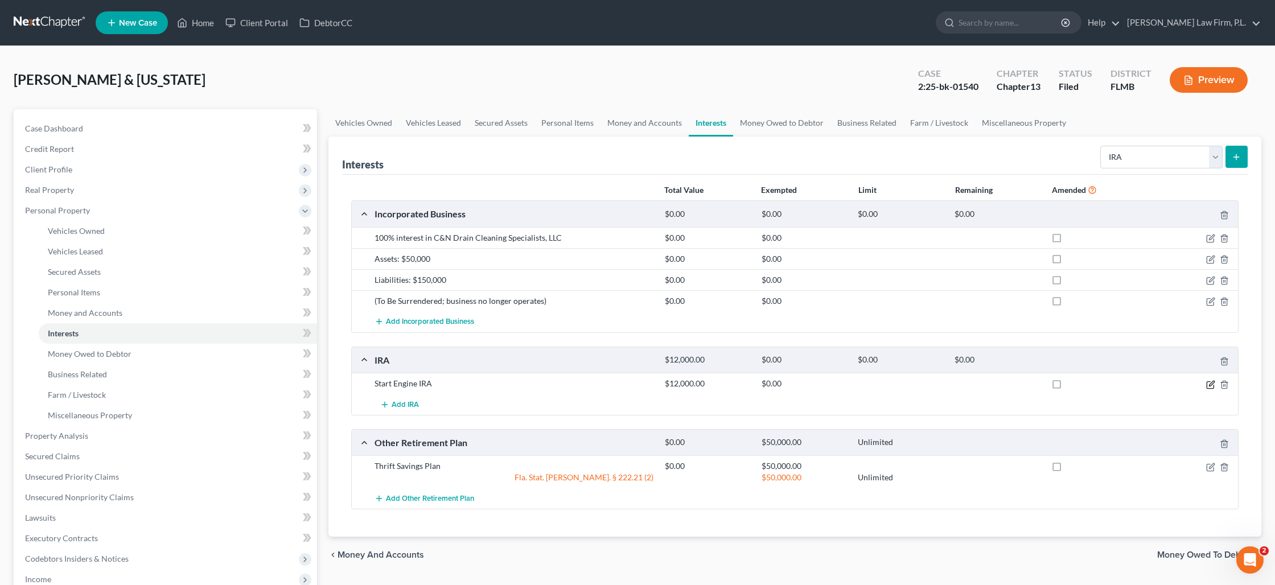
click at [1209, 382] on icon "button" at bounding box center [1210, 384] width 9 height 9
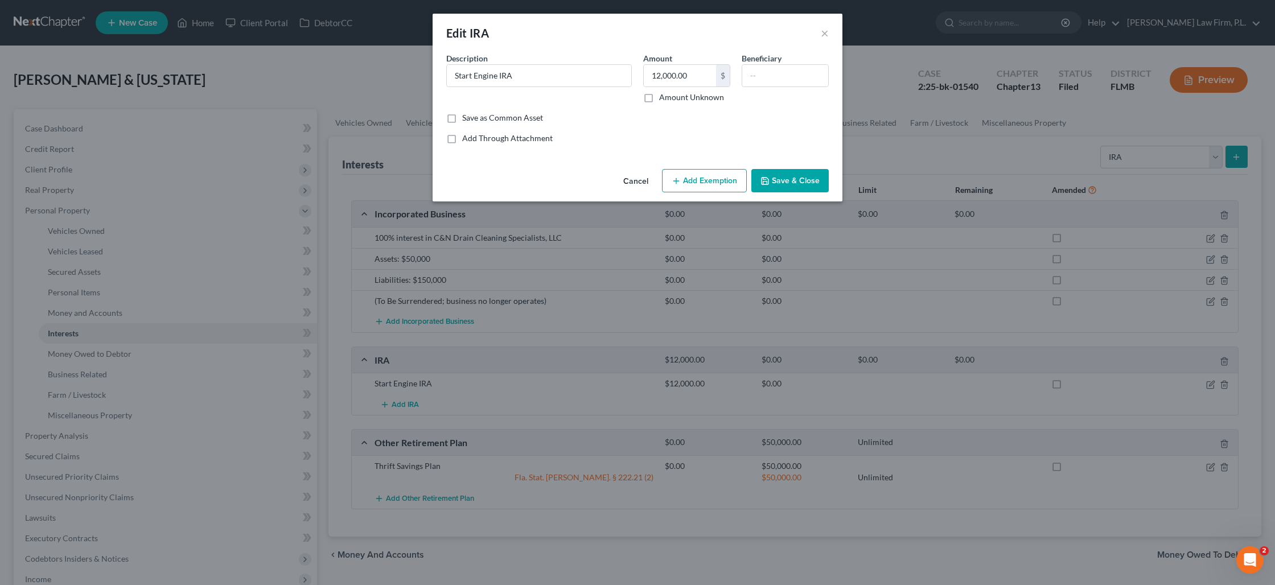
click at [699, 183] on button "Add Exemption" at bounding box center [704, 181] width 85 height 24
select select "2"
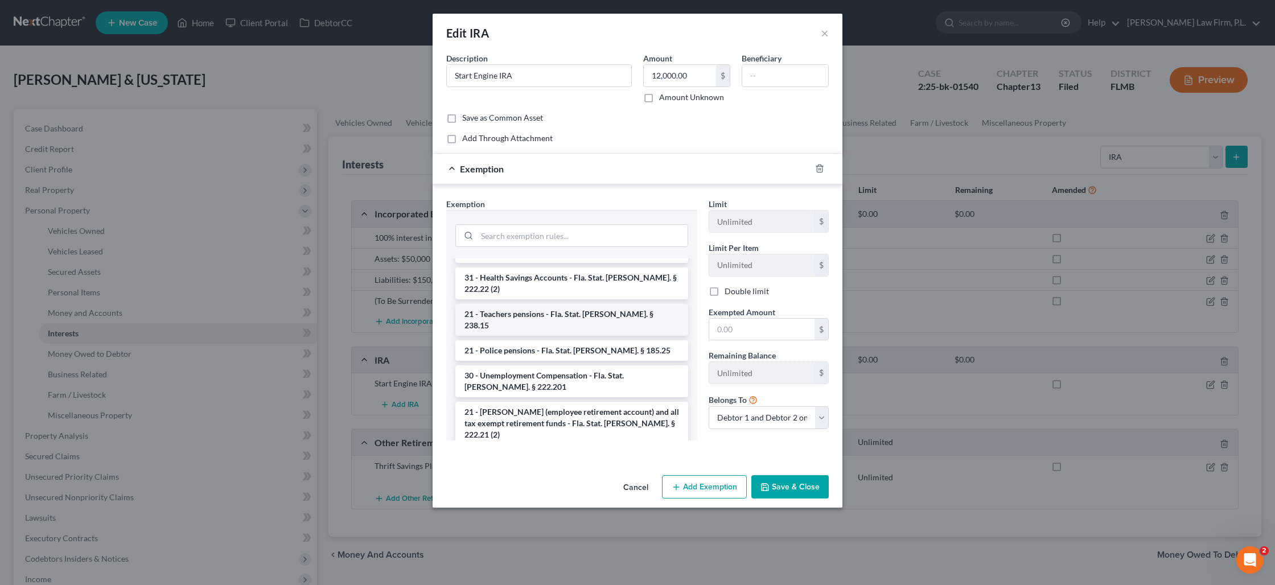
scroll to position [90, 0]
click at [550, 400] on li "21 - ERISA (employee retirement account) and all tax exempt retirement funds - …" at bounding box center [571, 421] width 233 height 43
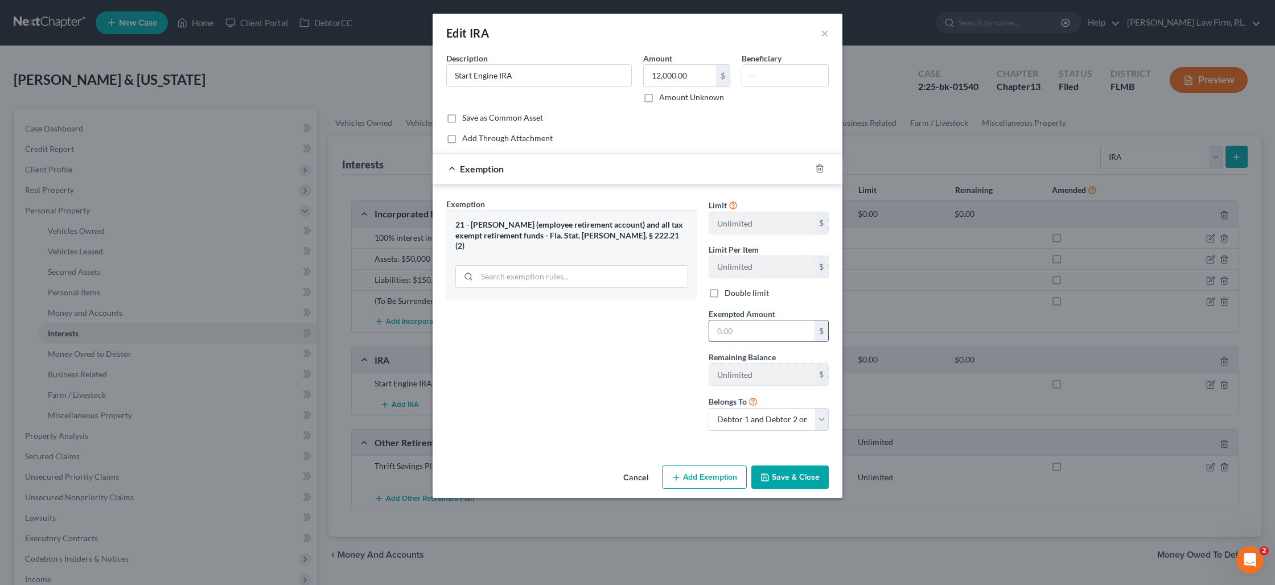
click at [728, 333] on input "text" at bounding box center [761, 331] width 105 height 22
type input "12,000"
click at [807, 479] on button "Save & Close" at bounding box center [789, 477] width 77 height 24
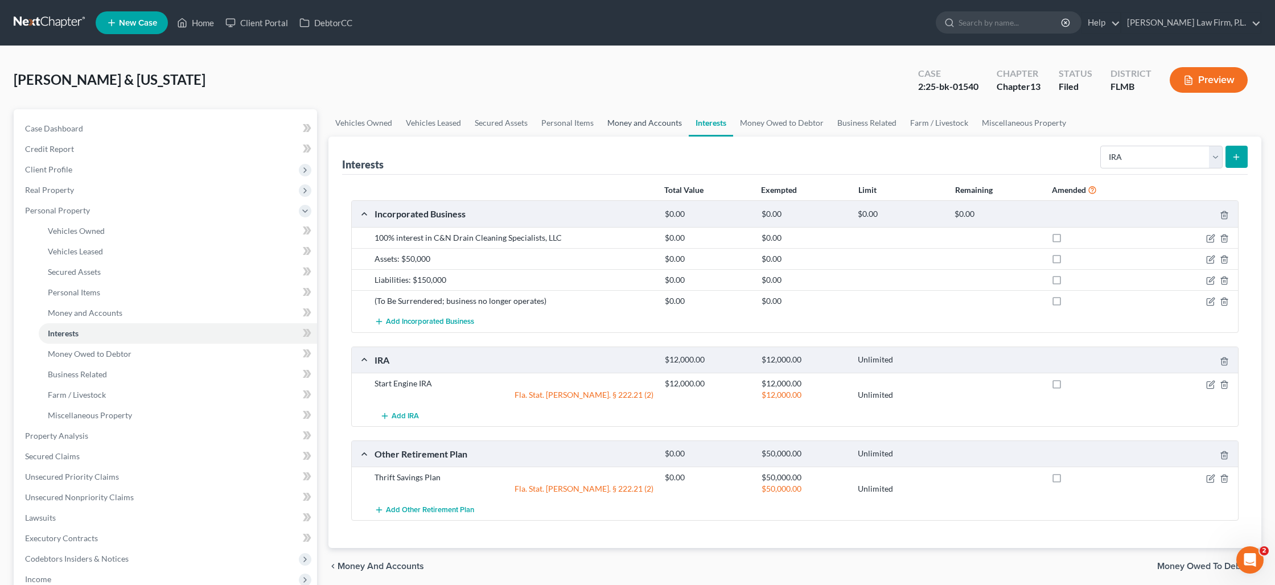
click at [646, 126] on link "Money and Accounts" at bounding box center [644, 122] width 88 height 27
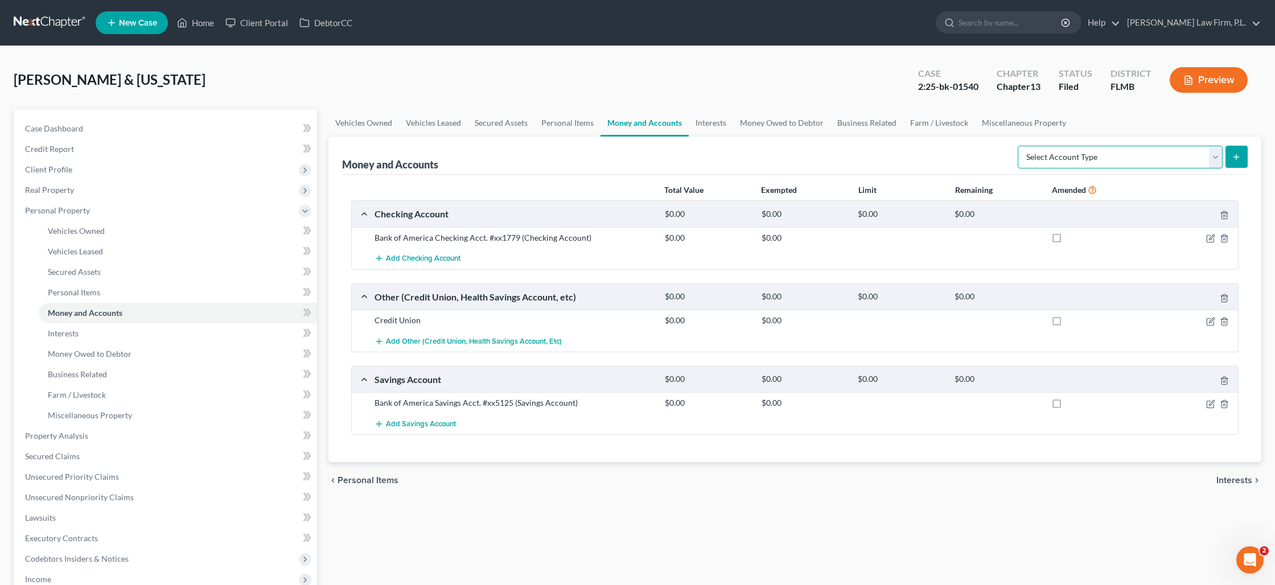
click at [1216, 158] on select "Select Account Type Brokerage Cash on Hand Certificates of Deposit Checking Acc…" at bounding box center [1119, 157] width 205 height 23
select select "other"
click at [1020, 146] on select "Select Account Type Brokerage Cash on Hand Certificates of Deposit Checking Acc…" at bounding box center [1119, 157] width 205 height 23
click at [1237, 152] on icon "submit" at bounding box center [1235, 156] width 9 height 9
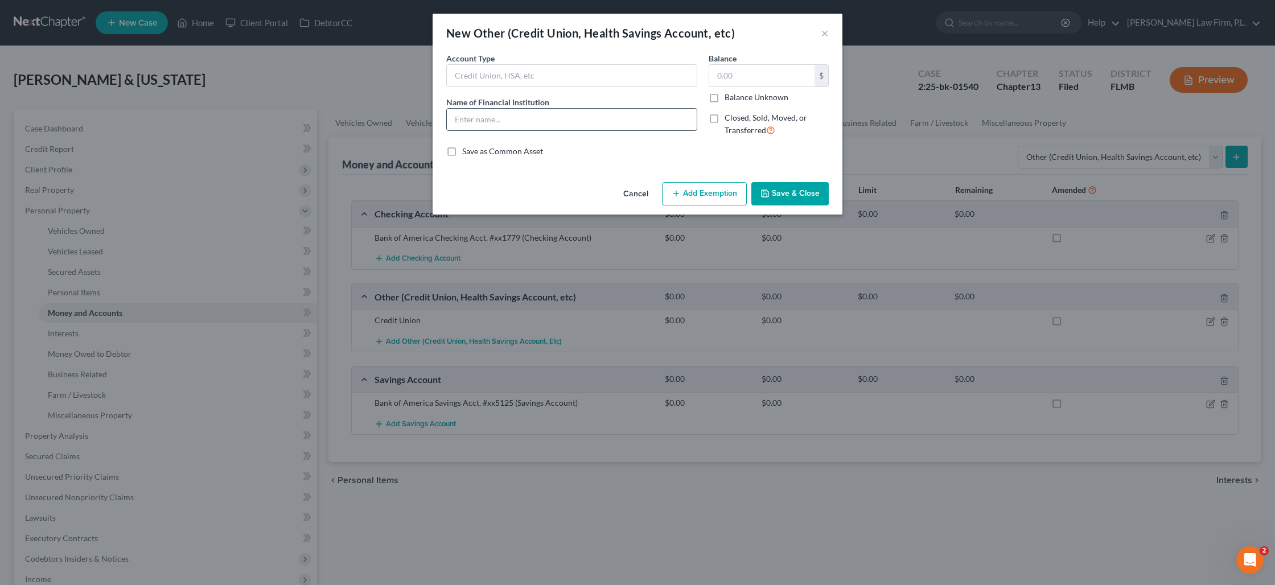
click at [577, 116] on input "text" at bounding box center [572, 120] width 250 height 22
click at [581, 75] on input "text" at bounding box center [572, 76] width 250 height 22
type input "Brokerage Account"
type input "CMA Brokerage Account"
type input "12,000"
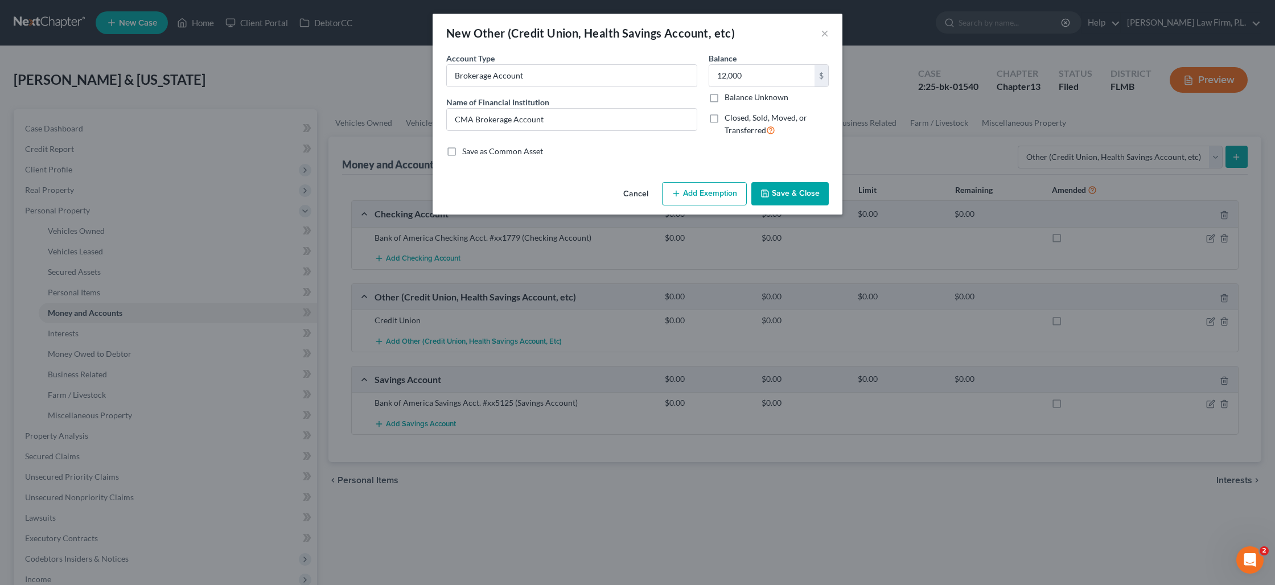
click at [779, 196] on button "Save & Close" at bounding box center [789, 194] width 77 height 24
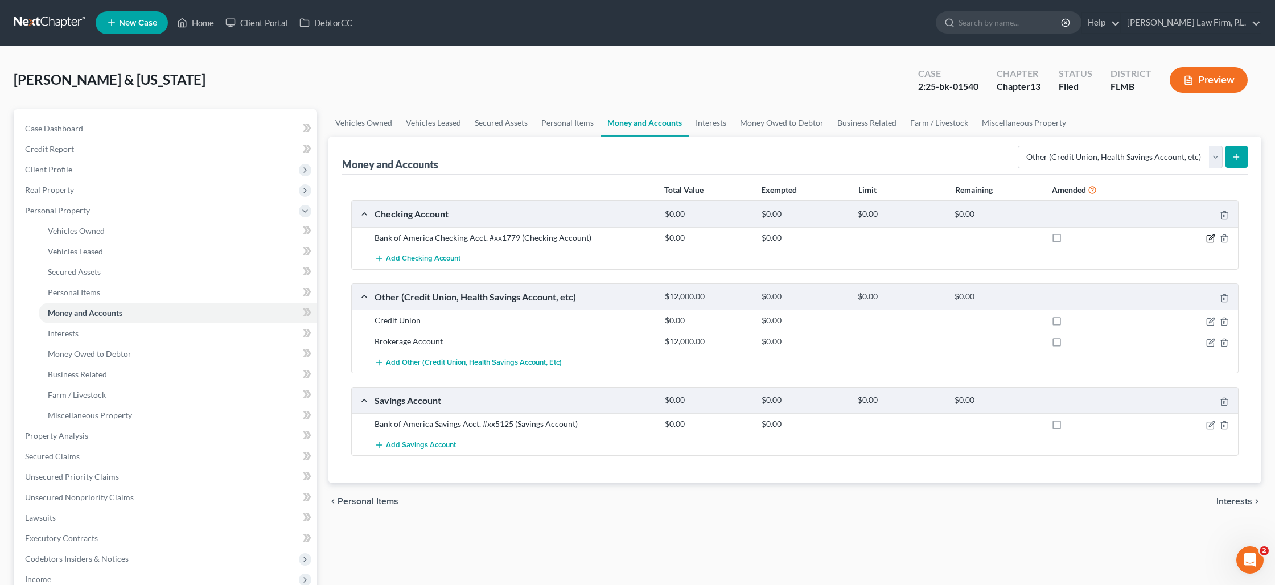
click at [1210, 236] on icon "button" at bounding box center [1211, 236] width 5 height 5
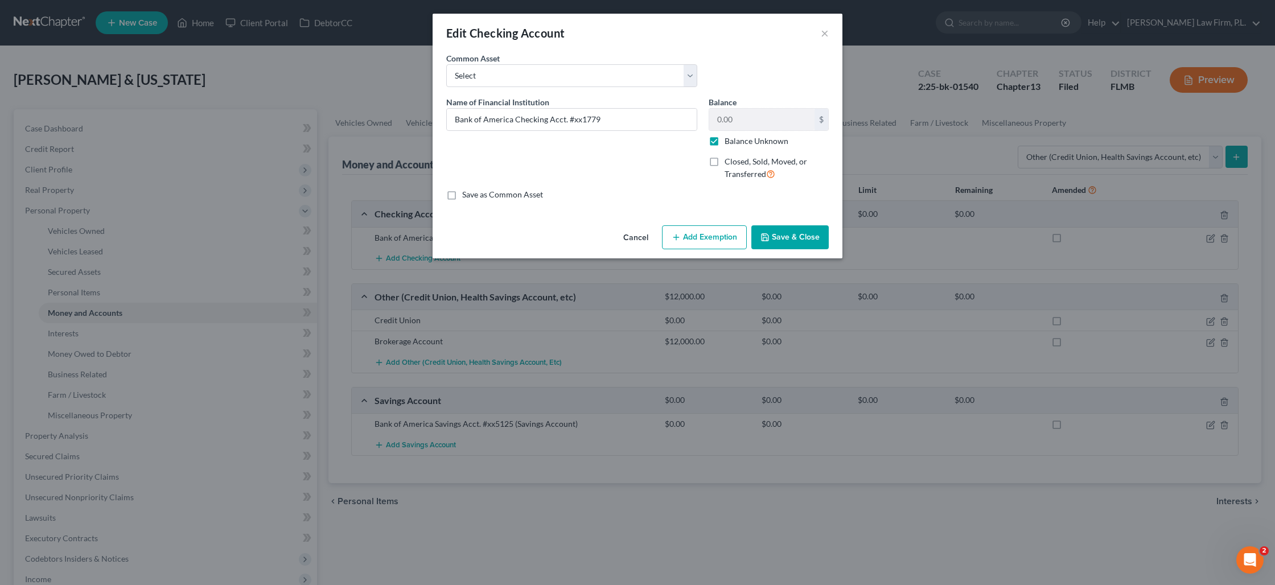
click at [724, 139] on label "Balance Unknown" at bounding box center [756, 140] width 64 height 11
click at [729, 139] on input "Balance Unknown" at bounding box center [732, 138] width 7 height 7
checkbox input "false"
click at [743, 121] on input "0.00" at bounding box center [761, 120] width 105 height 22
type input "7,600"
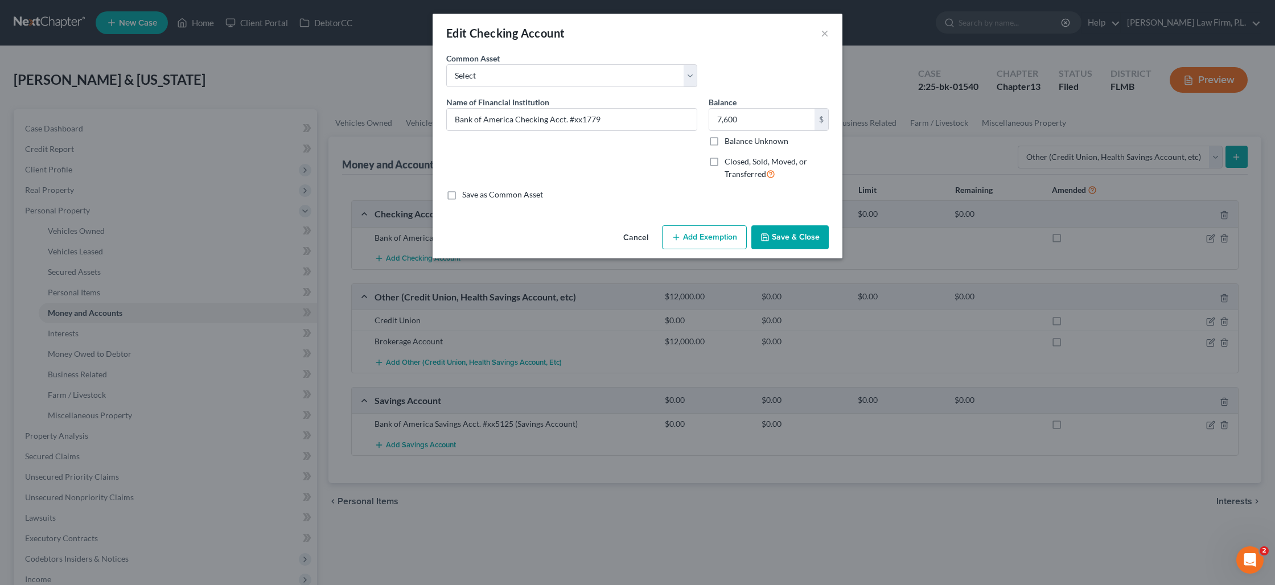
click at [704, 241] on button "Add Exemption" at bounding box center [704, 237] width 85 height 24
select select "2"
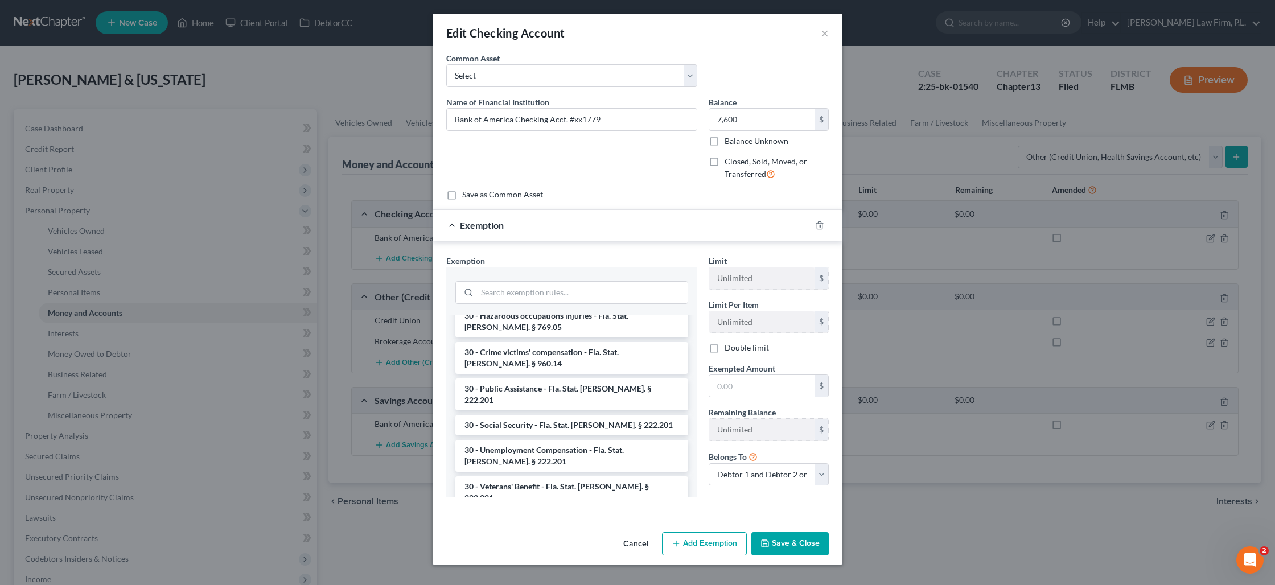
scroll to position [838, 0]
click at [566, 479] on li "30 - Veterans' Benefit - Fla. Stat. Ann. § 222.201" at bounding box center [571, 495] width 233 height 32
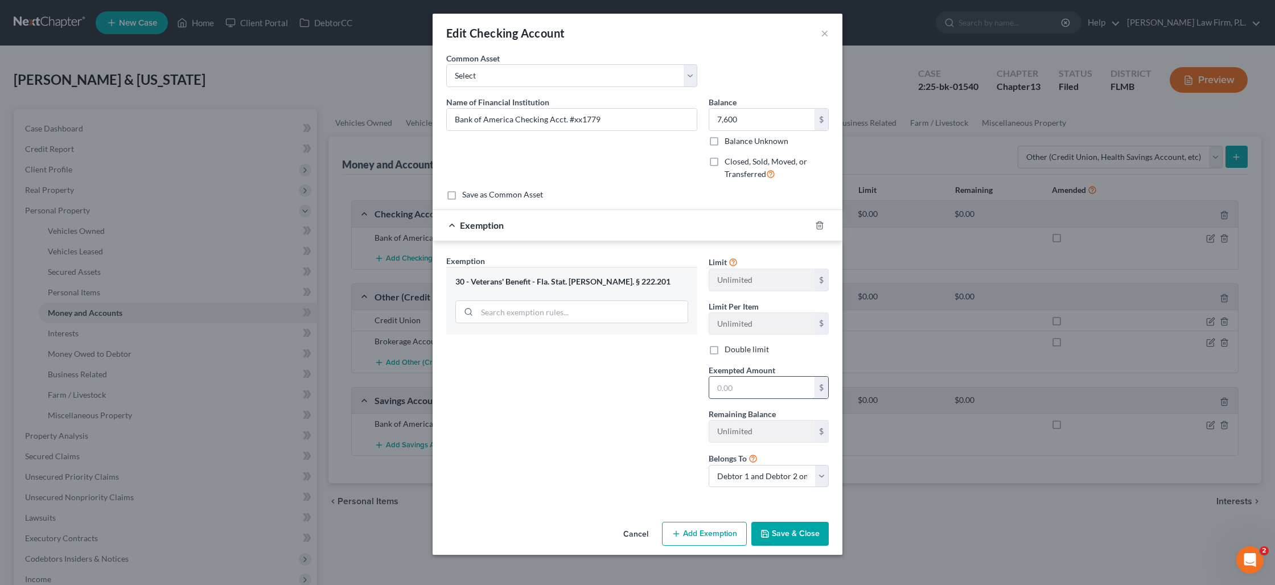
click at [735, 384] on input "text" at bounding box center [761, 388] width 105 height 22
drag, startPoint x: 754, startPoint y: 387, endPoint x: 702, endPoint y: 386, distance: 52.4
click at [702, 386] on div "Exemption Set must be selected for CA. Exemption * 30 - Veterans' Benefit - Fla…" at bounding box center [637, 376] width 394 height 242
type input "7,600"
click at [582, 278] on div "30 - Veterans' Benefit - Fla. Stat. Ann. § 222.201" at bounding box center [571, 282] width 233 height 11
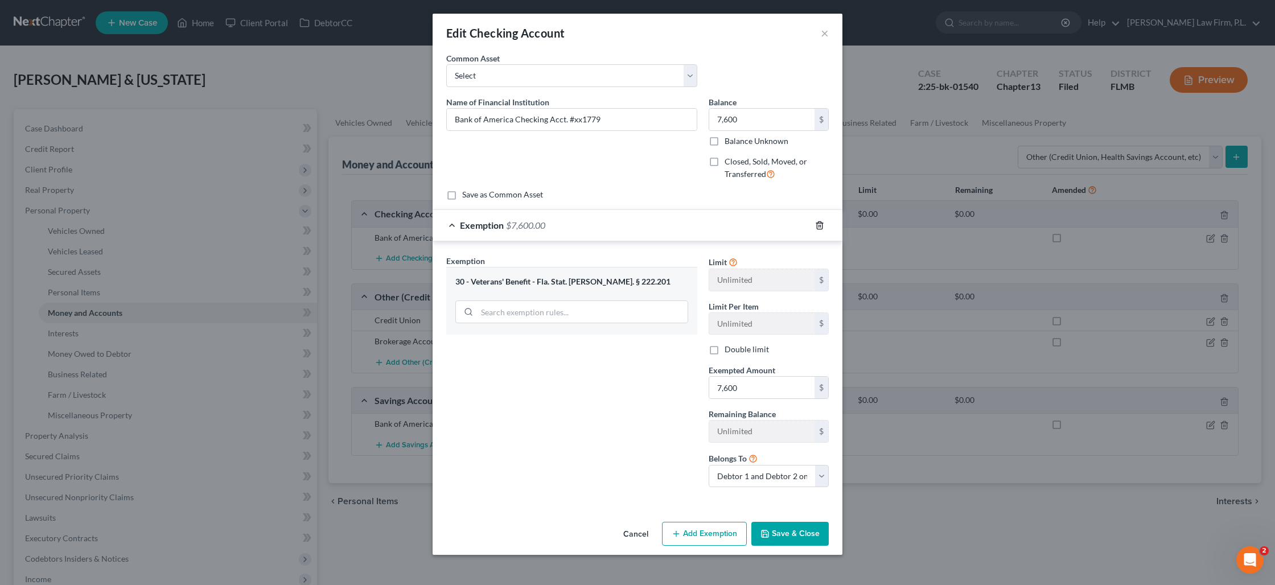
click at [815, 226] on icon "button" at bounding box center [819, 225] width 9 height 9
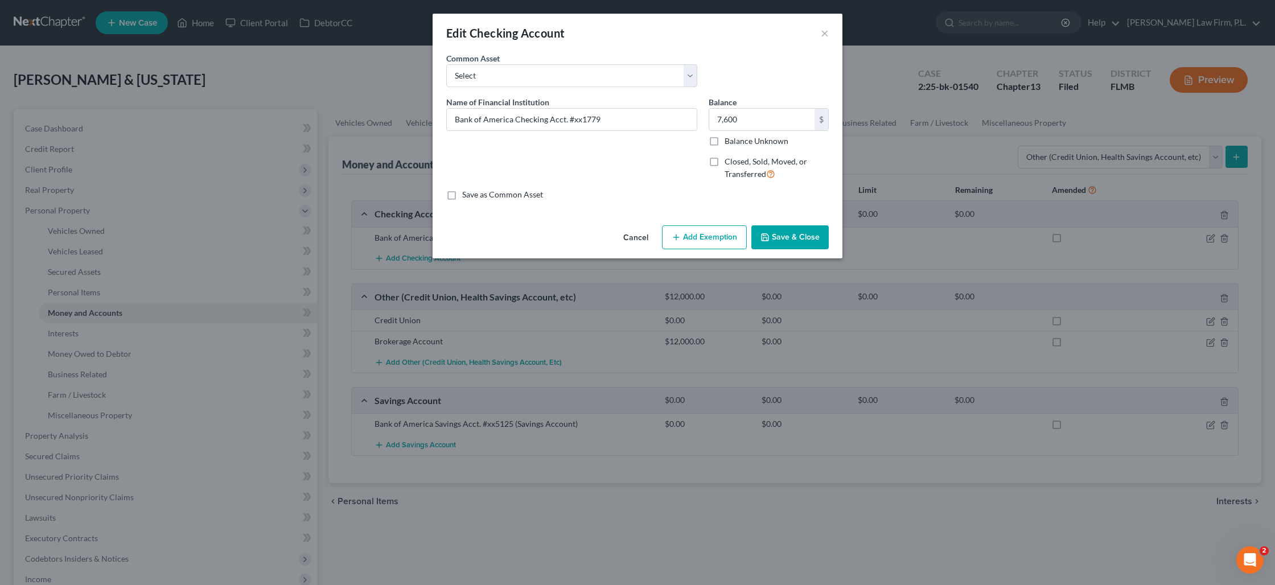
click at [705, 246] on button "Add Exemption" at bounding box center [704, 237] width 85 height 24
select select "2"
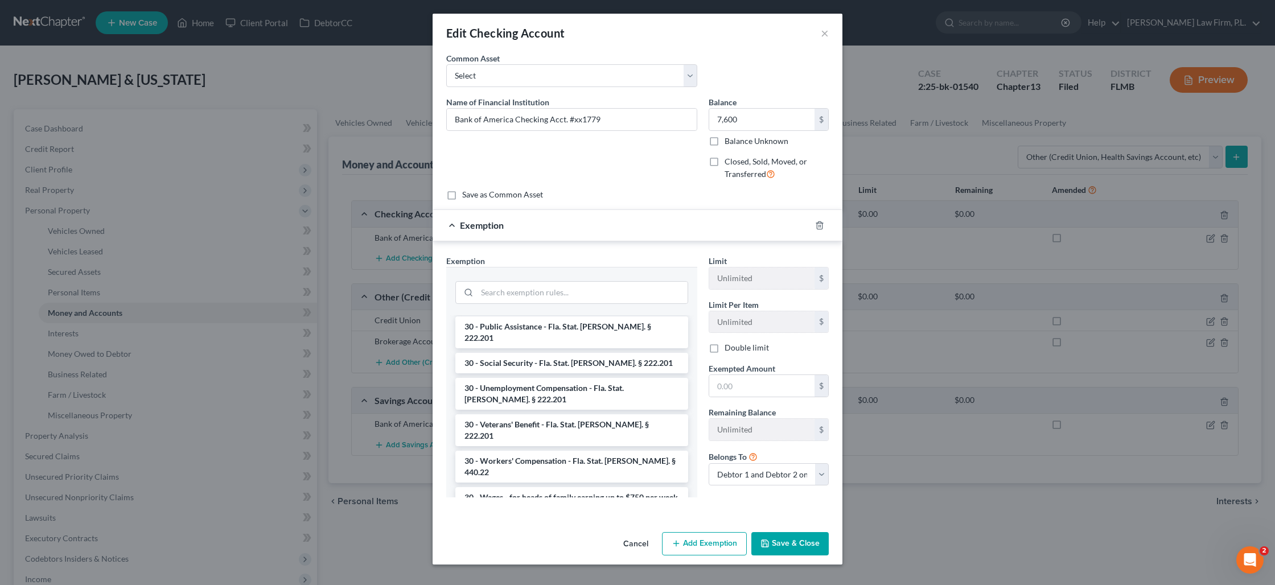
scroll to position [1033, 0]
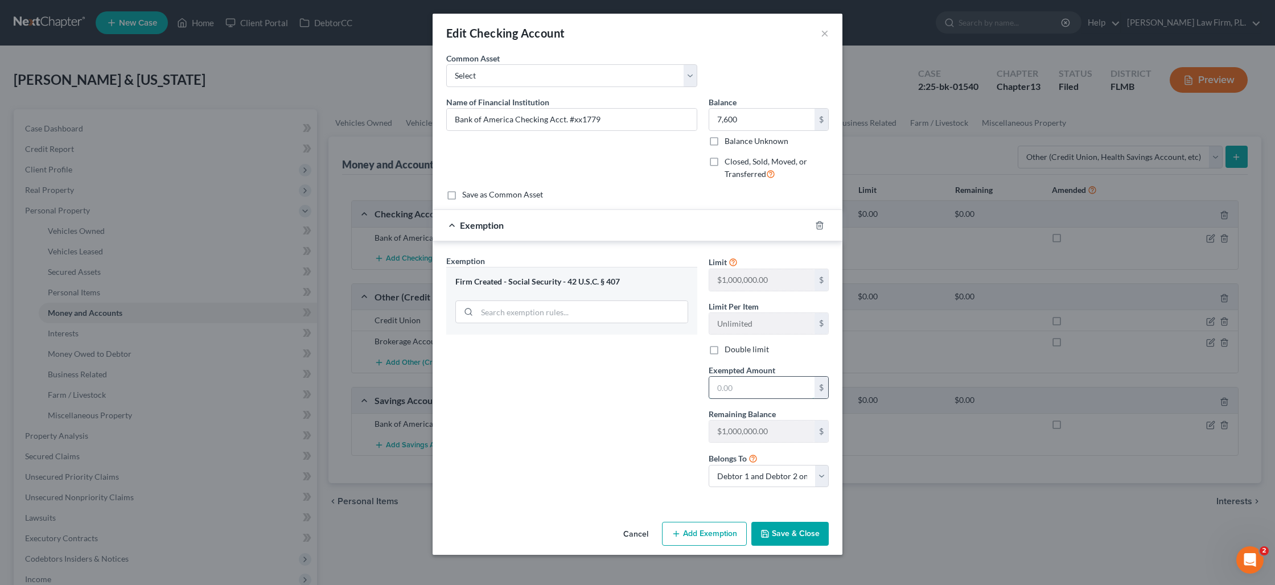
click at [732, 384] on input "text" at bounding box center [761, 388] width 105 height 22
type input "7,600"
click at [772, 531] on button "Save & Close" at bounding box center [789, 534] width 77 height 24
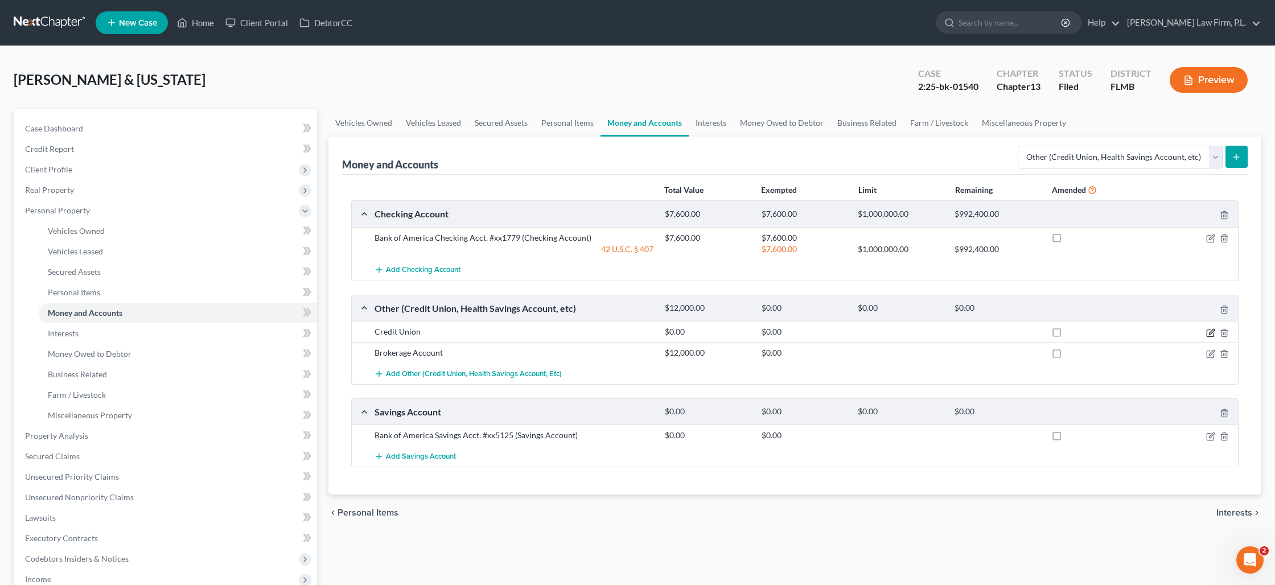
click at [1206, 332] on icon "button" at bounding box center [1209, 332] width 7 height 7
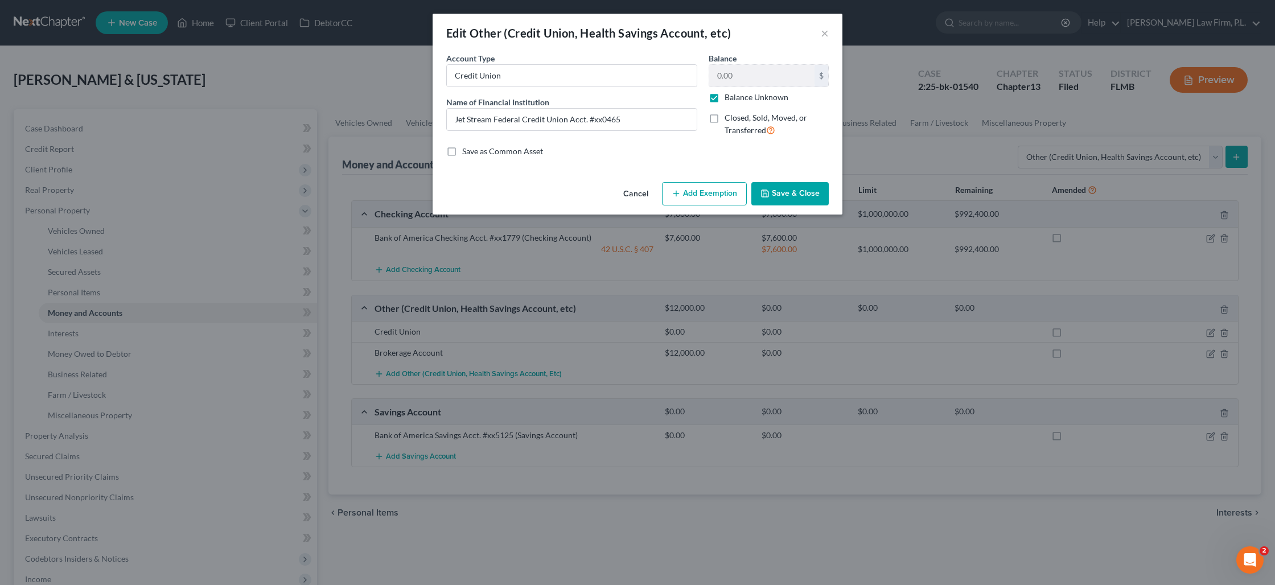
click at [724, 98] on label "Balance Unknown" at bounding box center [756, 97] width 64 height 11
click at [729, 98] on input "Balance Unknown" at bounding box center [732, 95] width 7 height 7
checkbox input "false"
click at [735, 79] on input "0.00" at bounding box center [761, 76] width 105 height 22
type input "2,543"
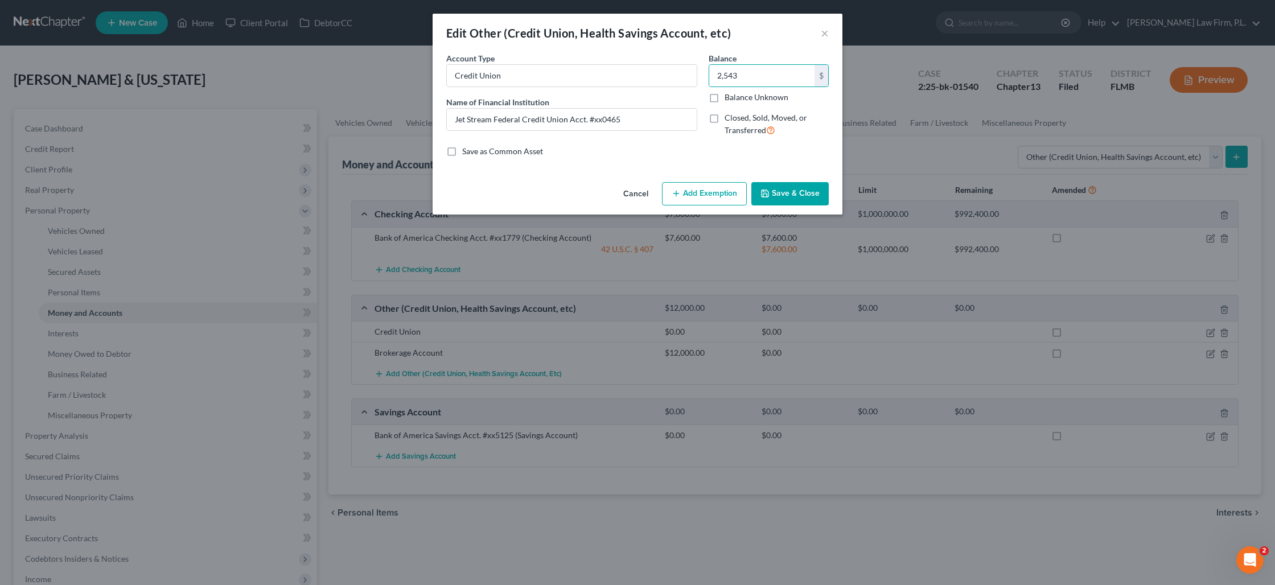
click at [715, 192] on button "Add Exemption" at bounding box center [704, 194] width 85 height 24
select select "2"
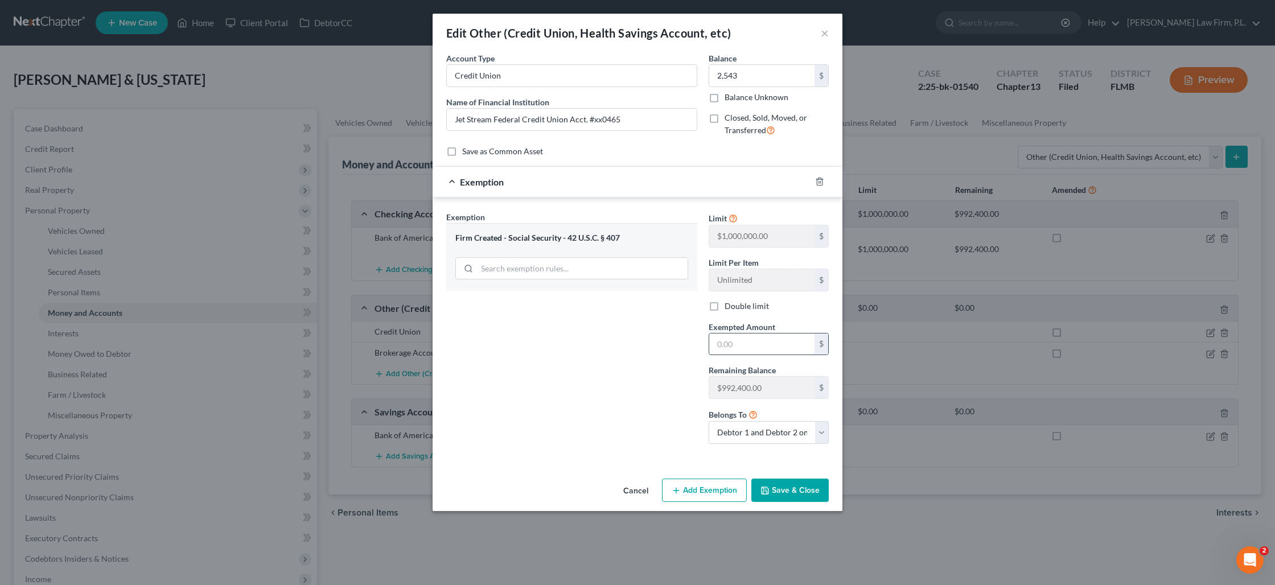
click at [732, 342] on input "text" at bounding box center [761, 344] width 105 height 22
type input "2,543"
click at [789, 488] on button "Save & Close" at bounding box center [789, 491] width 77 height 24
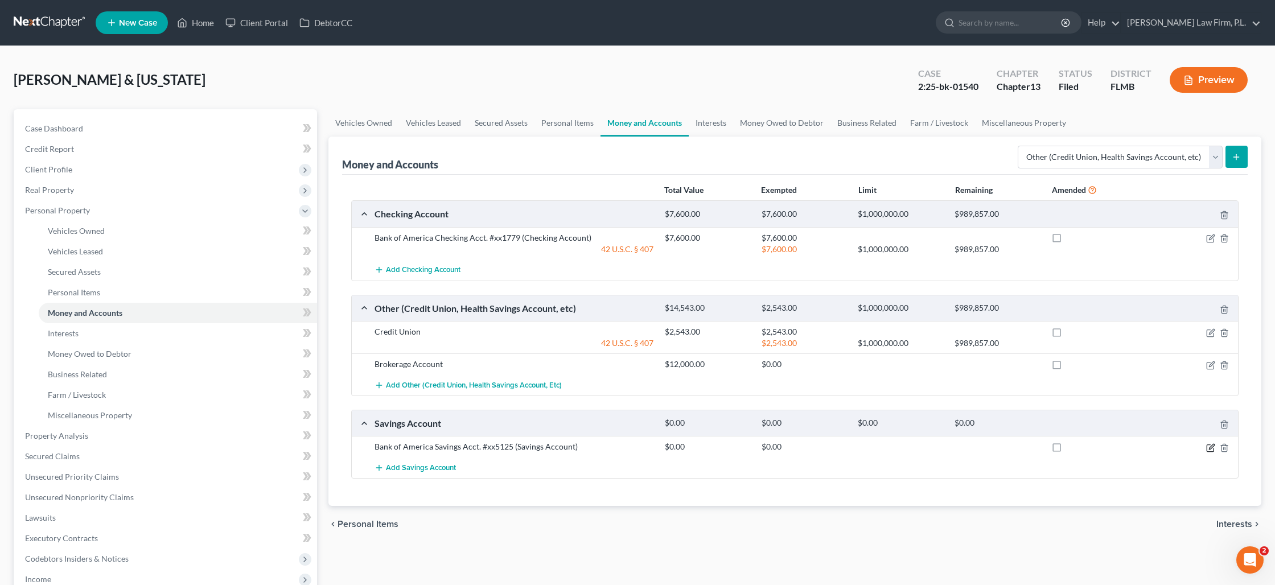
click at [1206, 450] on icon "button" at bounding box center [1209, 448] width 7 height 7
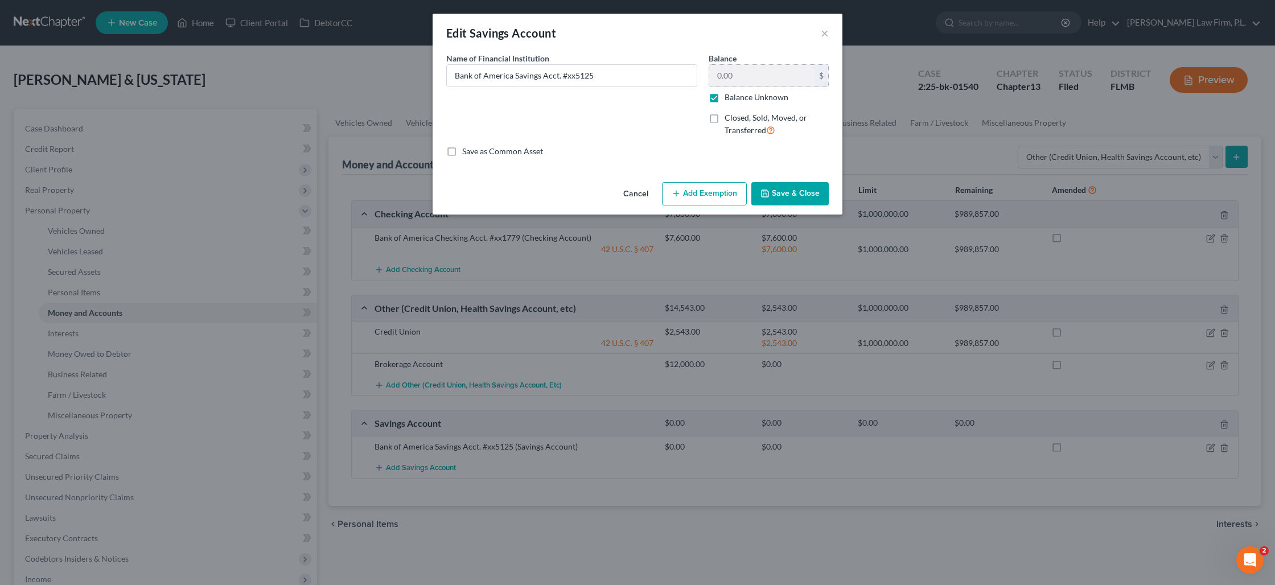
drag, startPoint x: 714, startPoint y: 99, endPoint x: 725, endPoint y: 84, distance: 19.1
click at [724, 99] on label "Balance Unknown" at bounding box center [756, 97] width 64 height 11
click at [729, 99] on input "Balance Unknown" at bounding box center [732, 95] width 7 height 7
checkbox input "false"
click at [727, 80] on input "0.00" at bounding box center [761, 76] width 105 height 22
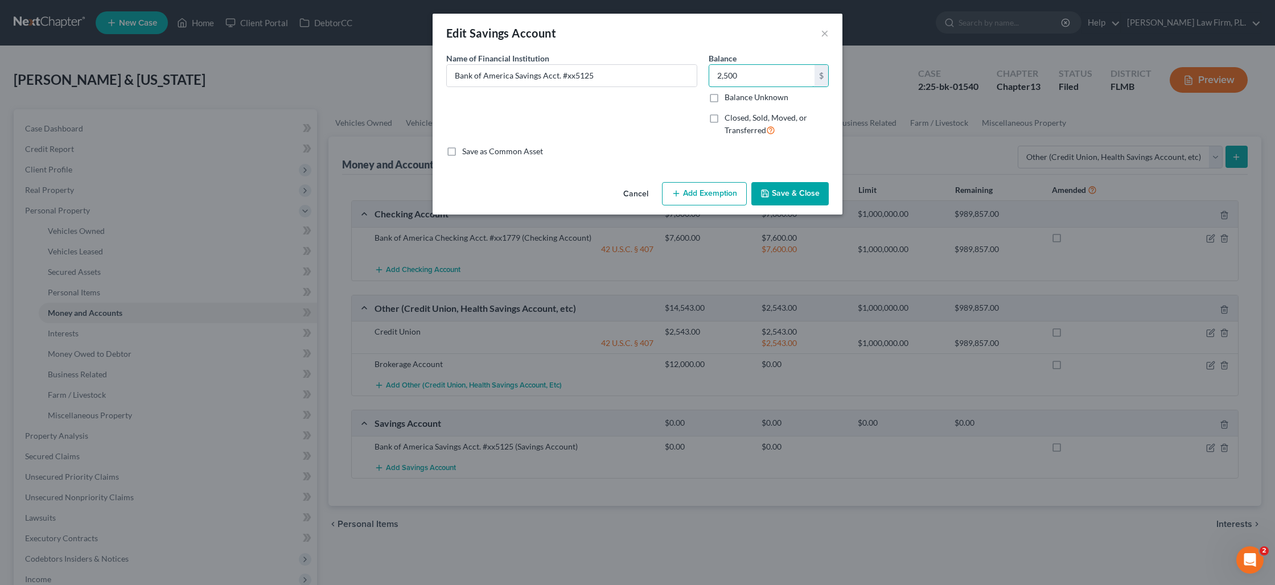
type input "2,500"
click at [711, 194] on button "Add Exemption" at bounding box center [704, 194] width 85 height 24
select select "2"
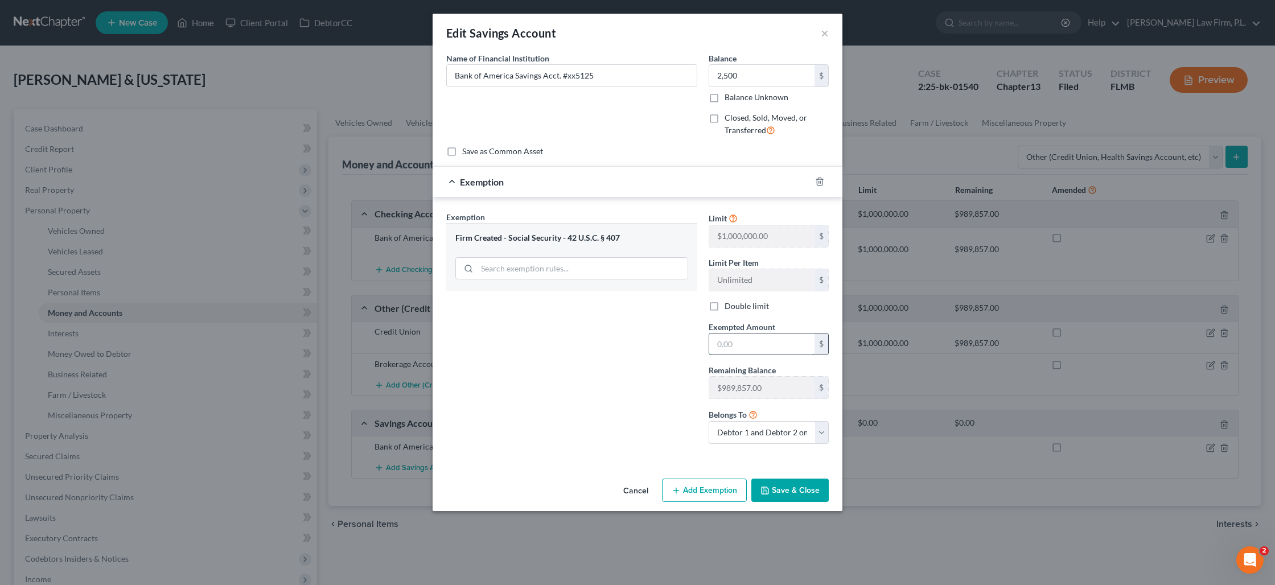
click at [723, 344] on input "text" at bounding box center [761, 344] width 105 height 22
type input "2,500"
click at [788, 489] on button "Save & Close" at bounding box center [789, 491] width 77 height 24
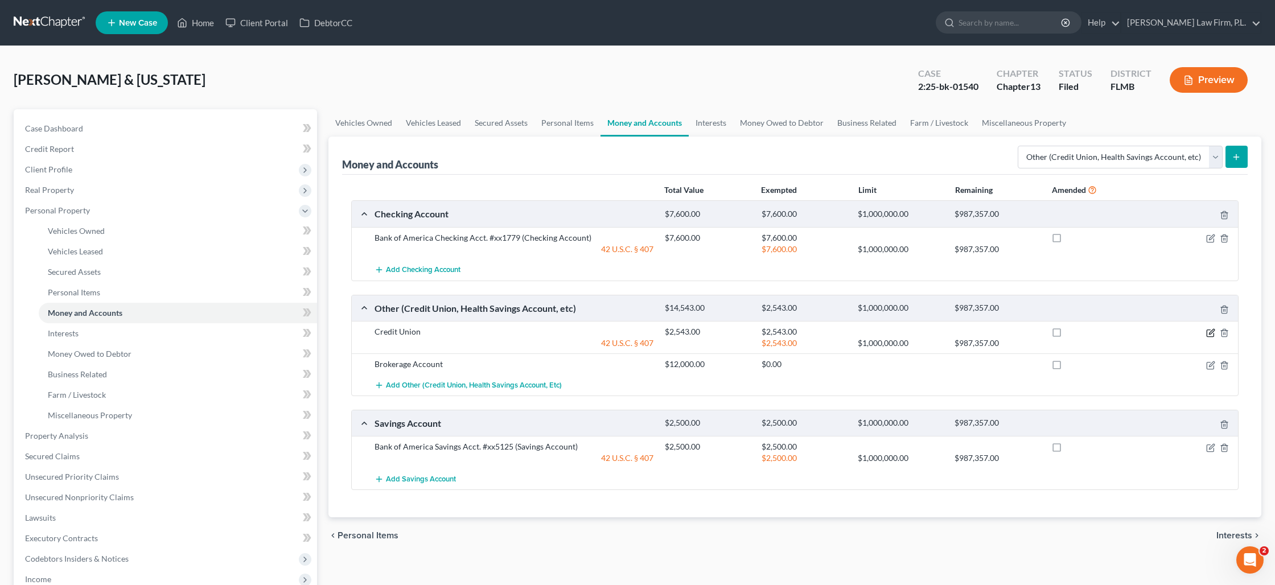
click at [1210, 333] on icon "button" at bounding box center [1211, 331] width 5 height 5
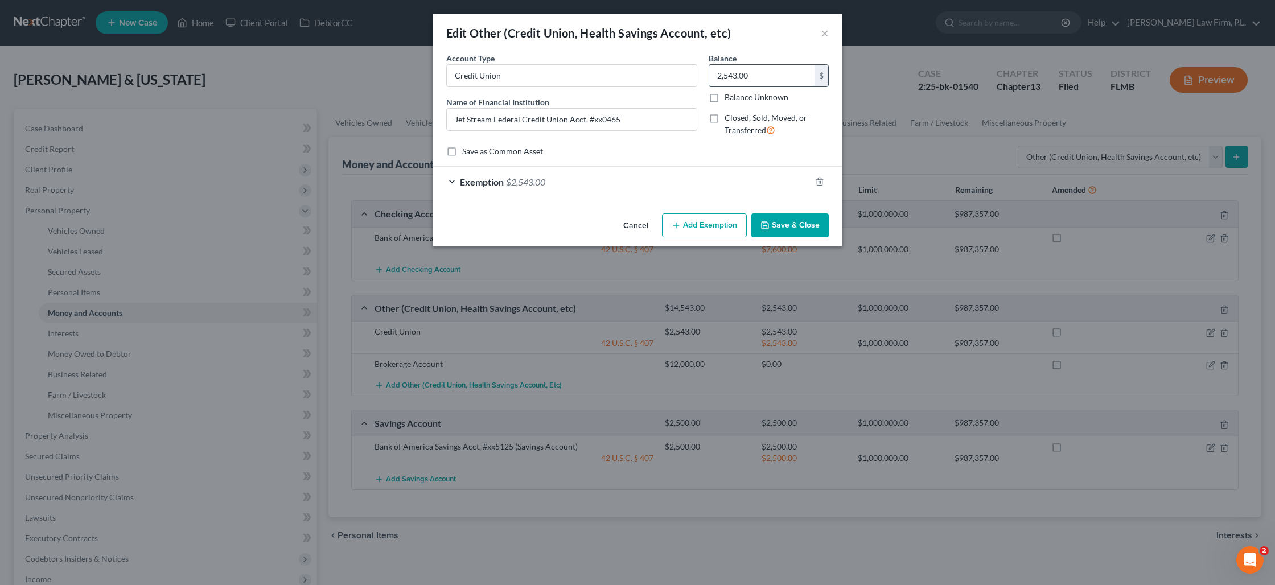
click at [728, 77] on input "2,543.00" at bounding box center [761, 76] width 105 height 22
type input "5"
click at [661, 178] on div "Exemption $2,543.00" at bounding box center [621, 182] width 378 height 30
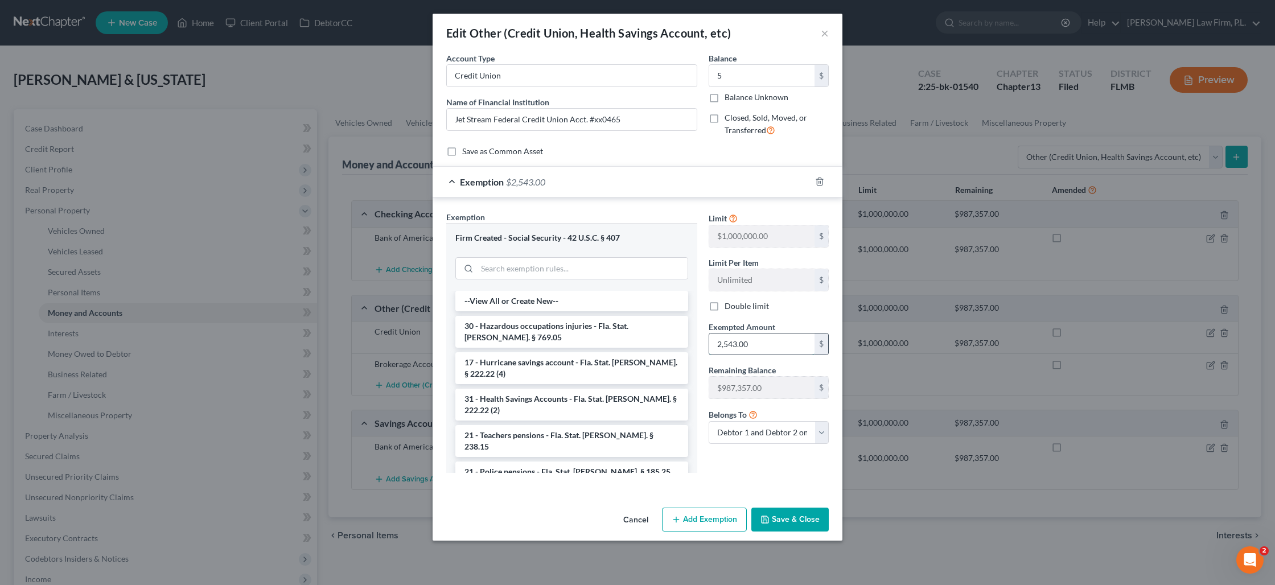
click at [744, 345] on input "2,543.00" at bounding box center [761, 344] width 105 height 22
type input "5"
click at [778, 523] on button "Save & Close" at bounding box center [789, 520] width 77 height 24
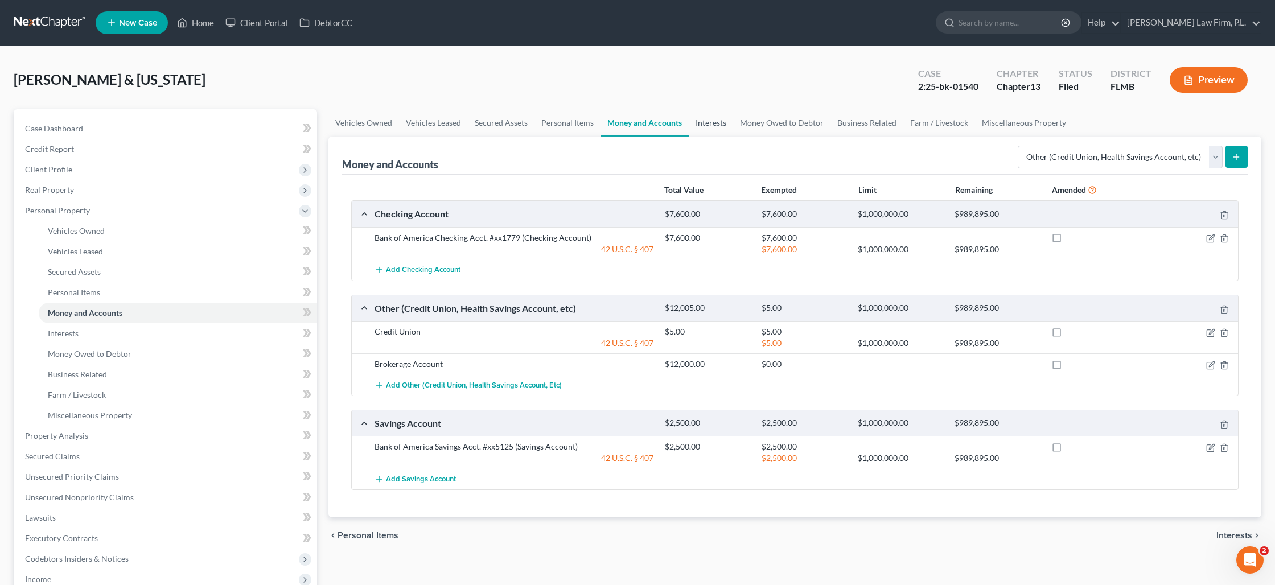
click at [704, 125] on link "Interests" at bounding box center [710, 122] width 44 height 27
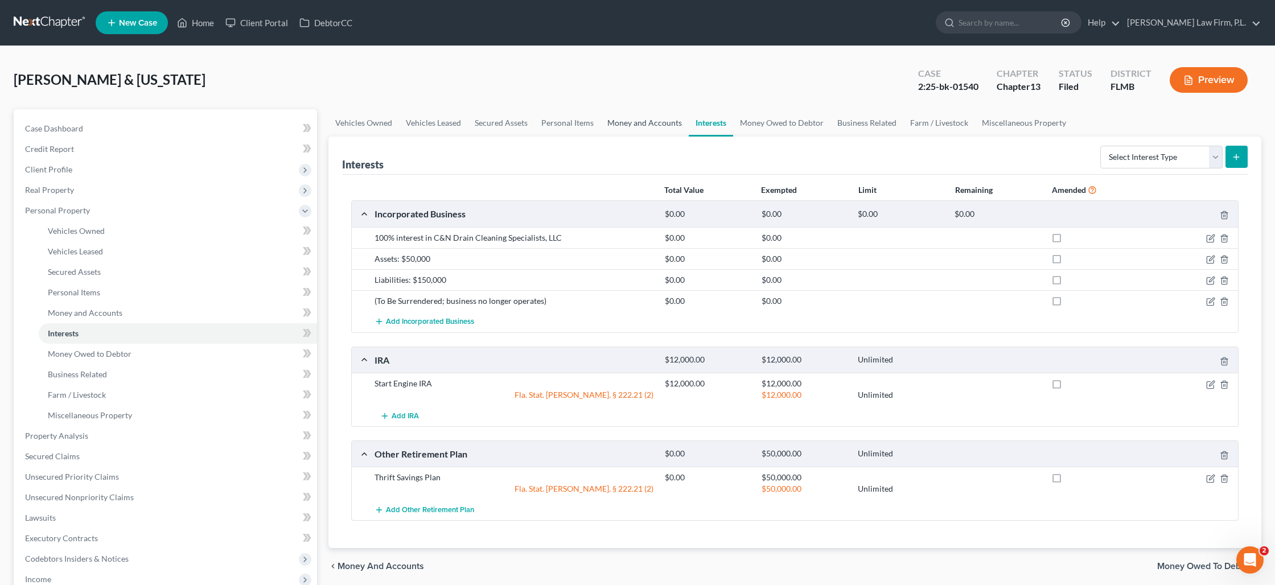
click at [661, 125] on link "Money and Accounts" at bounding box center [644, 122] width 88 height 27
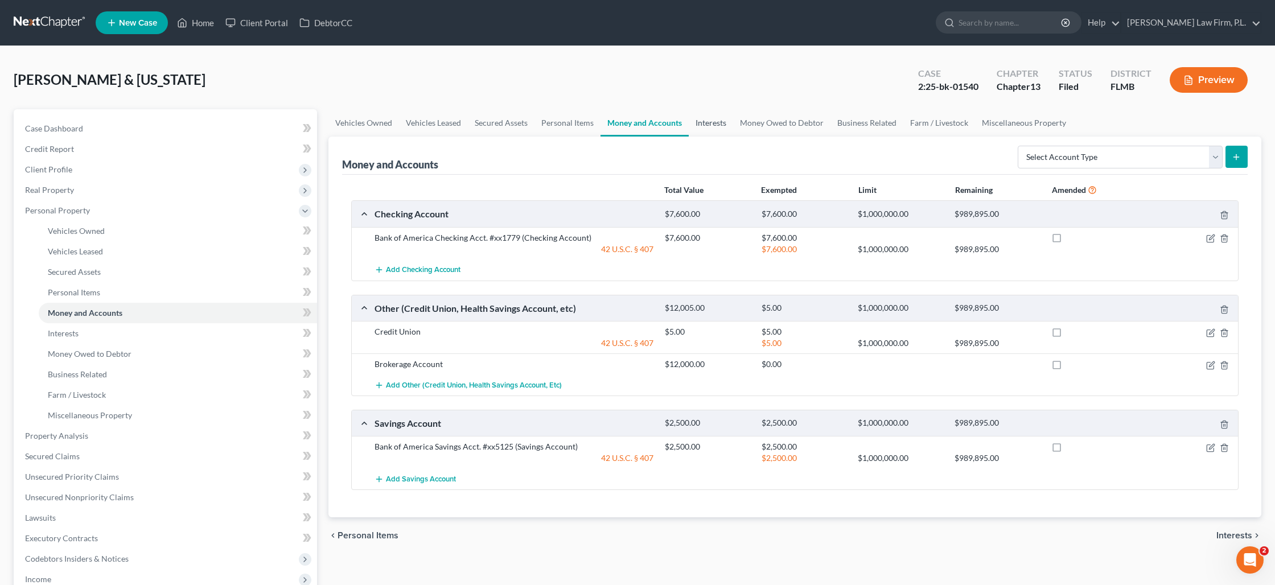
click at [698, 126] on link "Interests" at bounding box center [710, 122] width 44 height 27
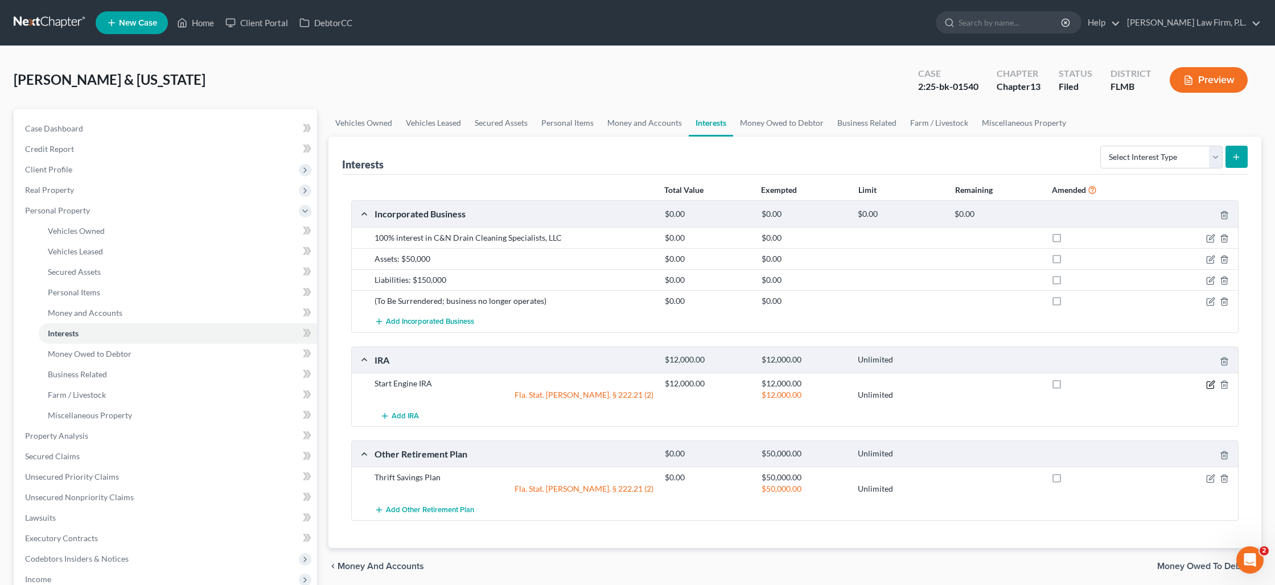
click at [1209, 385] on icon "button" at bounding box center [1211, 383] width 5 height 5
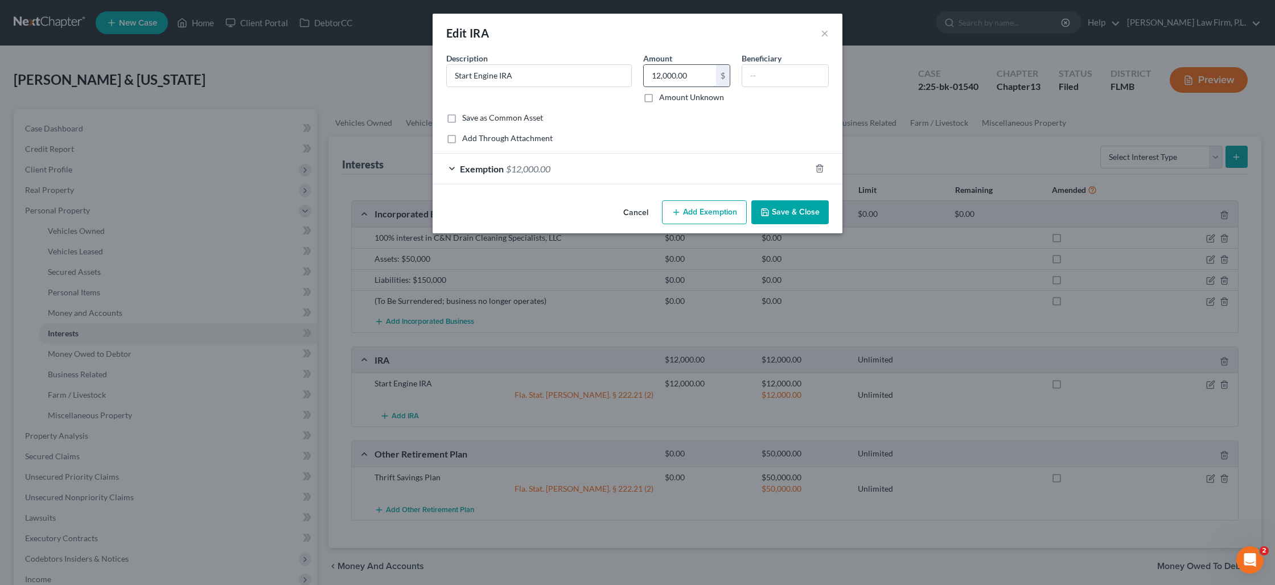
click at [698, 79] on input "12,000.00" at bounding box center [680, 76] width 72 height 22
type input "9,600"
click at [624, 166] on div "Exemption $12,000.00" at bounding box center [621, 169] width 378 height 30
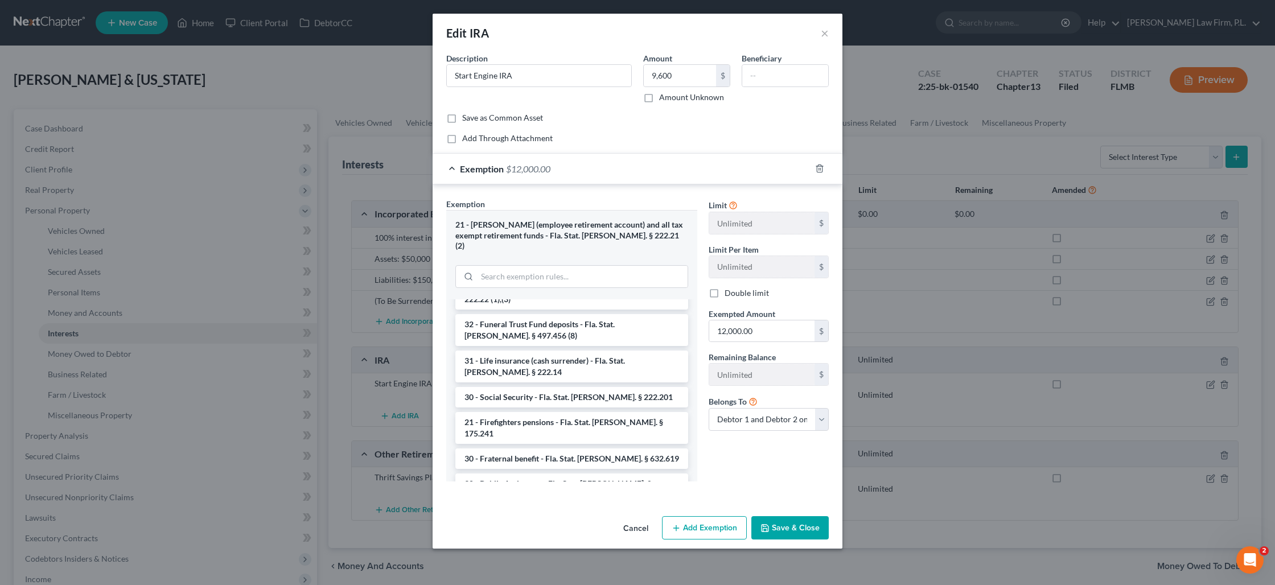
scroll to position [591, 0]
drag, startPoint x: 540, startPoint y: 362, endPoint x: 617, endPoint y: 360, distance: 77.4
click at [540, 514] on li "21 - IRA & Roth IRA - Fla. Stat. Ann. § 222.21 (2)" at bounding box center [571, 530] width 233 height 32
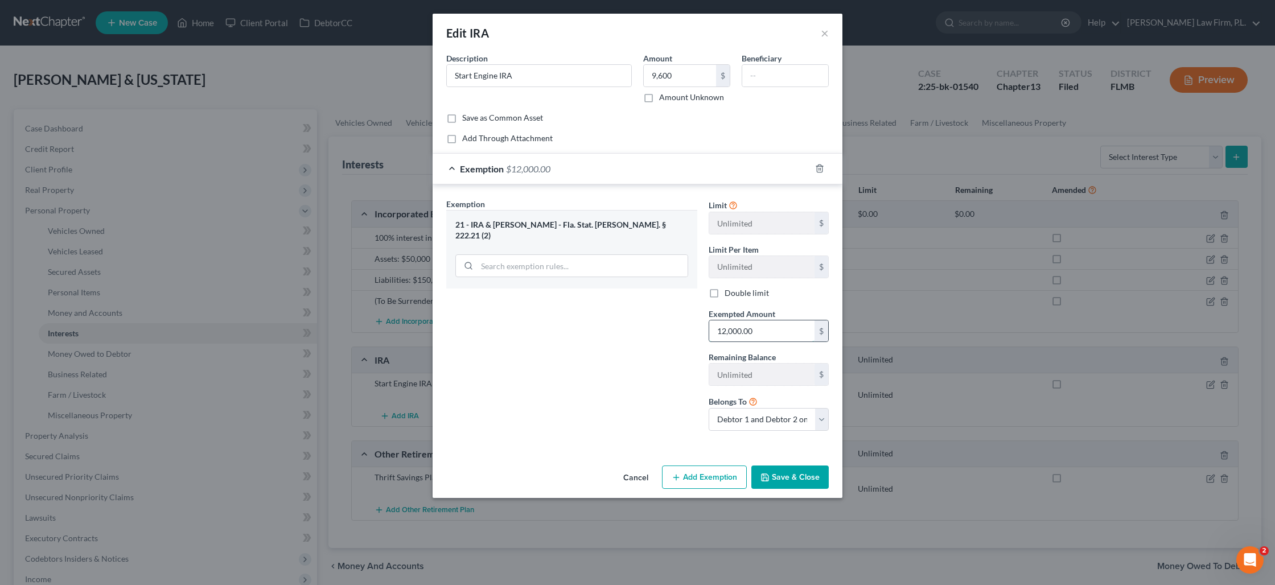
click at [736, 335] on input "12,000.00" at bounding box center [761, 331] width 105 height 22
type input "9,600"
click at [786, 484] on button "Save & Close" at bounding box center [789, 477] width 77 height 24
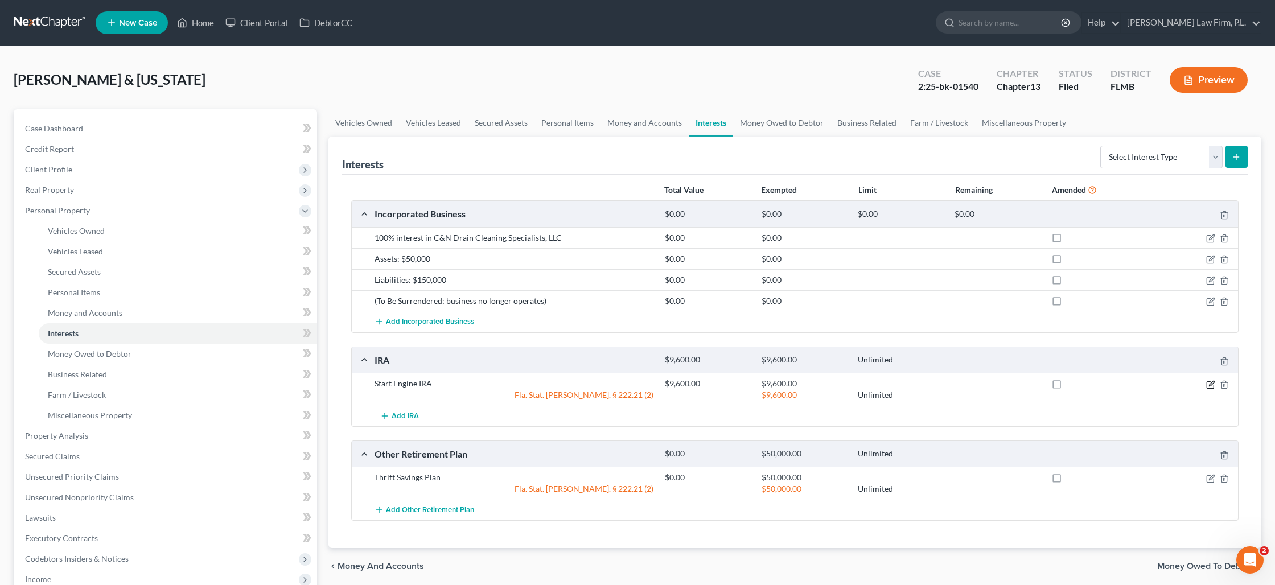
click at [1207, 382] on icon "button" at bounding box center [1210, 384] width 9 height 9
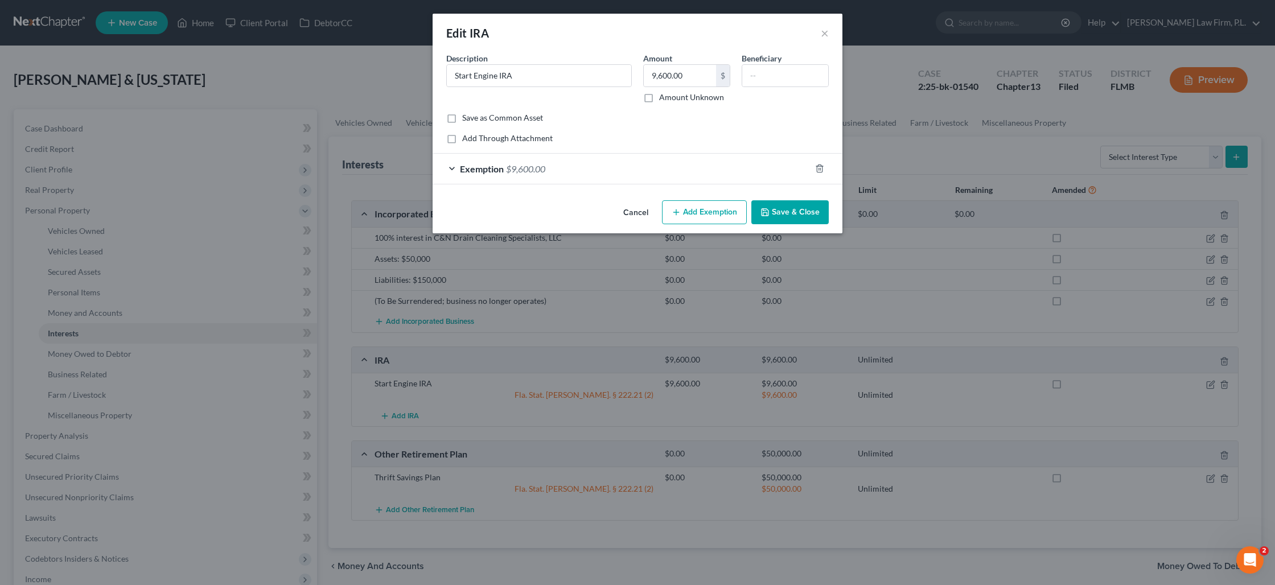
click at [783, 213] on button "Save & Close" at bounding box center [789, 212] width 77 height 24
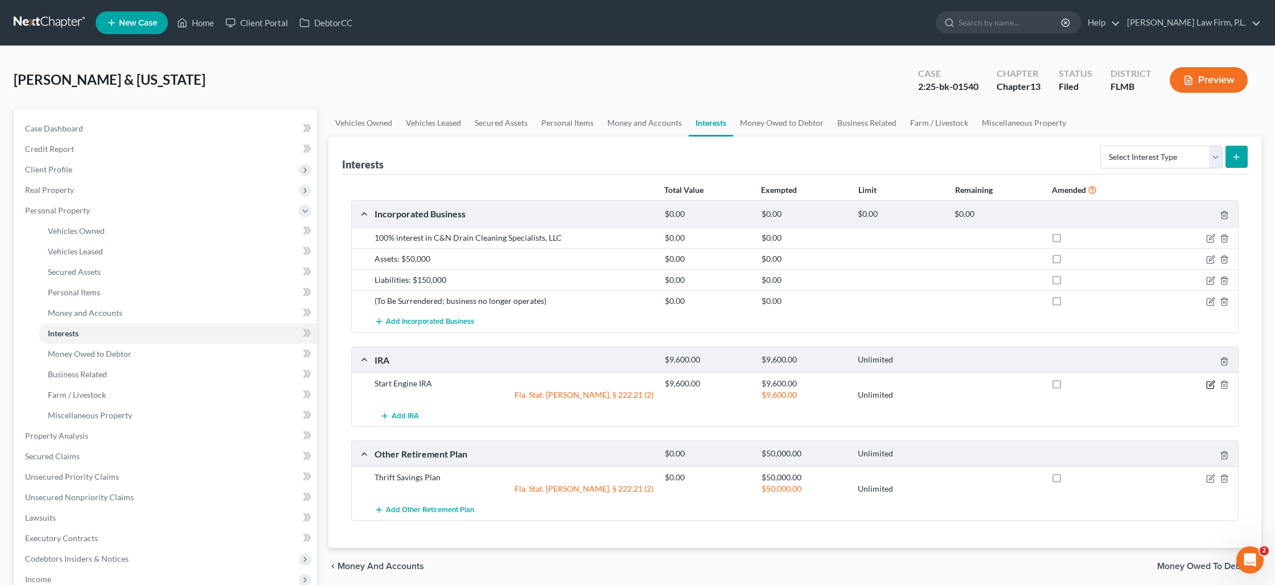
drag, startPoint x: 1209, startPoint y: 385, endPoint x: 1200, endPoint y: 385, distance: 9.1
click at [1209, 385] on icon "button" at bounding box center [1211, 383] width 5 height 5
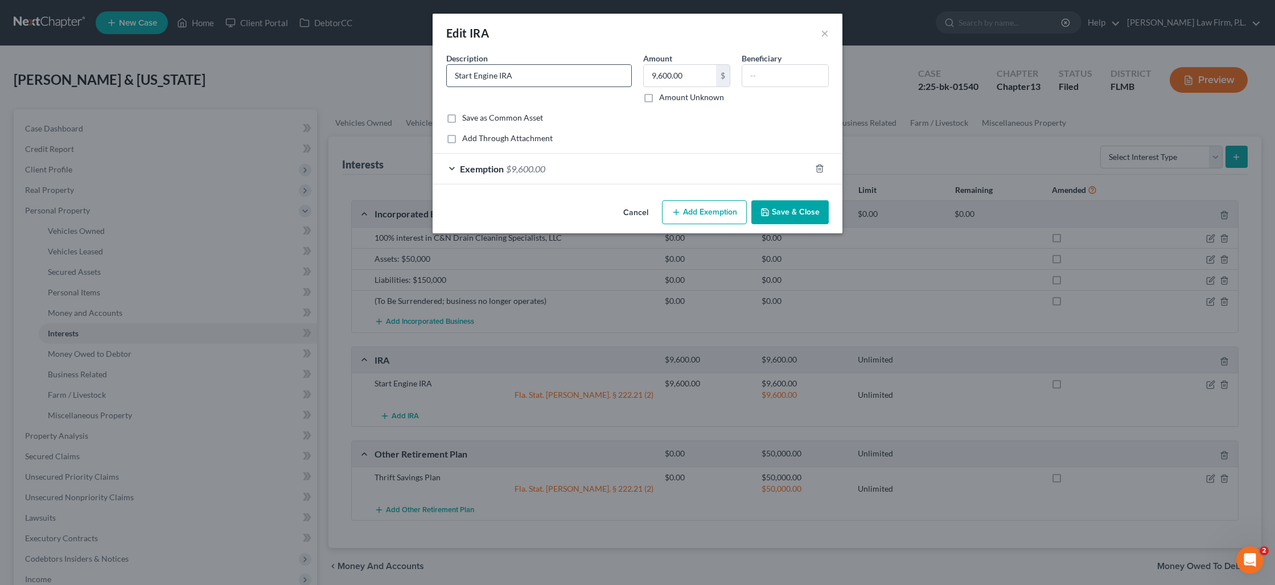
click at [497, 77] on input "Start Engine IRA" at bounding box center [539, 76] width 184 height 22
drag, startPoint x: 497, startPoint y: 77, endPoint x: 431, endPoint y: 76, distance: 65.5
click at [431, 76] on div "Edit IRA × An exemption set must first be selected from the Filing Information …" at bounding box center [637, 292] width 1275 height 585
type input "Merrill Lynch IRA"
click at [785, 214] on button "Save & Close" at bounding box center [789, 212] width 77 height 24
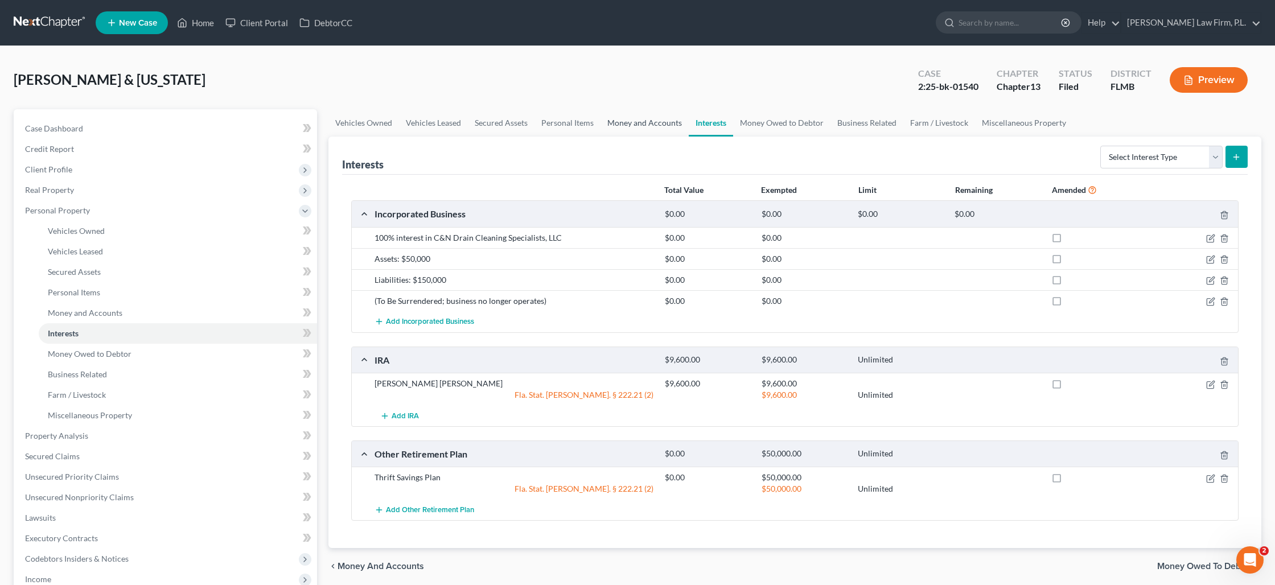
click at [657, 123] on link "Money and Accounts" at bounding box center [644, 122] width 88 height 27
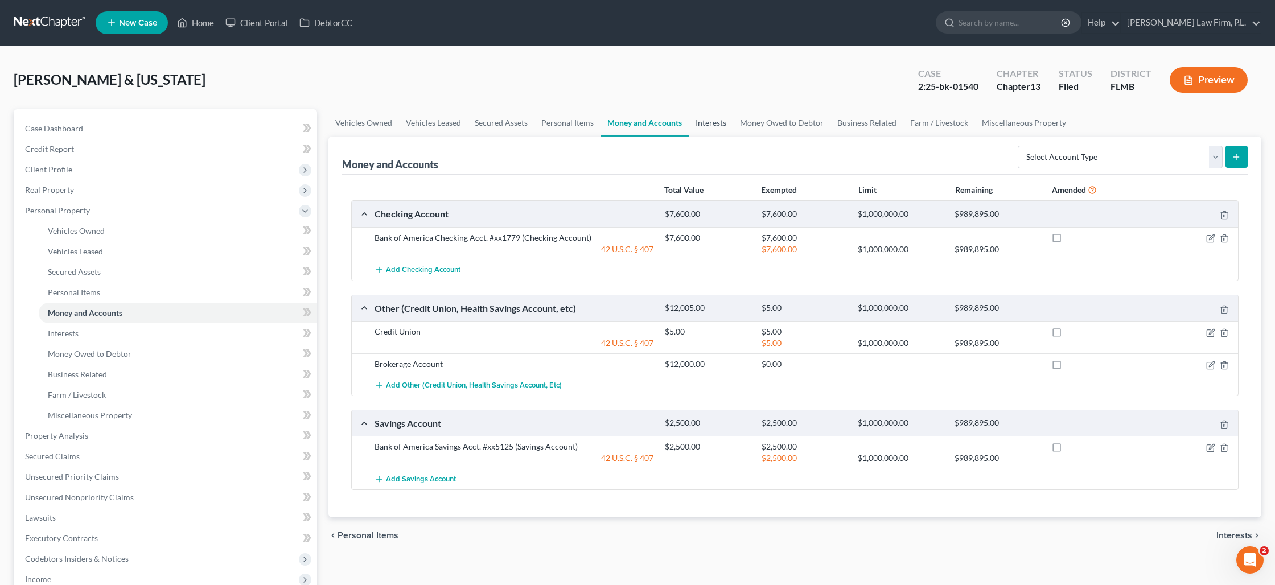
click at [710, 121] on link "Interests" at bounding box center [710, 122] width 44 height 27
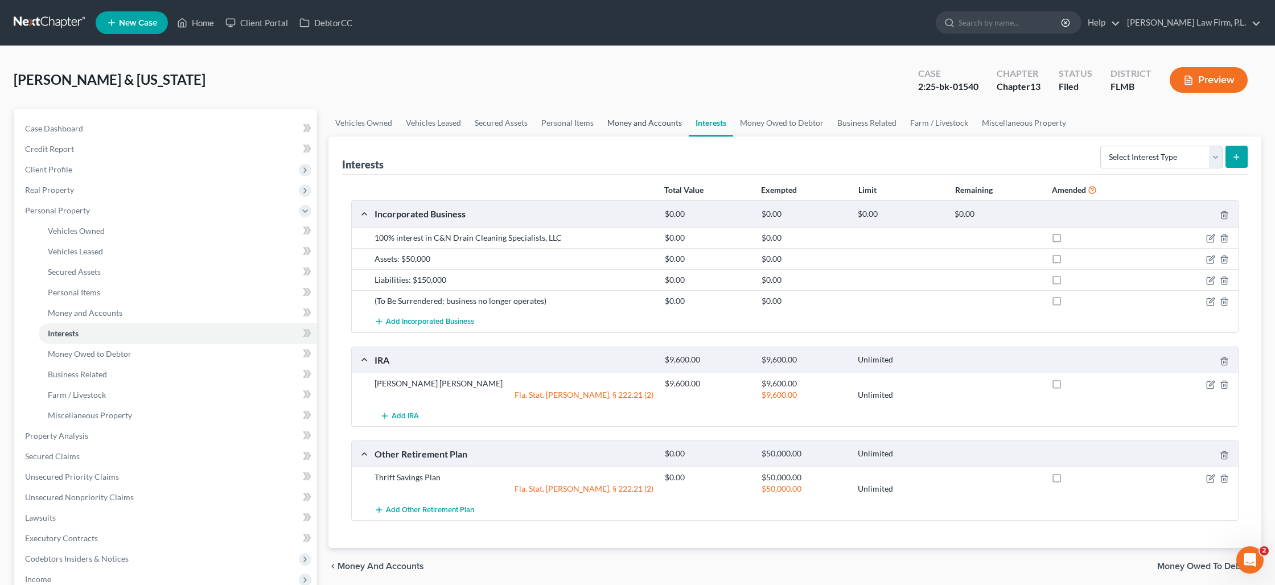
click at [661, 125] on link "Money and Accounts" at bounding box center [644, 122] width 88 height 27
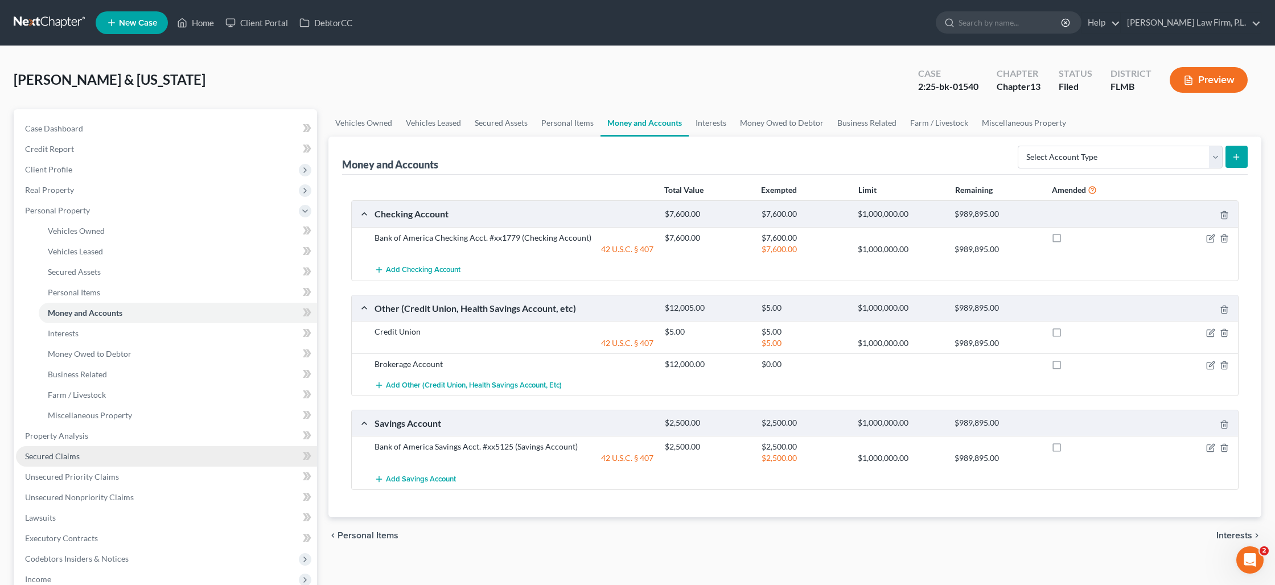
click at [83, 453] on link "Secured Claims" at bounding box center [166, 456] width 301 height 20
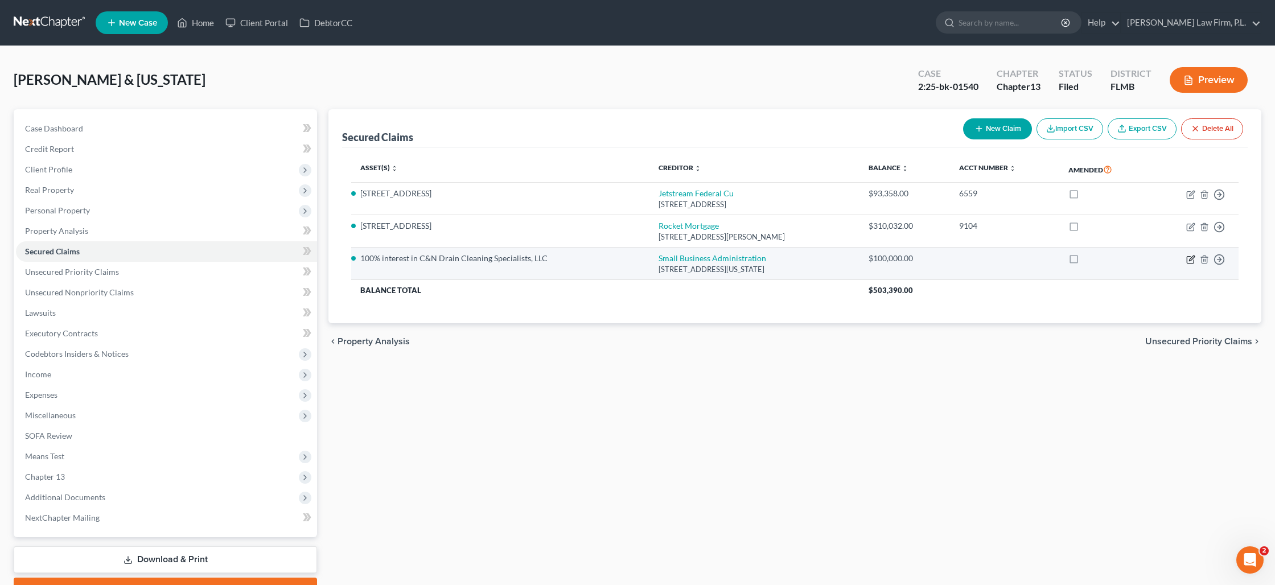
click at [1191, 259] on icon "button" at bounding box center [1190, 259] width 9 height 9
select select "8"
select select "0"
select select "2"
select select "0"
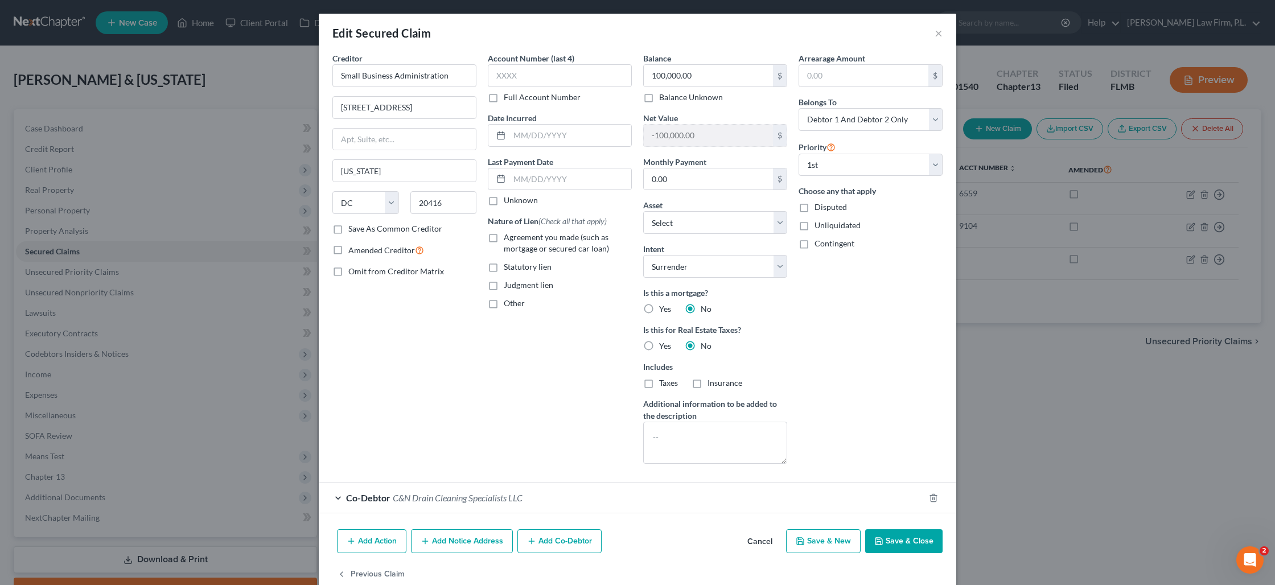
click at [881, 539] on icon "button" at bounding box center [878, 541] width 9 height 9
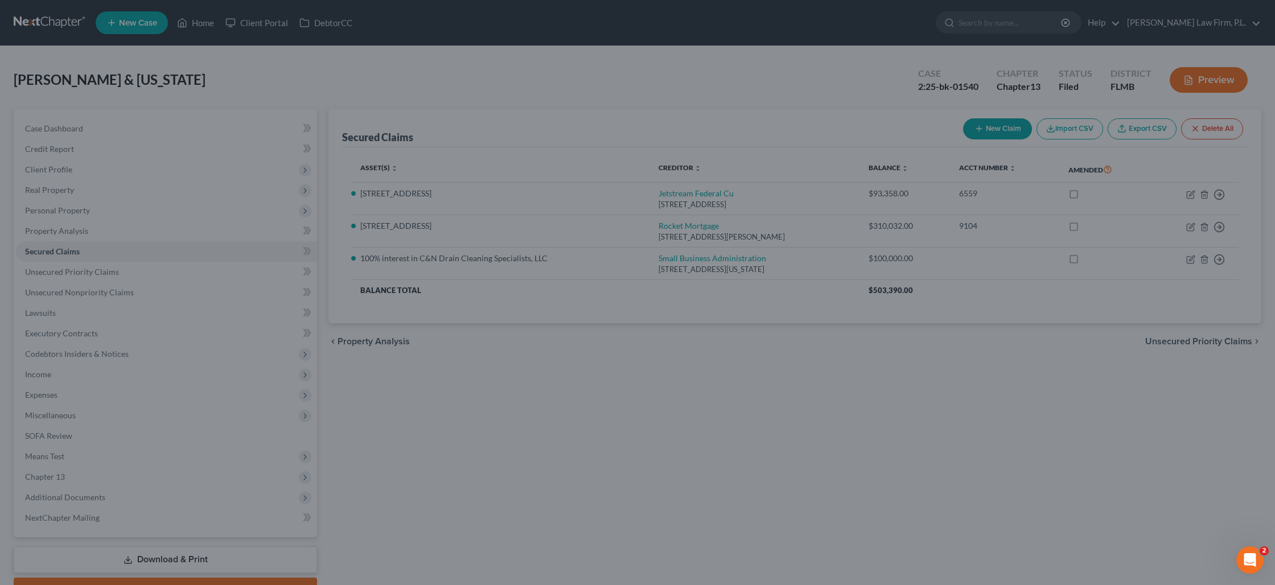
select select "6"
type input "0"
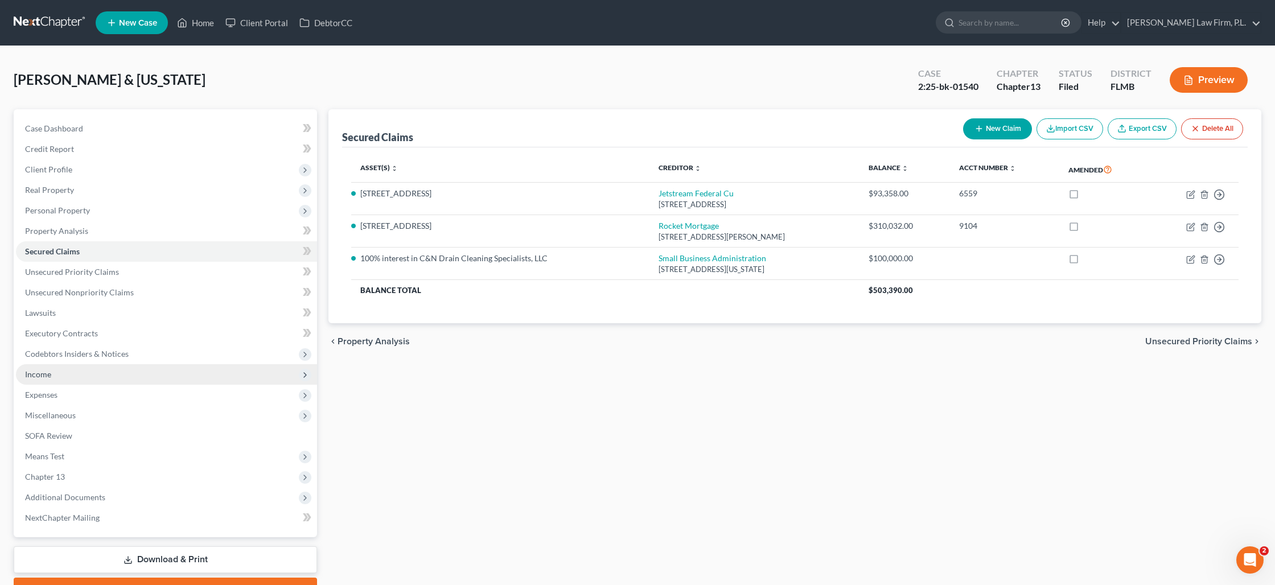
click at [88, 369] on span "Income" at bounding box center [166, 374] width 301 height 20
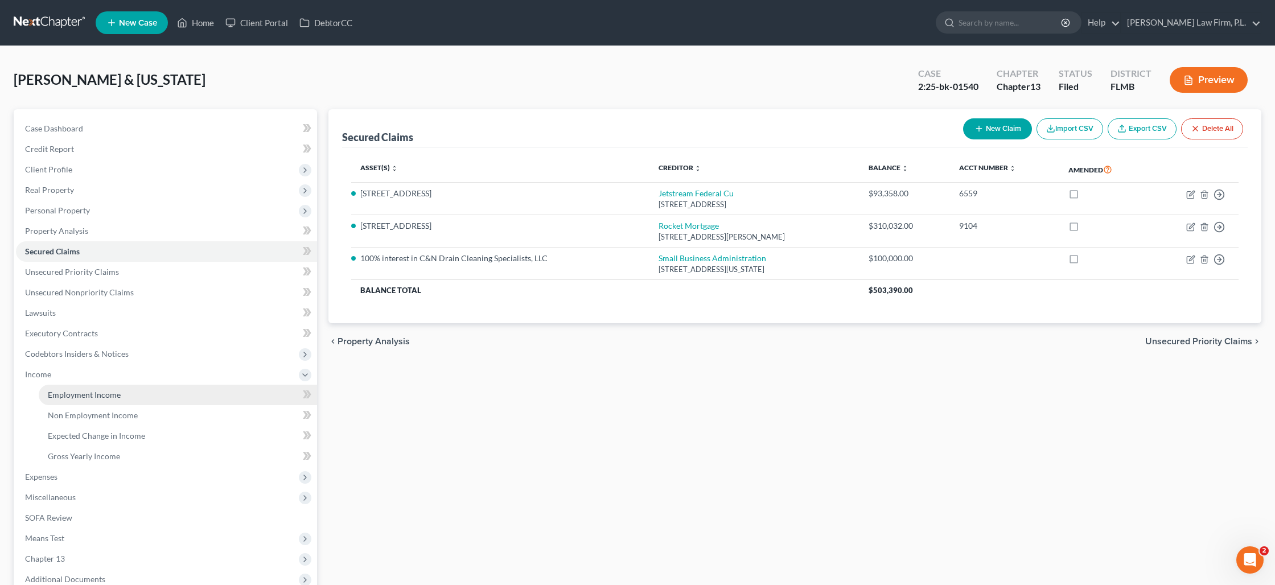
click at [154, 388] on link "Employment Income" at bounding box center [178, 395] width 278 height 20
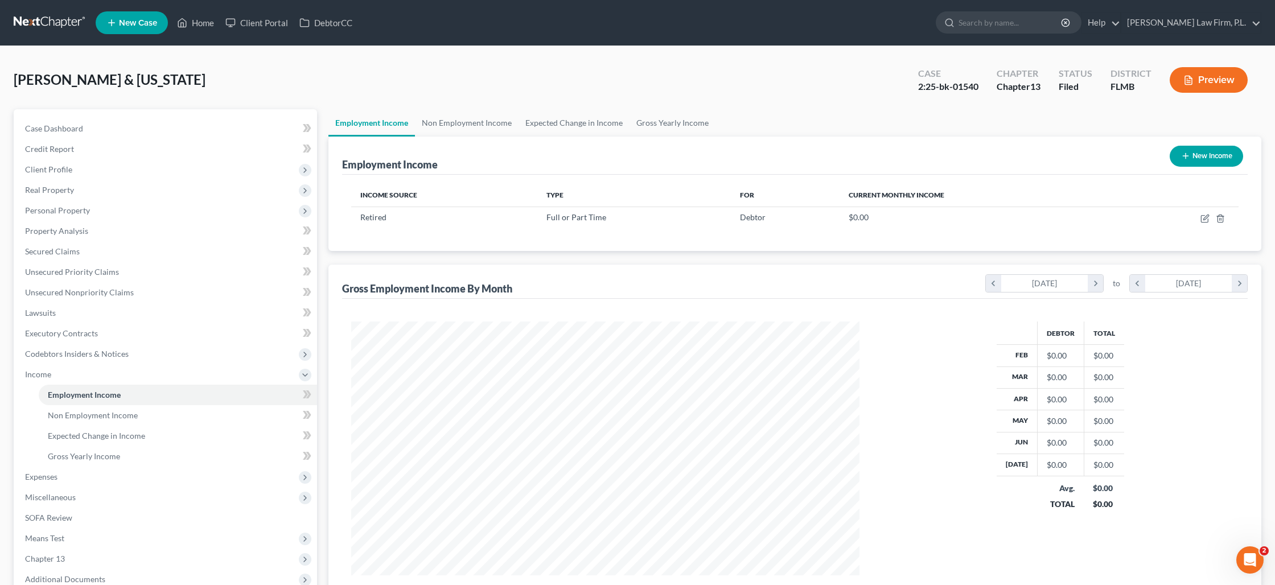
scroll to position [254, 530]
click at [1201, 220] on icon "button" at bounding box center [1204, 219] width 7 height 7
select select "0"
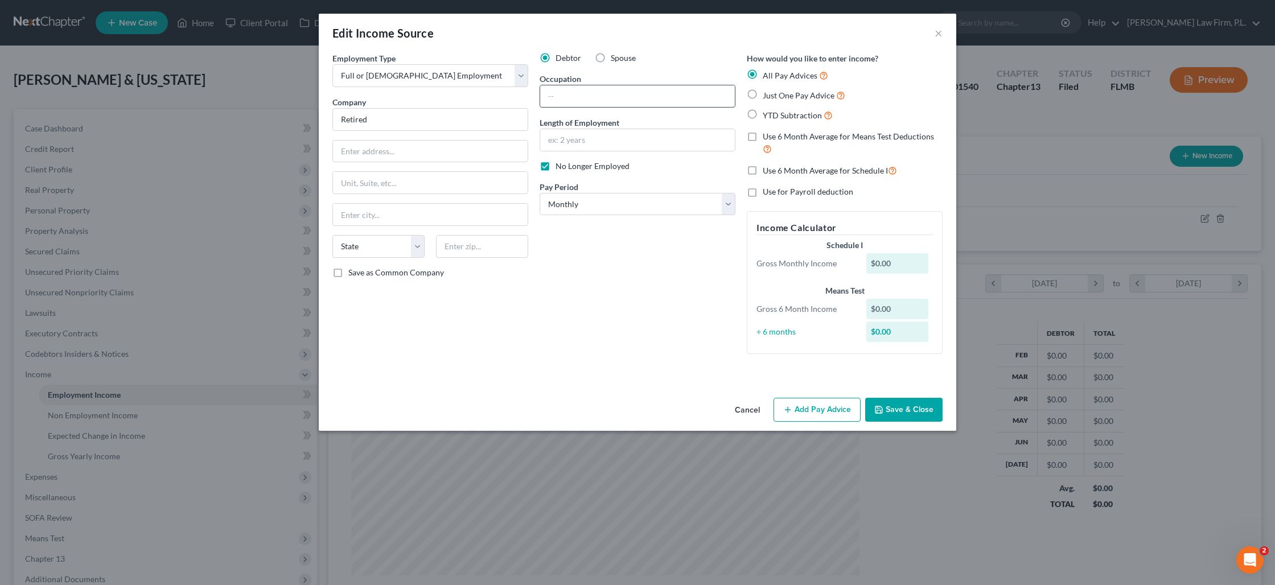
click at [569, 100] on input "text" at bounding box center [637, 96] width 195 height 22
type input "E"
type input "Retired"
click at [886, 410] on button "Save & Close" at bounding box center [903, 410] width 77 height 24
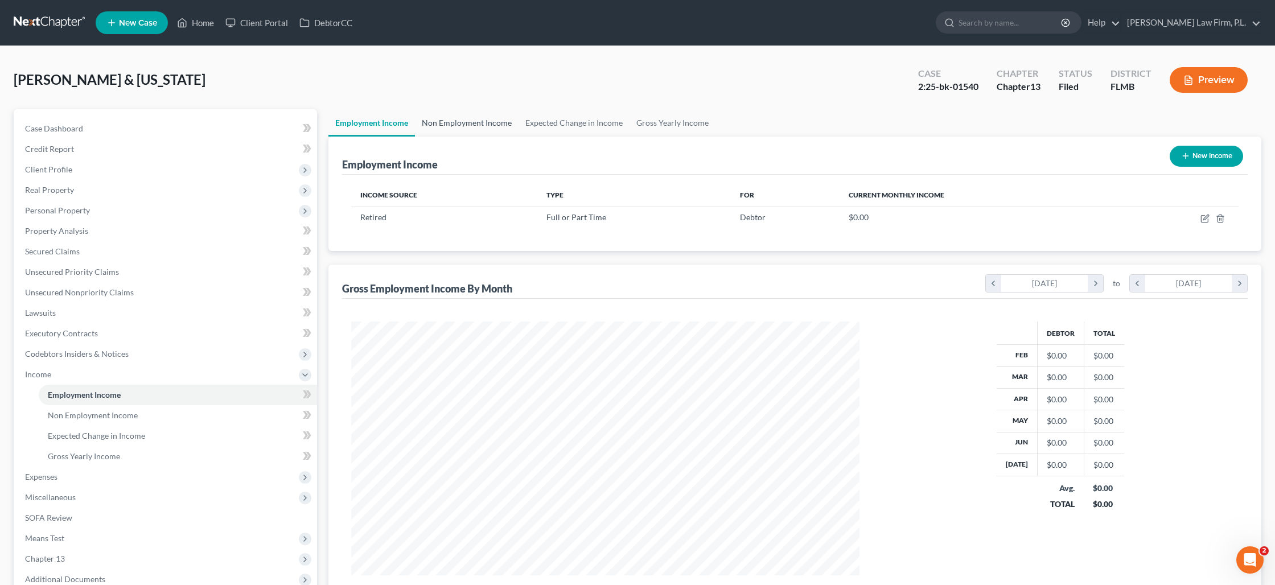
click at [489, 124] on link "Non Employment Income" at bounding box center [467, 122] width 104 height 27
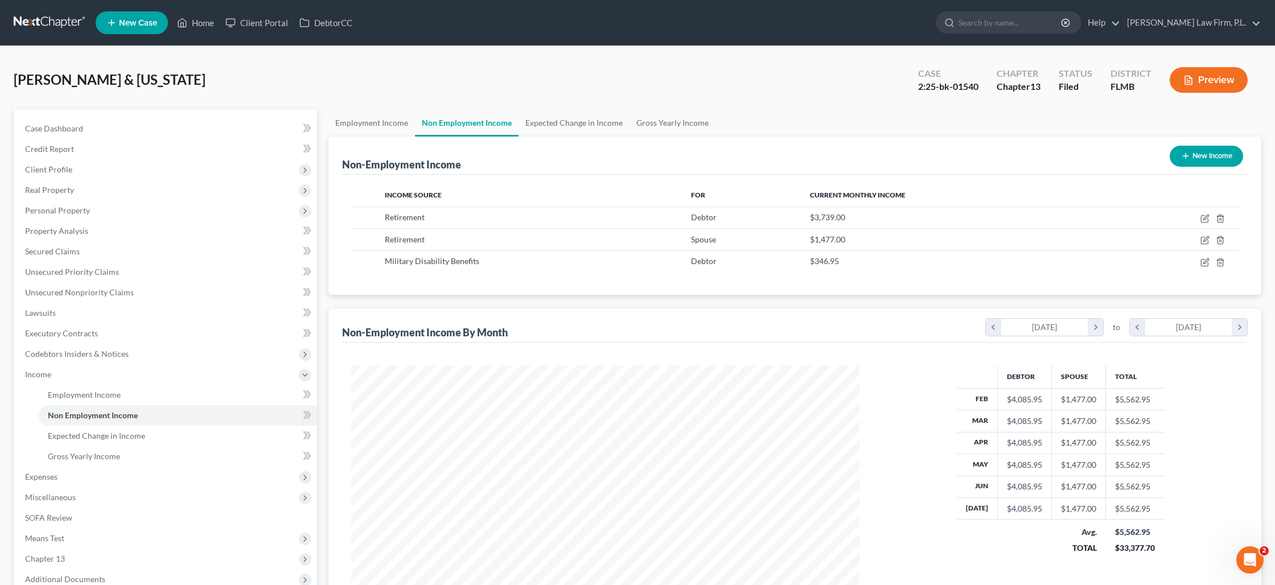
scroll to position [254, 530]
click at [1203, 218] on icon "button" at bounding box center [1205, 217] width 5 height 5
select select "3"
select select "0"
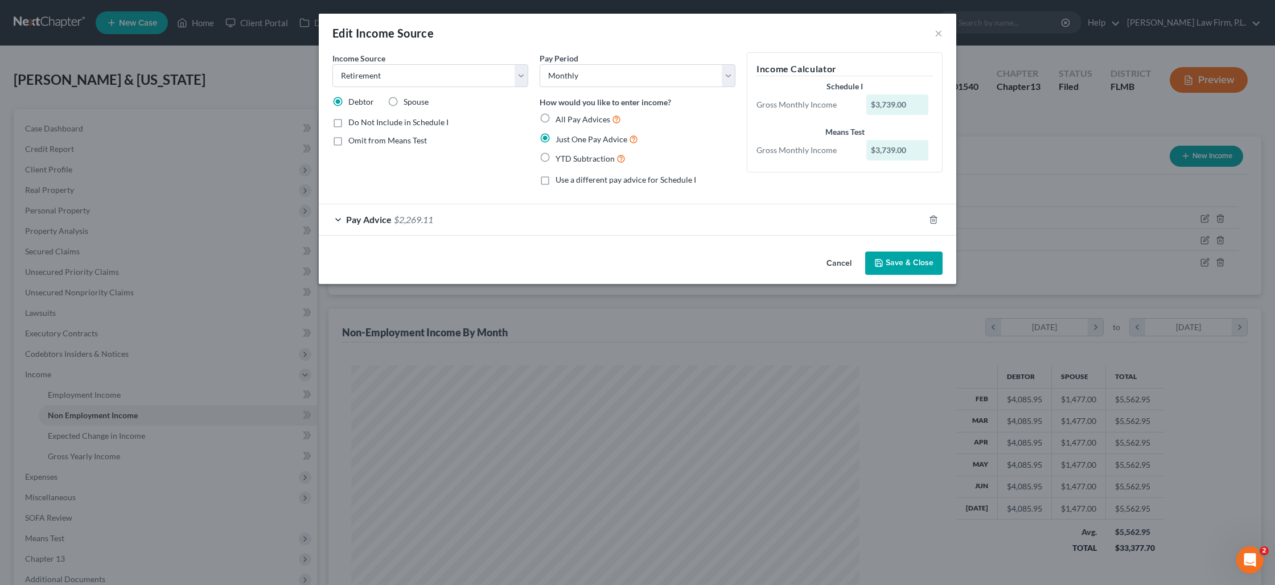
click at [446, 222] on div "Pay Advice $2,269.11" at bounding box center [621, 219] width 605 height 30
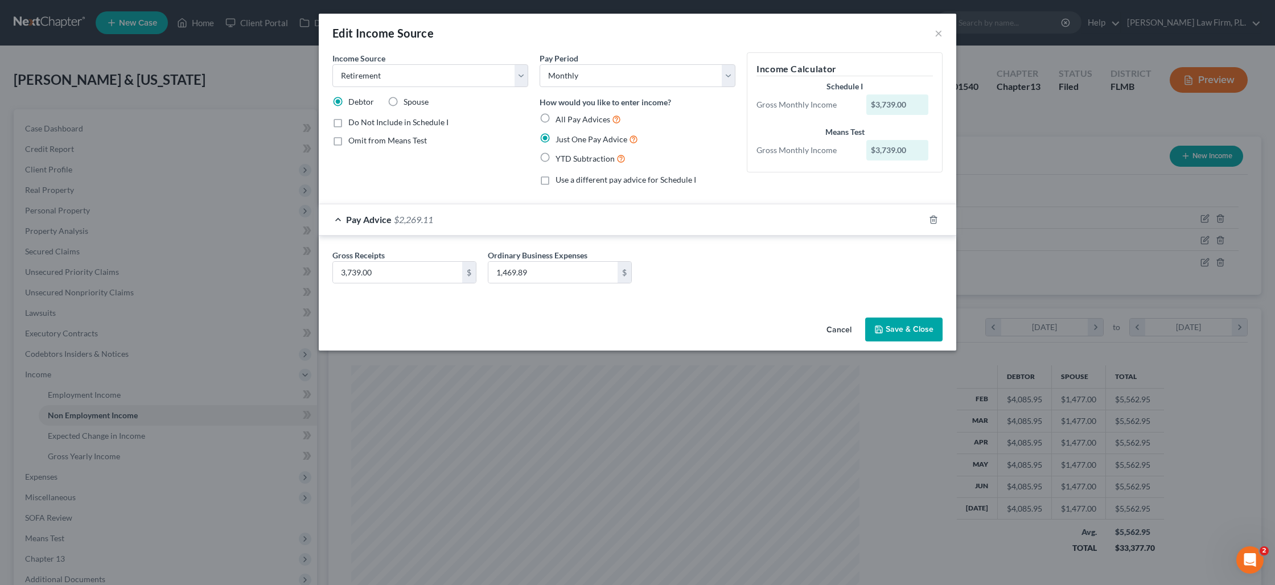
click at [904, 325] on button "Save & Close" at bounding box center [903, 330] width 77 height 24
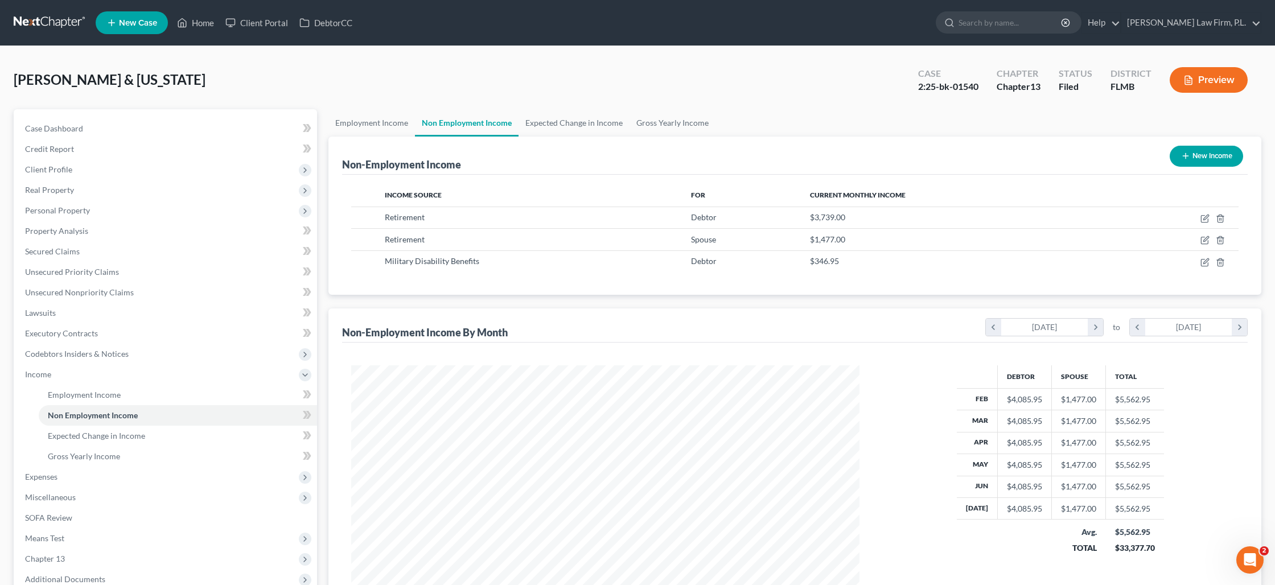
click at [1194, 159] on button "New Income" at bounding box center [1205, 156] width 73 height 21
select select "0"
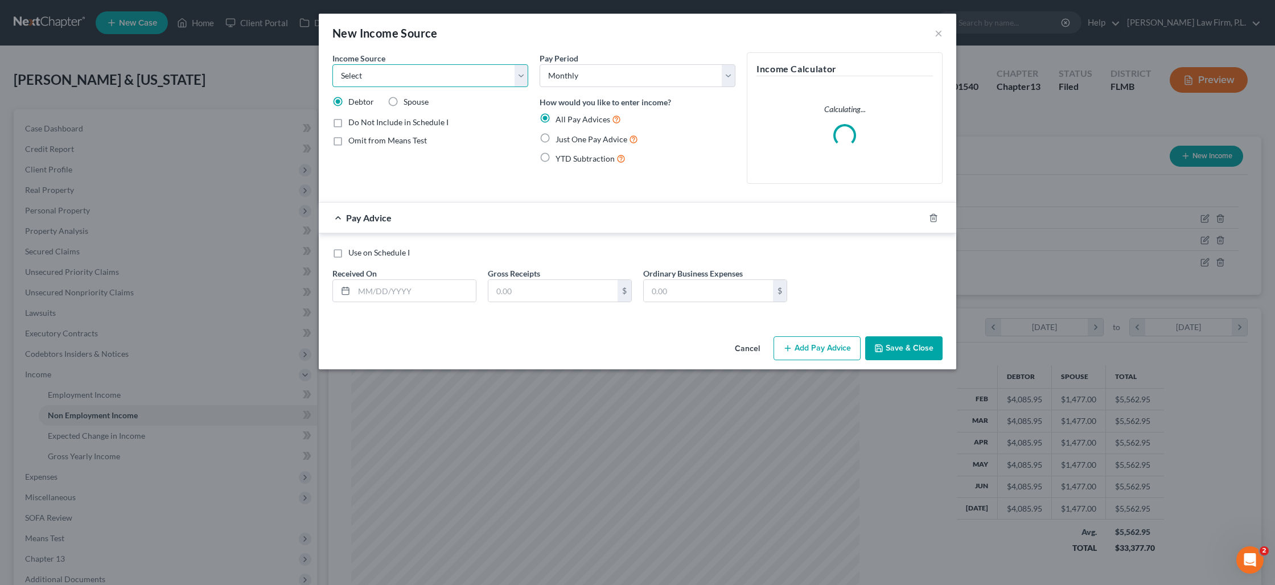
click at [523, 84] on select "Select Unemployment Disability (from employer) Pension Retirement Social Securi…" at bounding box center [430, 75] width 196 height 23
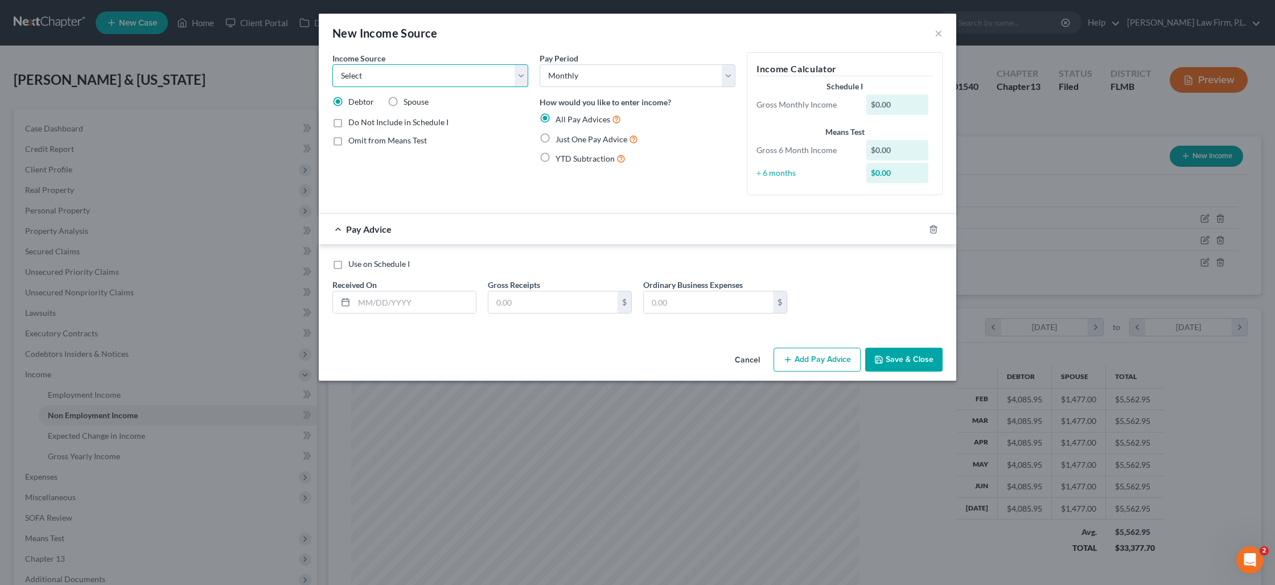
select select "2"
click at [332, 64] on select "Select Unemployment Disability (from employer) Pension Retirement Social Securi…" at bounding box center [430, 75] width 196 height 23
click at [555, 138] on label "Just One Pay Advice" at bounding box center [596, 139] width 83 height 13
click at [560, 138] on input "Just One Pay Advice" at bounding box center [563, 136] width 7 height 7
radio input "true"
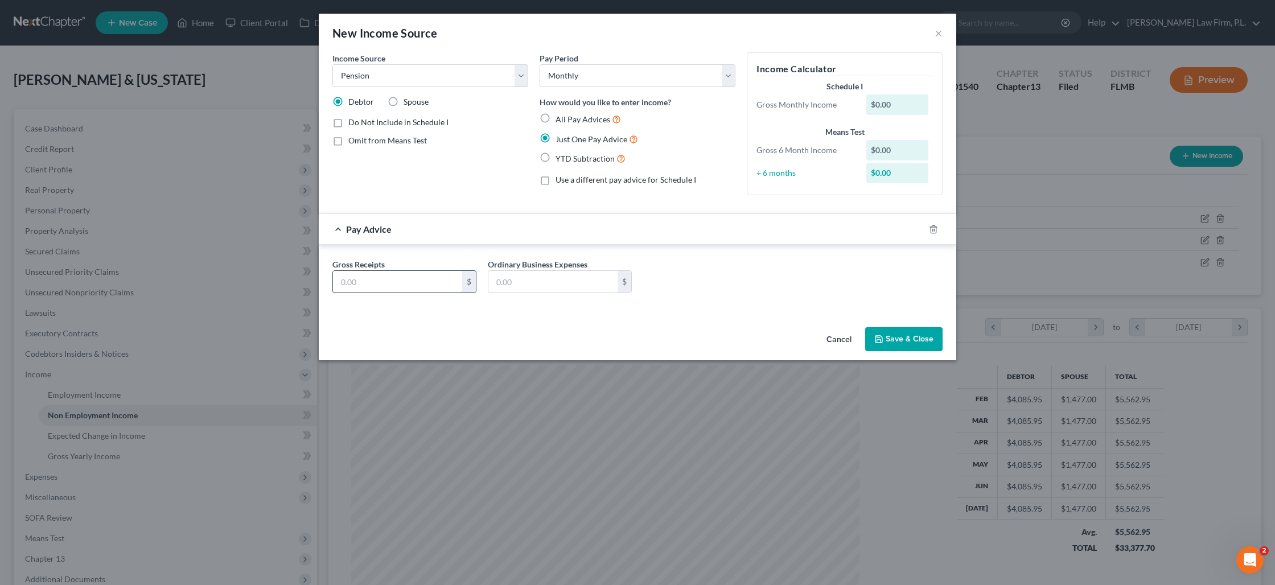
click at [416, 285] on input "text" at bounding box center [397, 282] width 129 height 22
type input "560"
click at [888, 338] on button "Save & Close" at bounding box center [903, 339] width 77 height 24
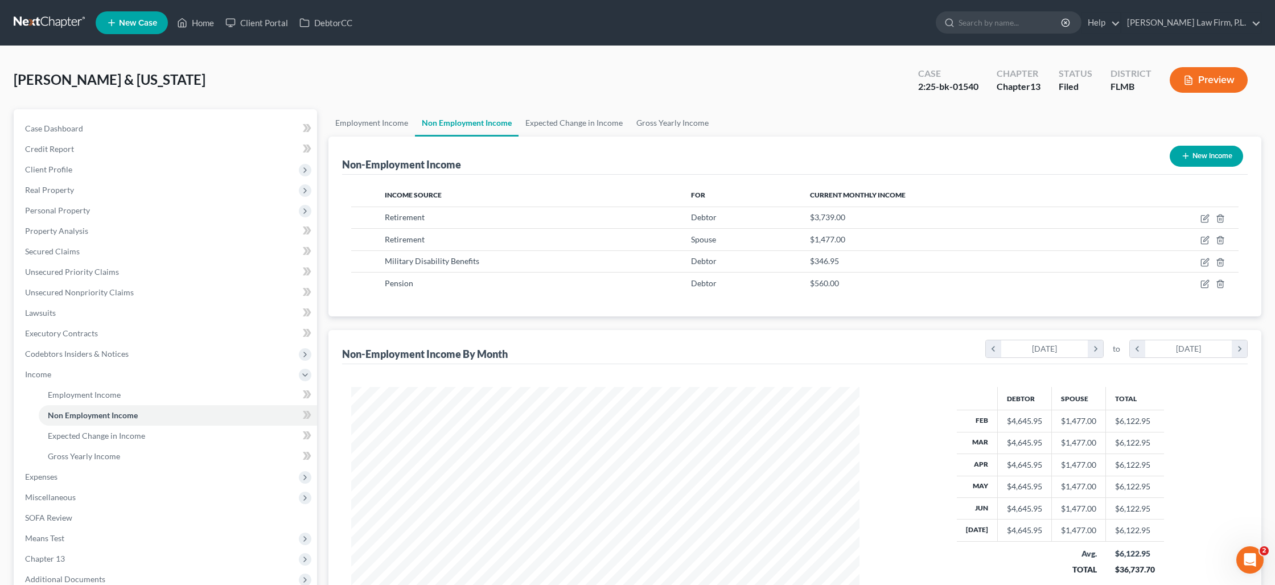
click at [1196, 156] on button "New Income" at bounding box center [1205, 156] width 73 height 21
select select "0"
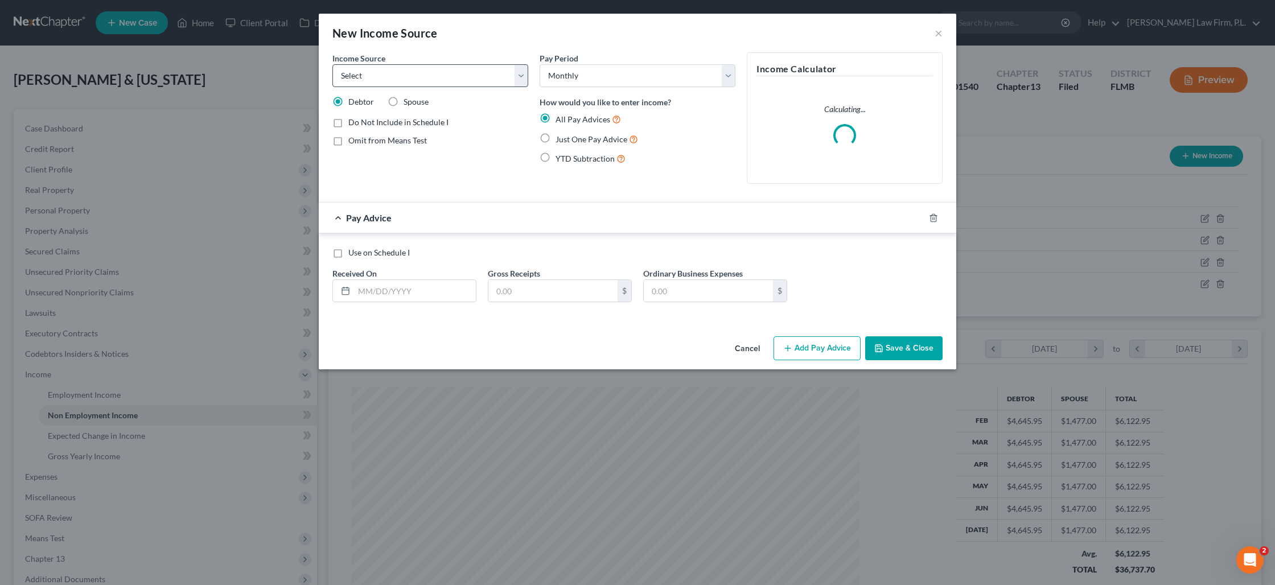
drag, startPoint x: 392, startPoint y: 102, endPoint x: 488, endPoint y: 84, distance: 97.3
click at [403, 101] on label "Spouse" at bounding box center [415, 101] width 25 height 11
click at [408, 101] on input "Spouse" at bounding box center [411, 99] width 7 height 7
radio input "true"
click at [518, 77] on select "Select Unemployment Disability (from employer) Pension Retirement Social Securi…" at bounding box center [430, 75] width 196 height 23
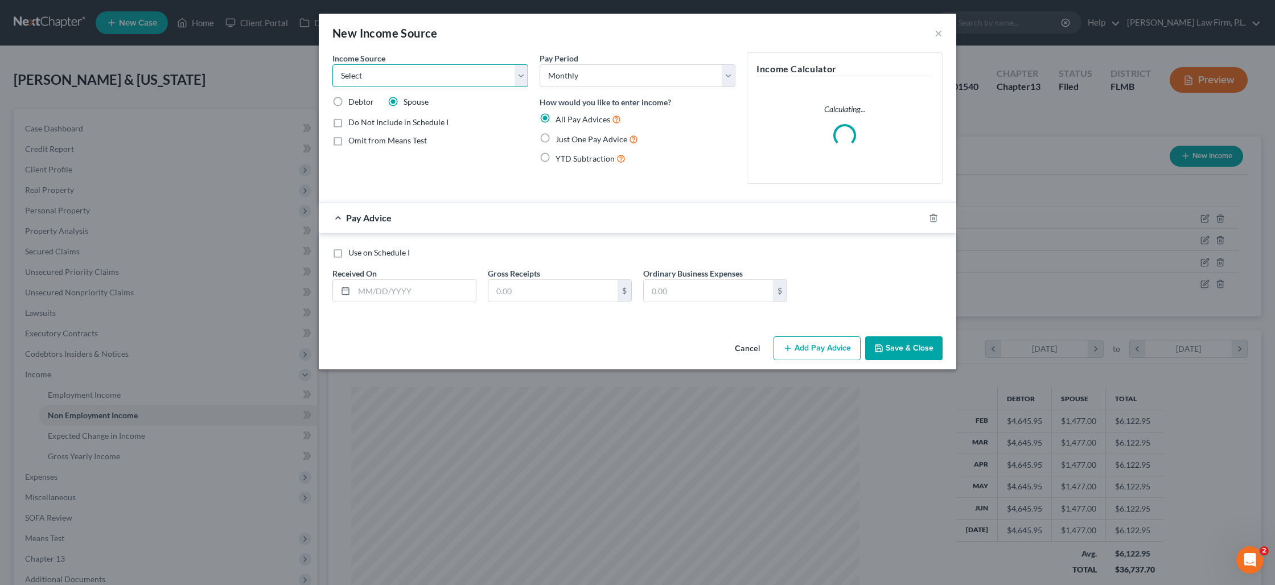
select select "2"
click at [332, 64] on select "Select Unemployment Disability (from employer) Pension Retirement Social Securi…" at bounding box center [430, 75] width 196 height 23
click at [533, 292] on input "text" at bounding box center [552, 291] width 129 height 22
click at [555, 136] on label "Just One Pay Advice" at bounding box center [596, 139] width 83 height 13
click at [560, 136] on input "Just One Pay Advice" at bounding box center [563, 136] width 7 height 7
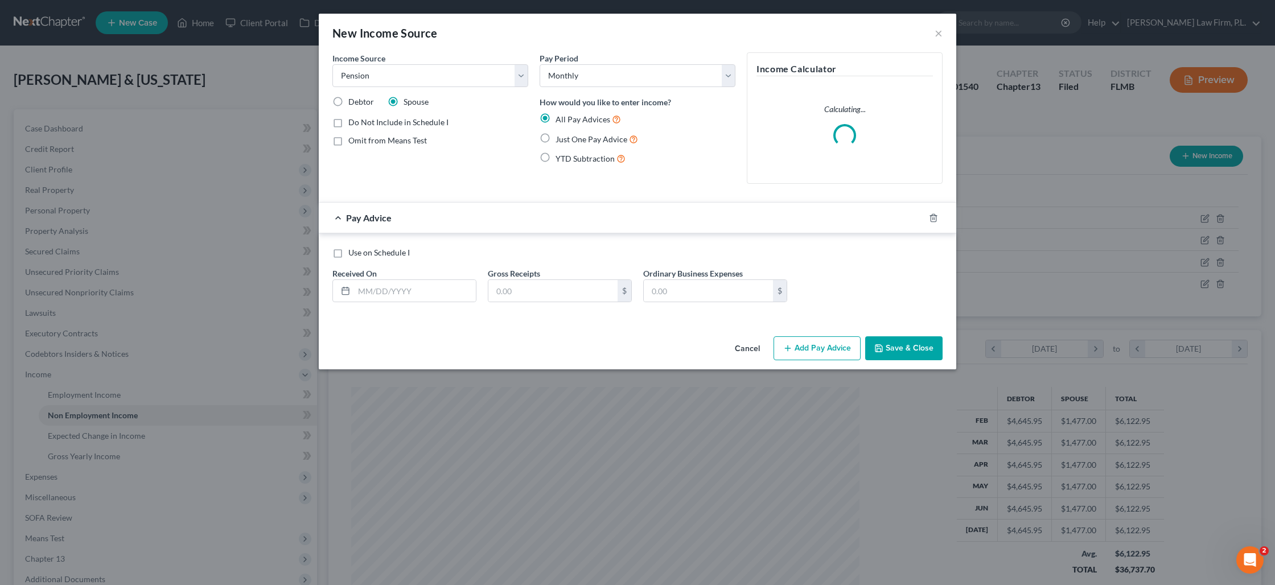
radio input "true"
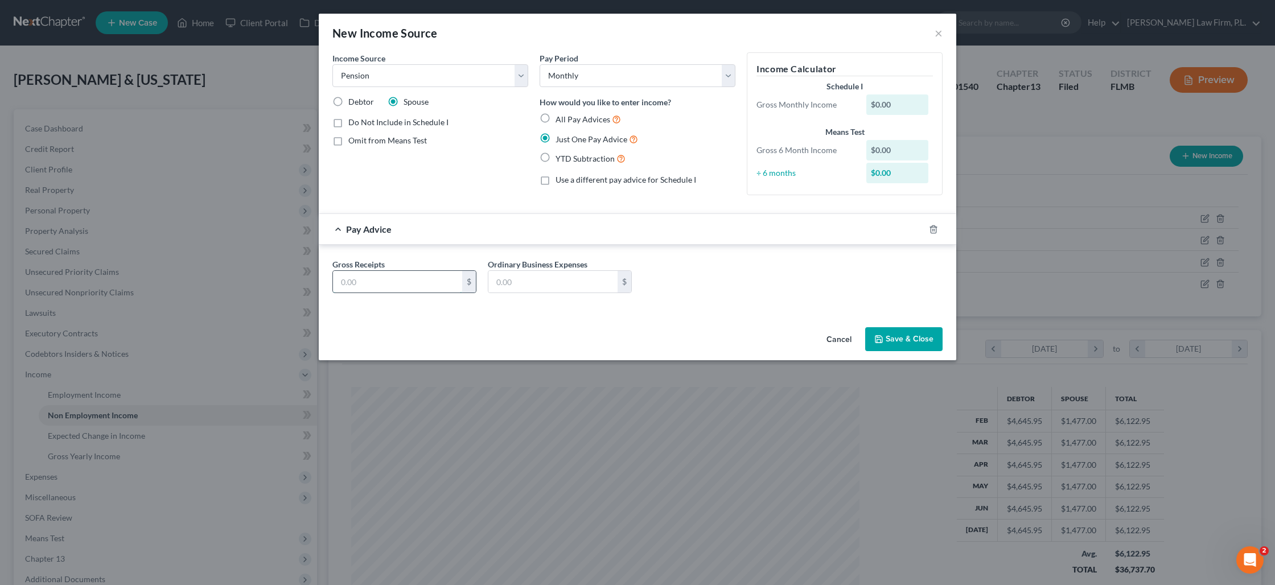
click at [393, 283] on input "text" at bounding box center [397, 282] width 129 height 22
type input "400"
click at [892, 331] on button "Save & Close" at bounding box center [903, 339] width 77 height 24
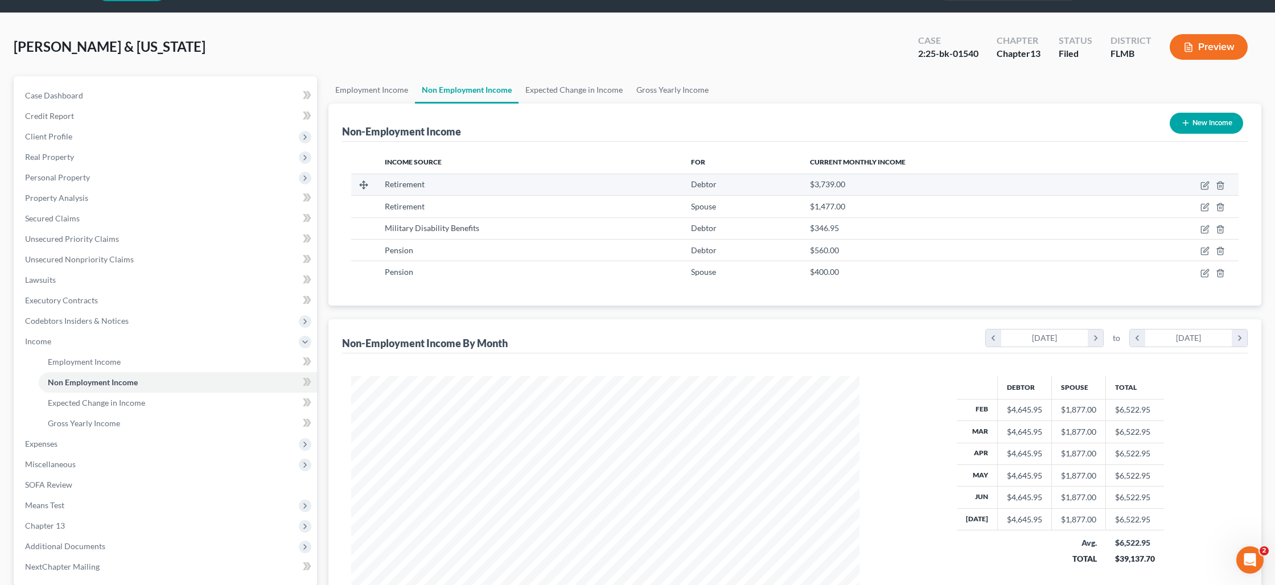
scroll to position [30, 0]
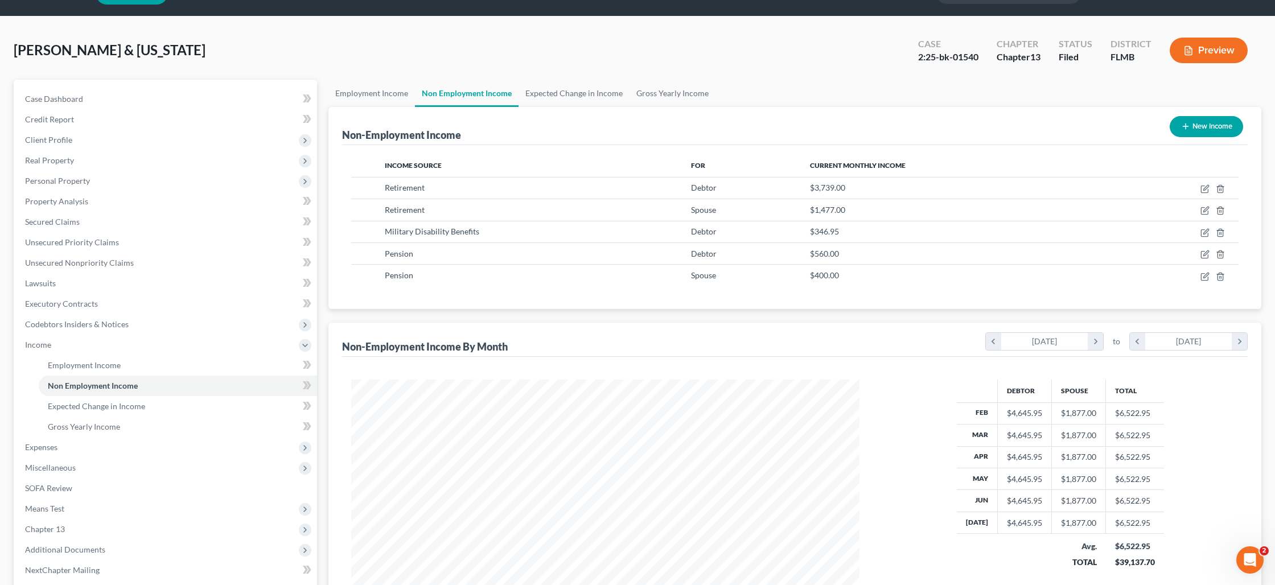
click at [1198, 128] on button "New Income" at bounding box center [1205, 126] width 73 height 21
select select "0"
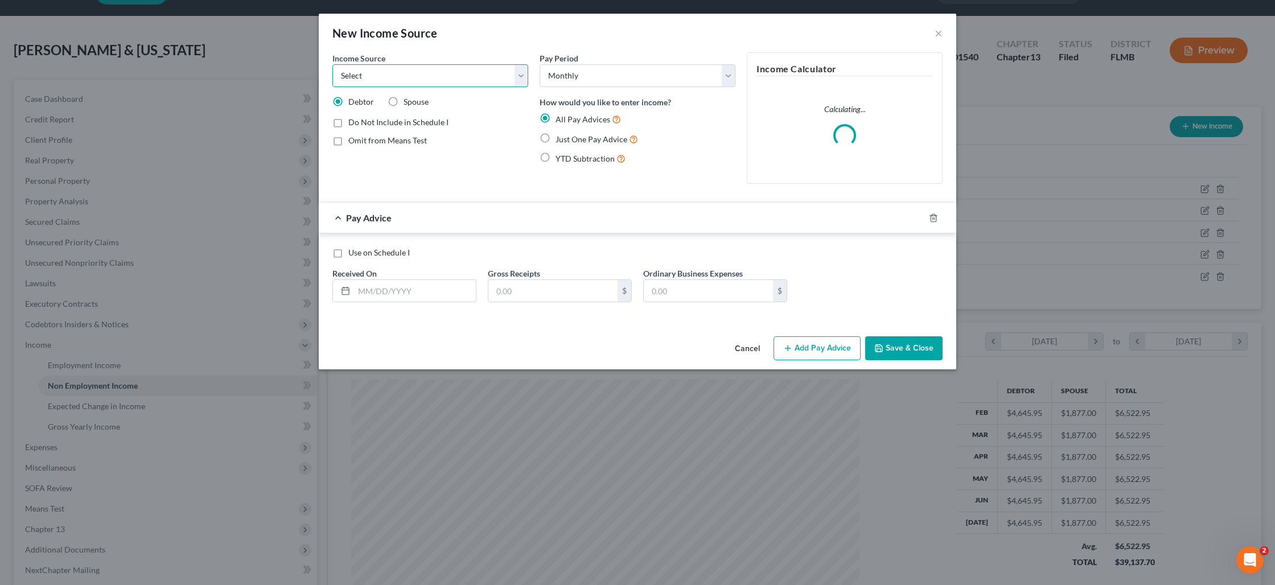
click at [516, 79] on select "Select Unemployment Disability (from employer) Pension Retirement Social Securi…" at bounding box center [430, 75] width 196 height 23
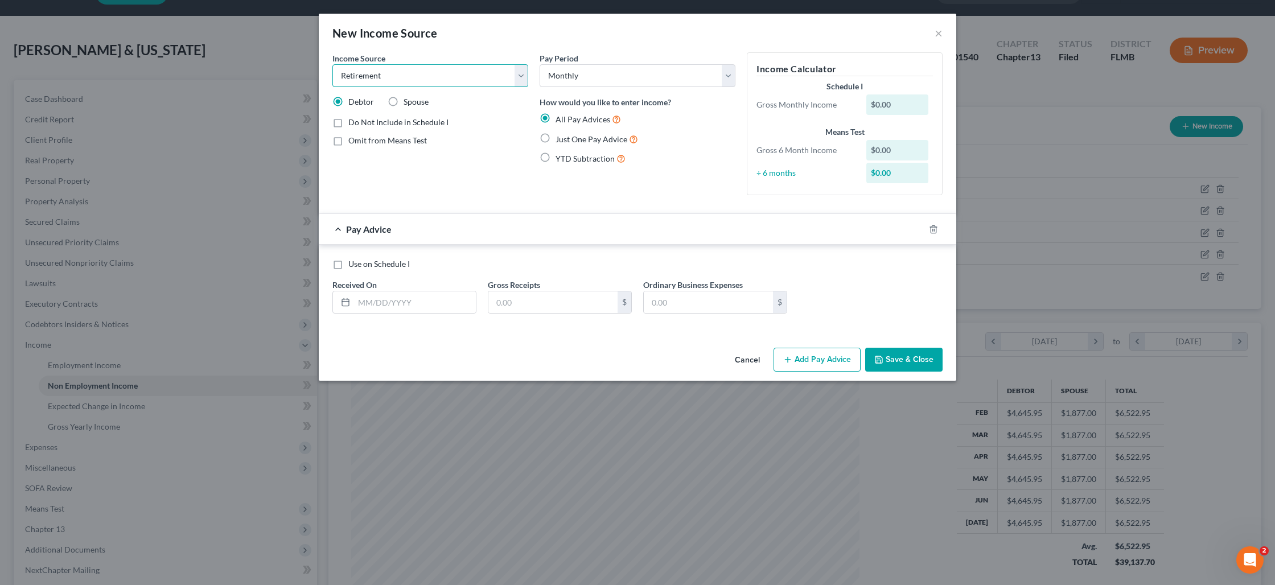
click at [332, 64] on select "Select Unemployment Disability (from employer) Pension Retirement Social Securi…" at bounding box center [430, 75] width 196 height 23
click at [412, 77] on select "Select Unemployment Disability (from employer) Pension Retirement Social Securi…" at bounding box center [430, 75] width 196 height 23
select select "13"
click at [332, 64] on select "Select Unemployment Disability (from employer) Pension Retirement Social Securi…" at bounding box center [430, 75] width 196 height 23
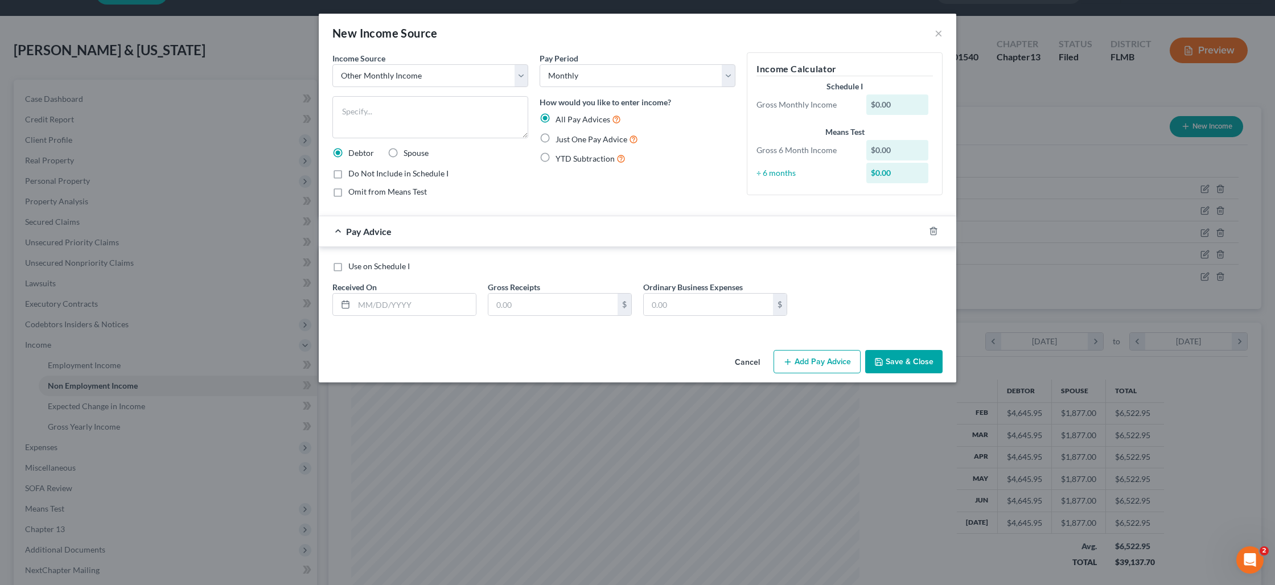
click at [348, 175] on label "Do Not Include in Schedule I" at bounding box center [398, 173] width 100 height 11
click at [353, 175] on input "Do Not Include in Schedule I" at bounding box center [356, 171] width 7 height 7
checkbox input "true"
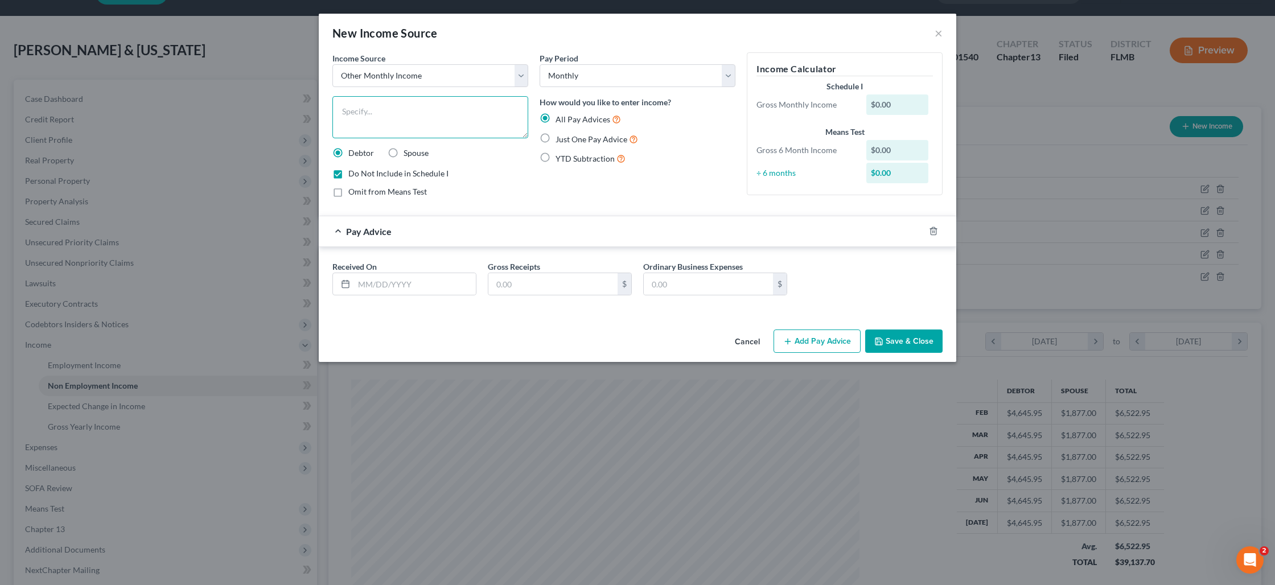
click at [372, 115] on textarea at bounding box center [430, 117] width 196 height 42
type textarea "IRA Draws"
click at [423, 281] on input "text" at bounding box center [415, 284] width 122 height 22
click at [371, 288] on input "text" at bounding box center [415, 284] width 122 height 22
click at [344, 284] on icon at bounding box center [345, 283] width 9 height 9
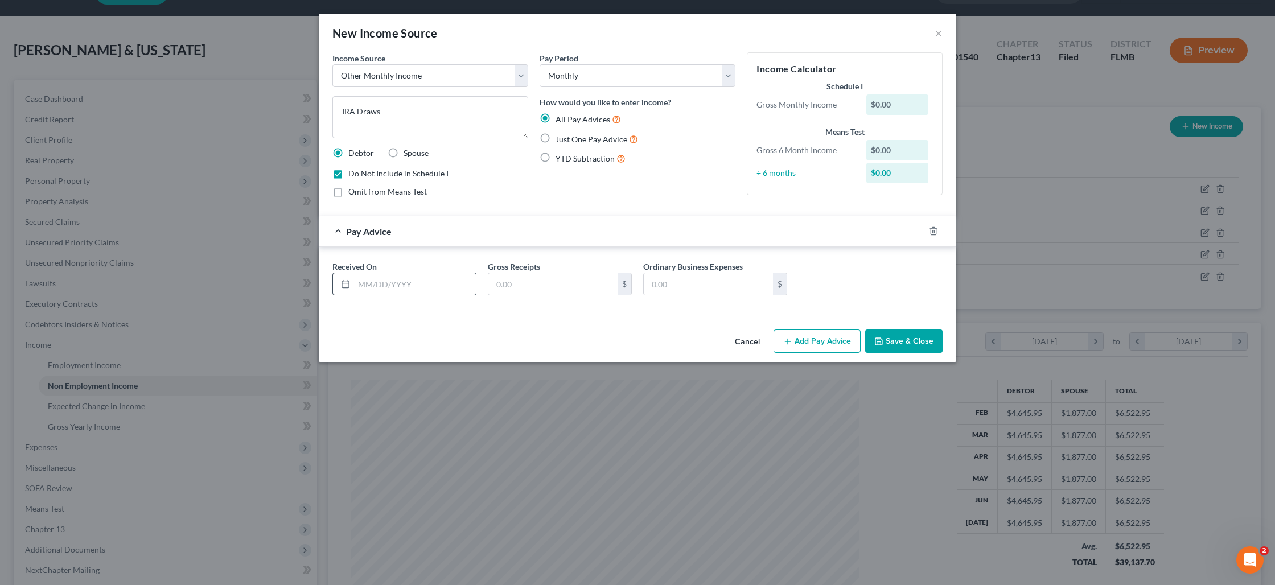
click at [346, 283] on line at bounding box center [345, 283] width 7 height 0
click at [366, 279] on input "text" at bounding box center [415, 284] width 122 height 22
type input "07/28/2024"
type input "8"
type input "18,720"
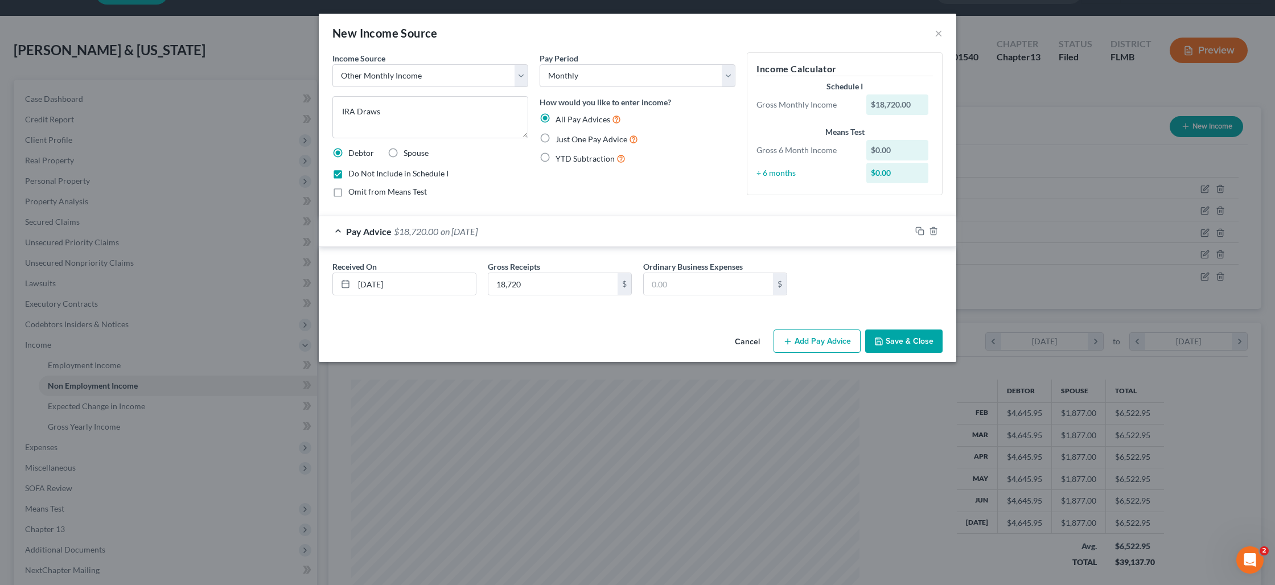
click at [825, 340] on button "Add Pay Advice" at bounding box center [816, 341] width 87 height 24
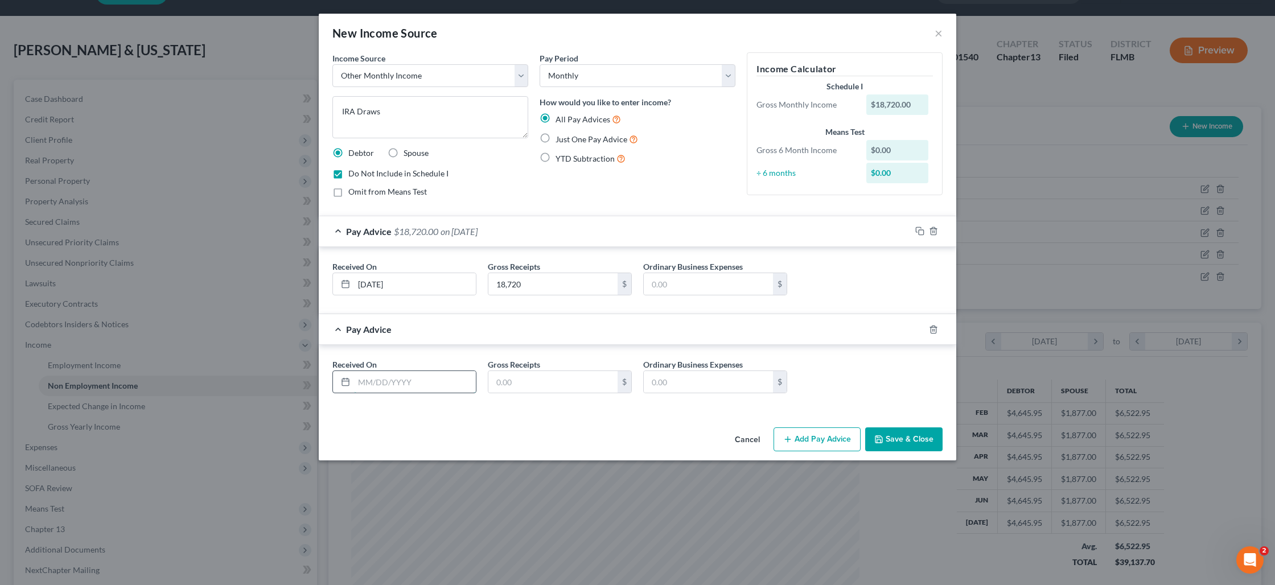
click at [417, 384] on input "text" at bounding box center [415, 382] width 122 height 22
click at [931, 330] on icon "button" at bounding box center [933, 329] width 9 height 9
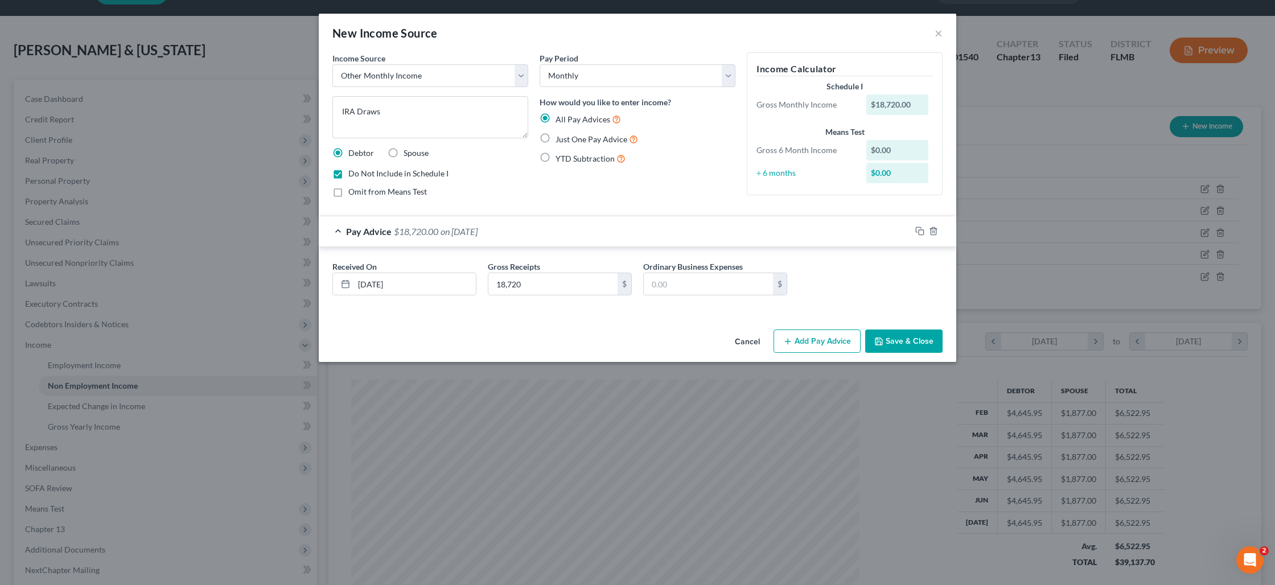
click at [894, 344] on button "Save & Close" at bounding box center [903, 341] width 77 height 24
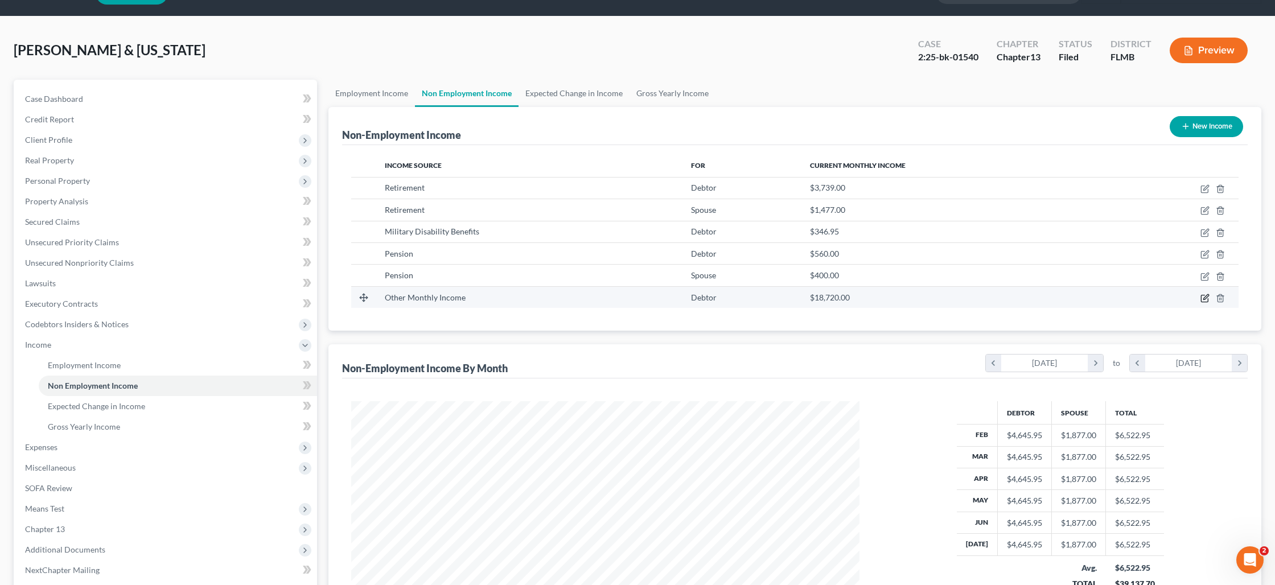
click at [1203, 300] on icon "button" at bounding box center [1204, 298] width 9 height 9
select select "13"
select select "0"
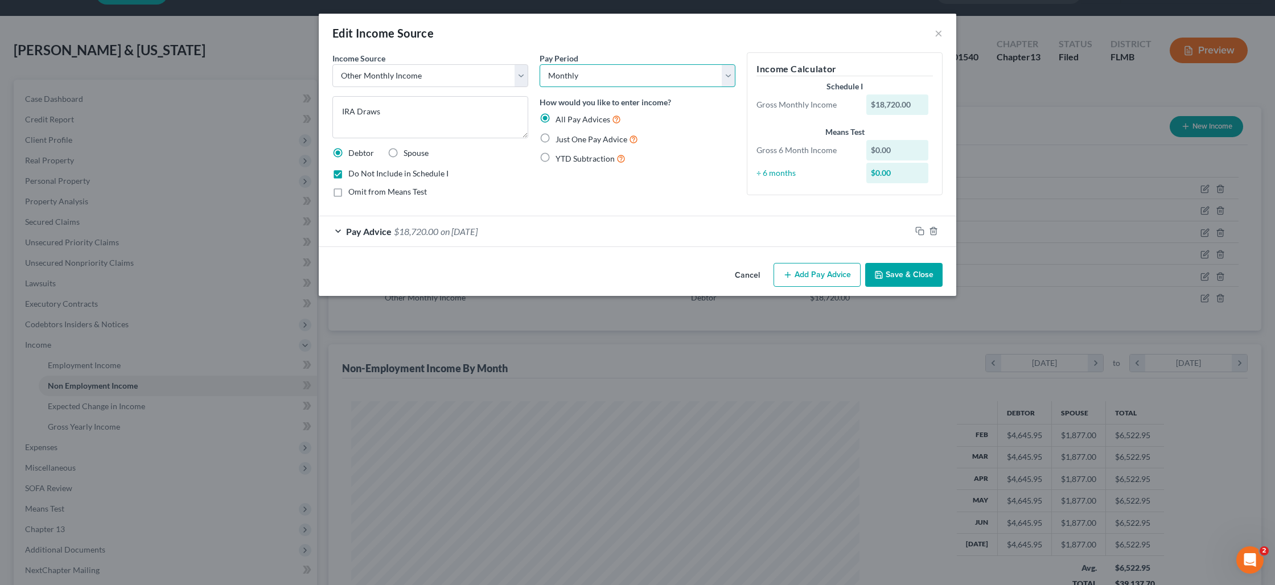
click at [571, 75] on select "Select Monthly Twice Monthly Every Other Week Weekly" at bounding box center [637, 75] width 196 height 23
click at [539, 64] on select "Select Monthly Twice Monthly Every Other Week Weekly" at bounding box center [637, 75] width 196 height 23
click at [348, 172] on label "Do Not Include in Schedule I" at bounding box center [398, 173] width 100 height 11
click at [353, 172] on input "Do Not Include in Schedule I" at bounding box center [356, 171] width 7 height 7
click at [348, 172] on label "Do Not Include in Schedule I" at bounding box center [398, 173] width 100 height 11
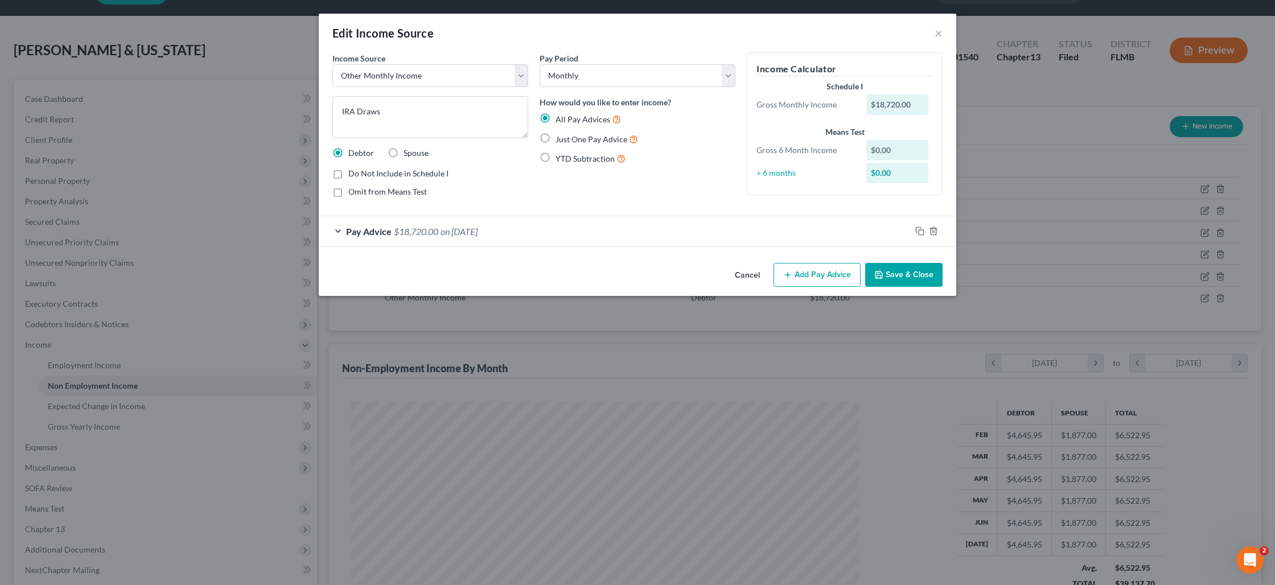
click at [353, 172] on input "Do Not Include in Schedule I" at bounding box center [356, 171] width 7 height 7
checkbox input "true"
click at [555, 141] on label "Just One Pay Advice" at bounding box center [596, 139] width 83 height 13
click at [560, 140] on input "Just One Pay Advice" at bounding box center [563, 136] width 7 height 7
radio input "true"
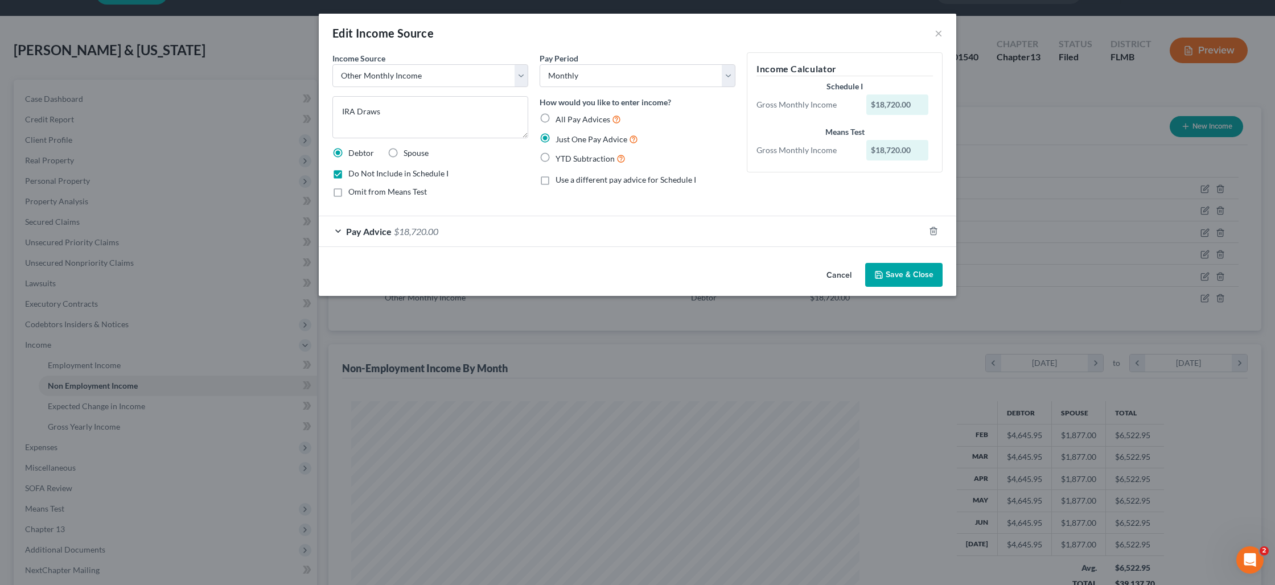
click at [555, 159] on label "YTD Subtraction" at bounding box center [590, 158] width 70 height 13
click at [560, 159] on input "YTD Subtraction" at bounding box center [563, 155] width 7 height 7
radio input "true"
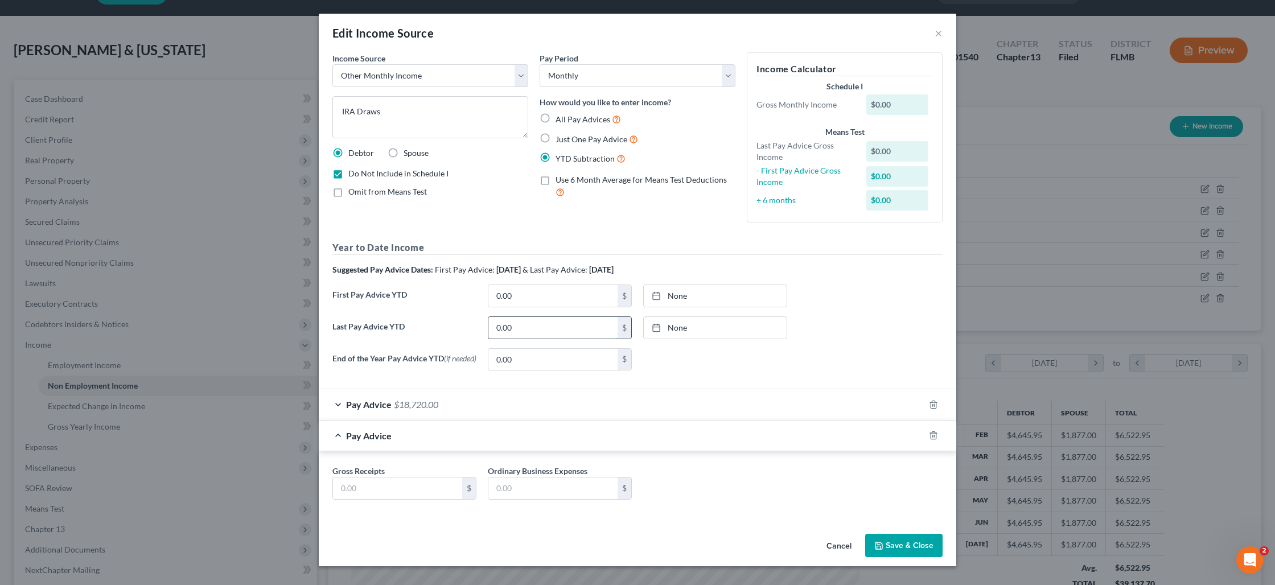
click at [524, 328] on input "0.00" at bounding box center [552, 328] width 129 height 22
type input "18,720"
type input "8/12/2025"
click at [681, 331] on link "8/12/2025" at bounding box center [715, 328] width 143 height 22
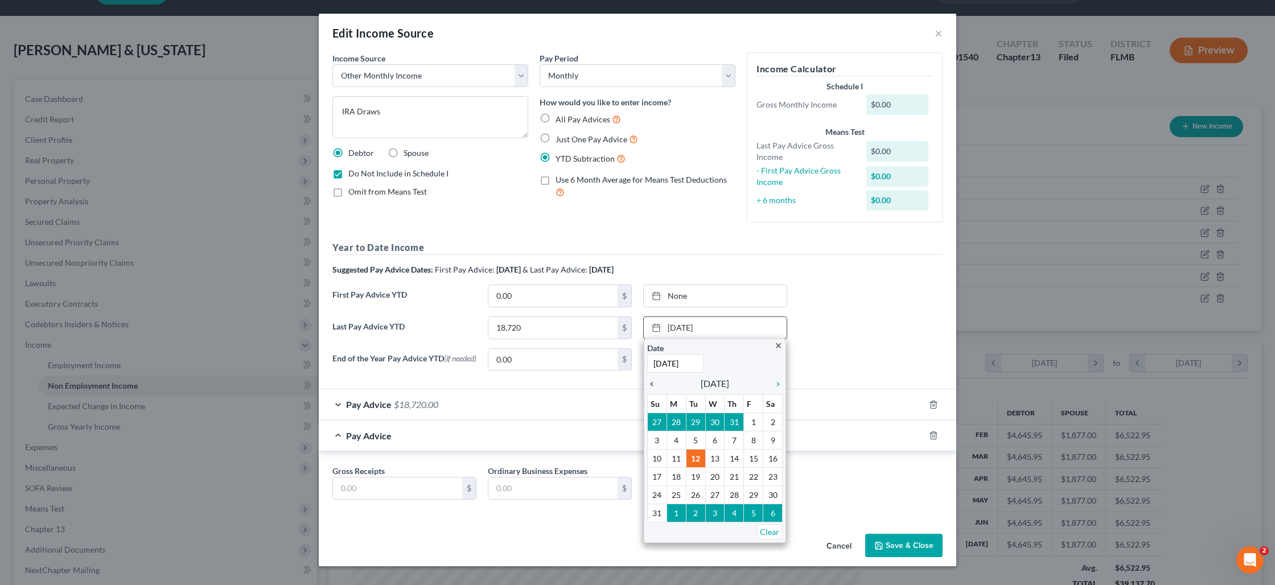
click at [656, 385] on icon "chevron_left" at bounding box center [654, 384] width 15 height 9
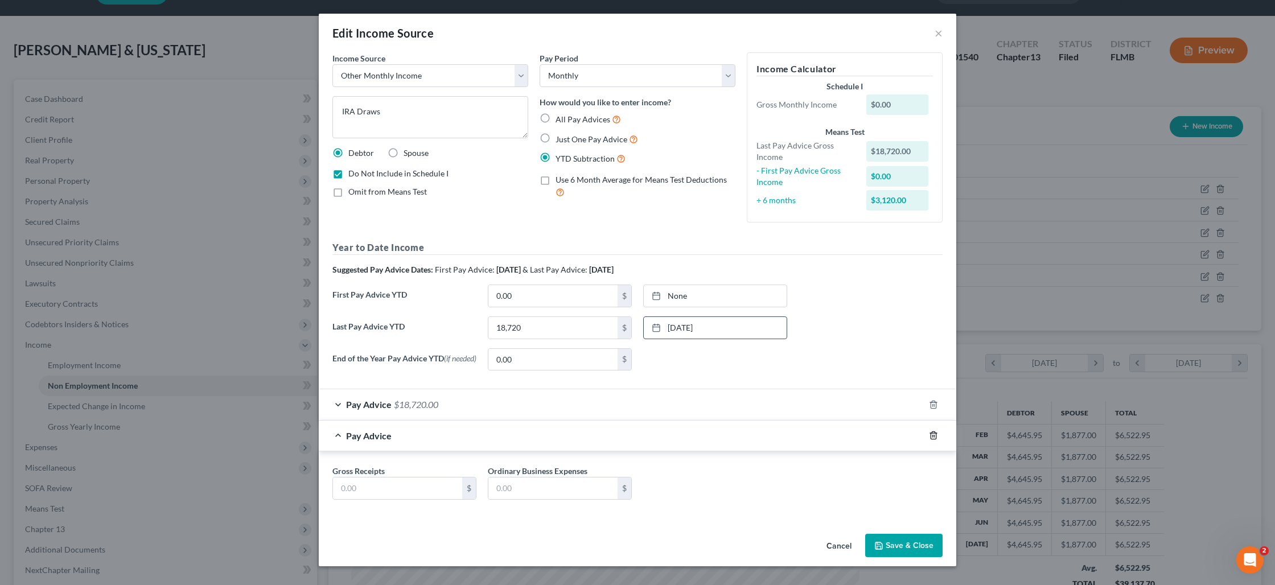
click at [930, 439] on icon "button" at bounding box center [932, 435] width 5 height 7
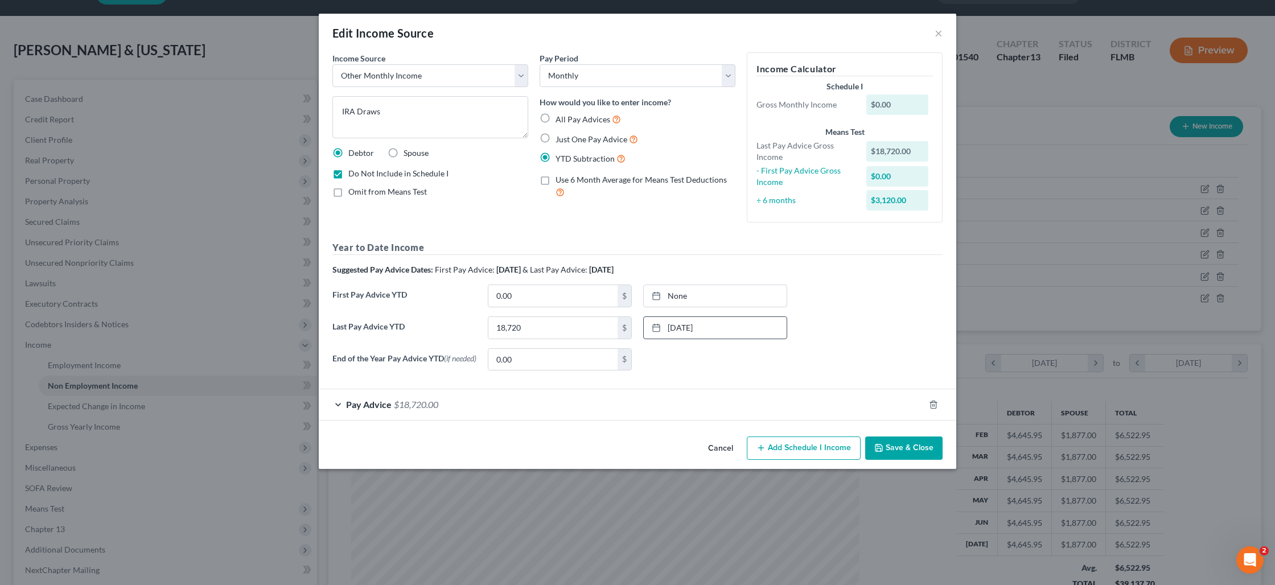
click at [884, 451] on button "Save & Close" at bounding box center [903, 448] width 77 height 24
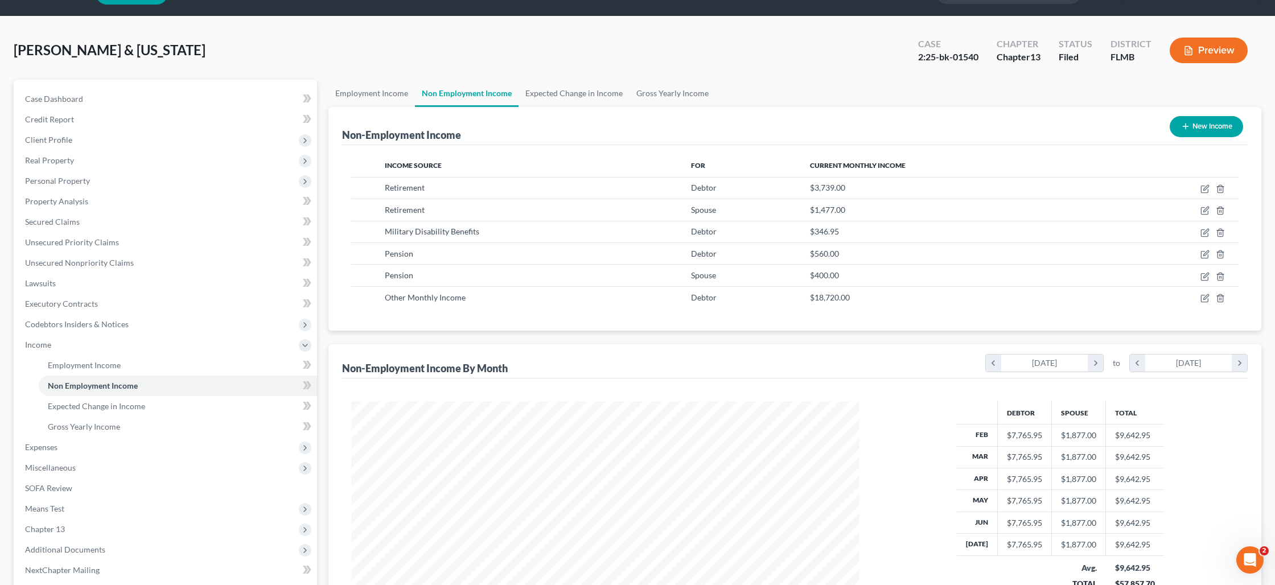
click at [1208, 57] on button "Preview" at bounding box center [1208, 51] width 78 height 26
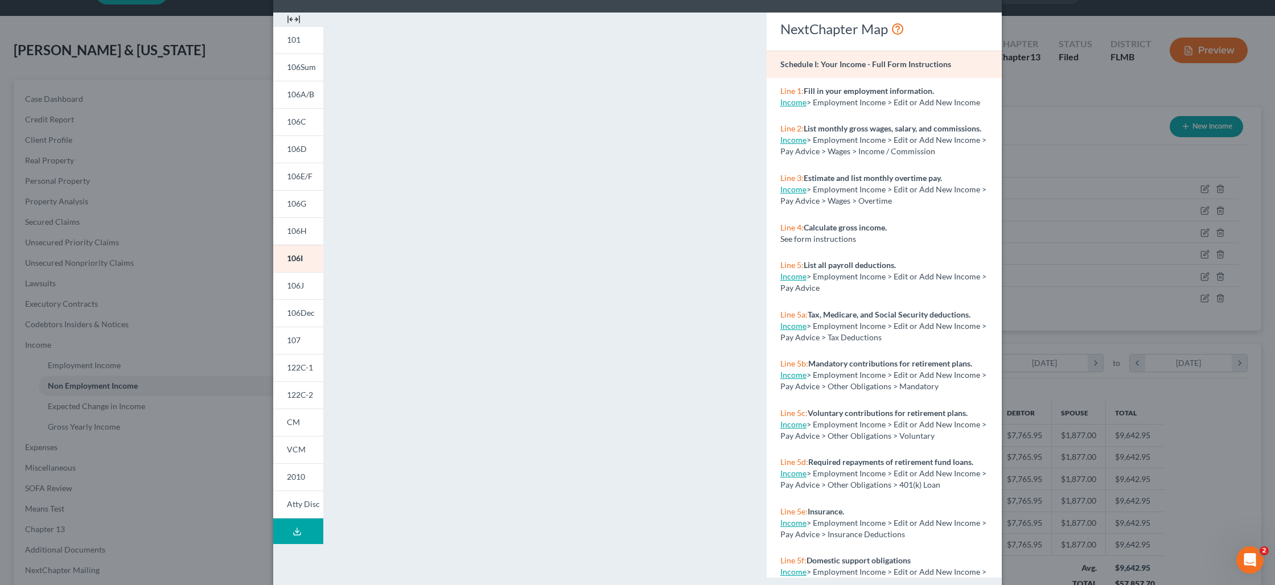
scroll to position [56, 0]
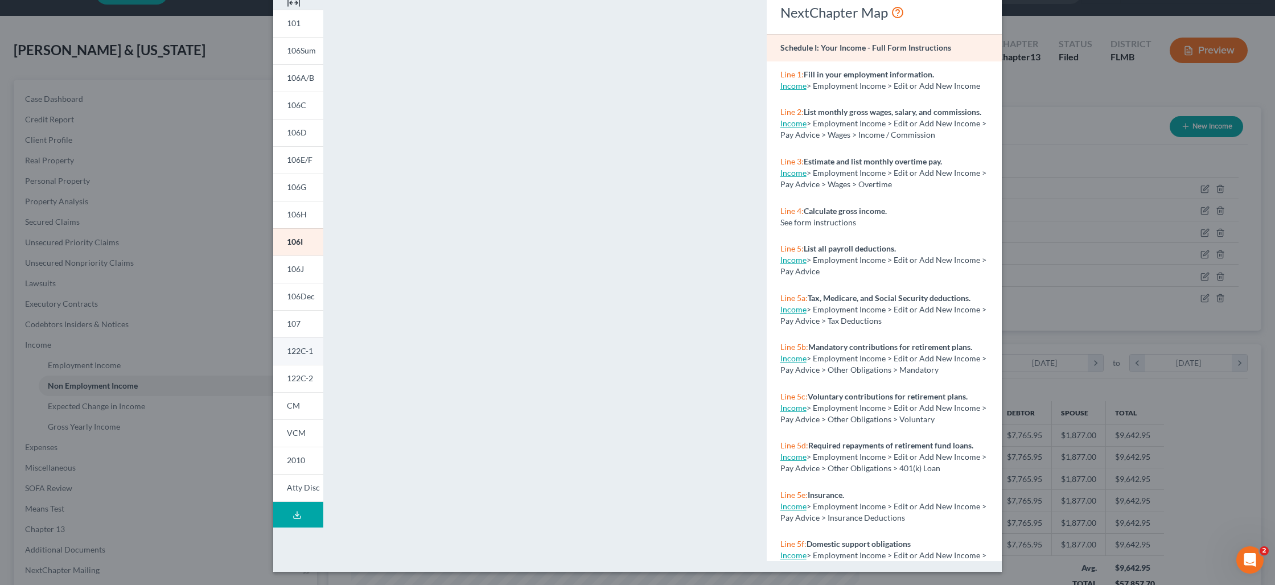
click at [303, 351] on span "122C-1" at bounding box center [300, 351] width 26 height 10
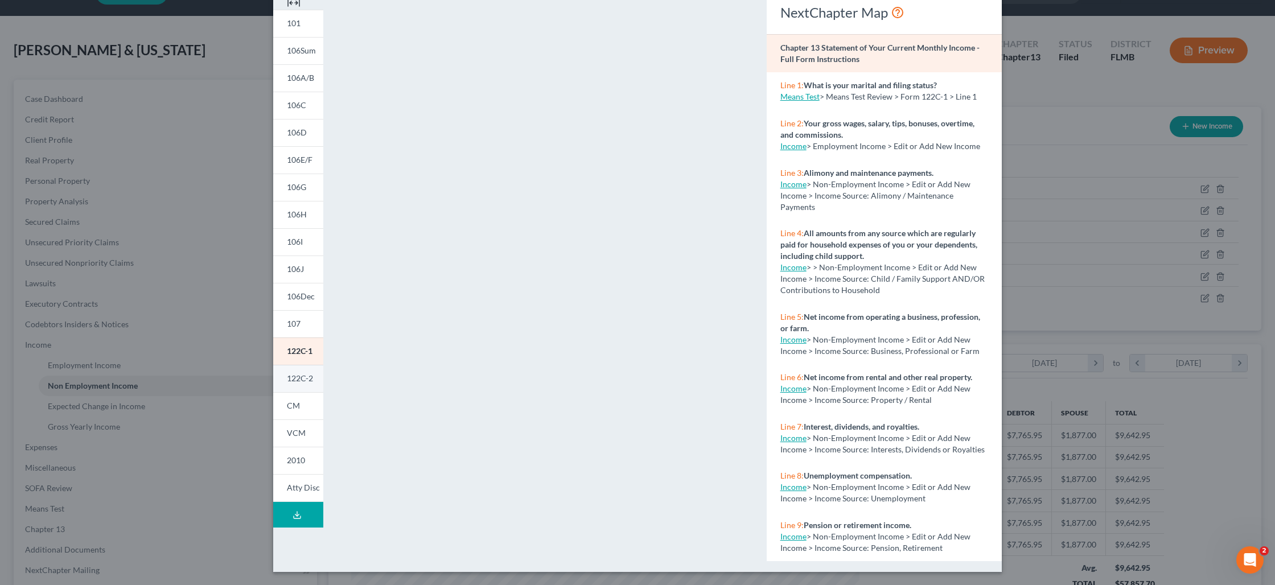
click at [312, 377] on span "122C-2" at bounding box center [300, 378] width 26 height 10
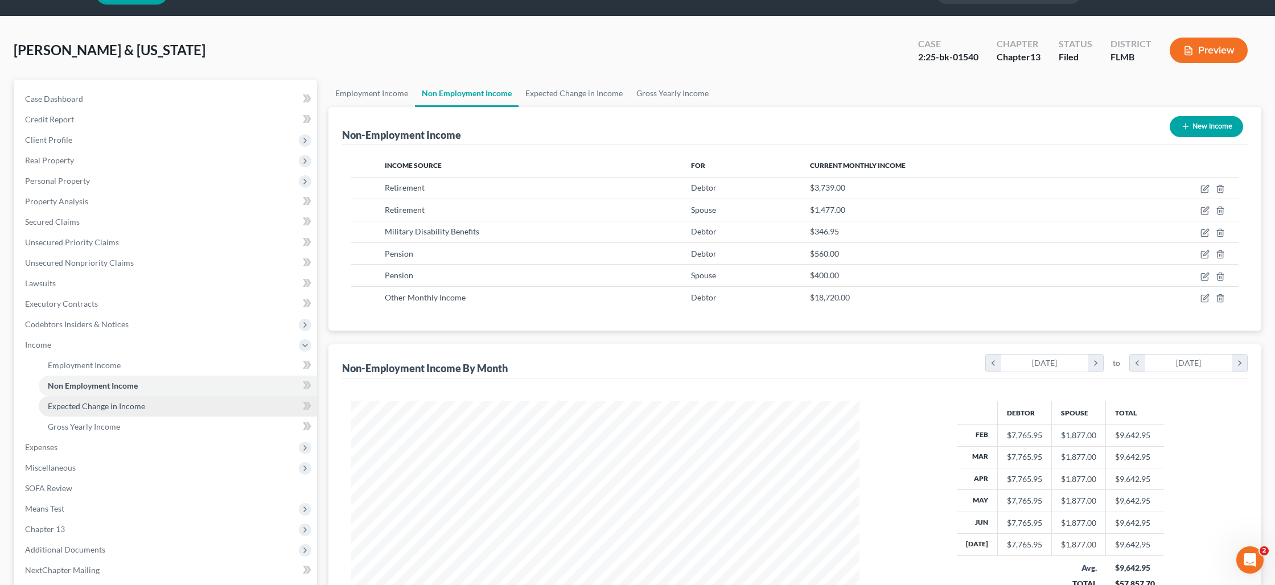
click at [123, 402] on span "Expected Change in Income" at bounding box center [96, 406] width 97 height 10
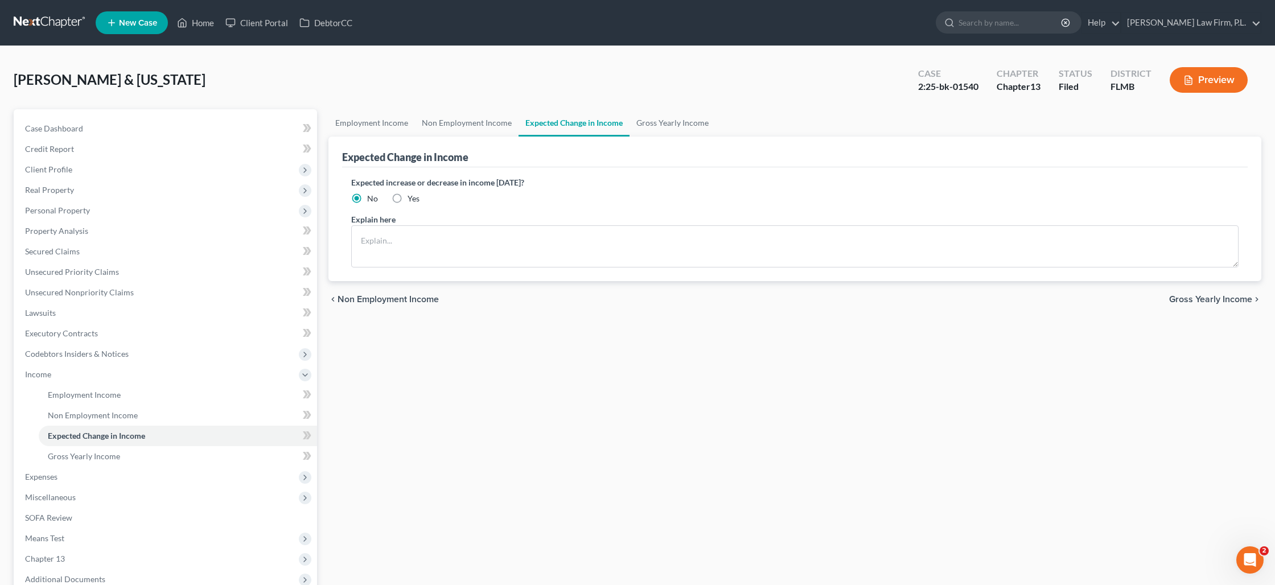
click at [407, 199] on label "Yes" at bounding box center [413, 198] width 12 height 11
click at [412, 199] on input "Yes" at bounding box center [415, 196] width 7 height 7
radio input "true"
click at [404, 246] on textarea at bounding box center [794, 246] width 887 height 42
type textarea "The Debtor is no longer taking IRA Draws."
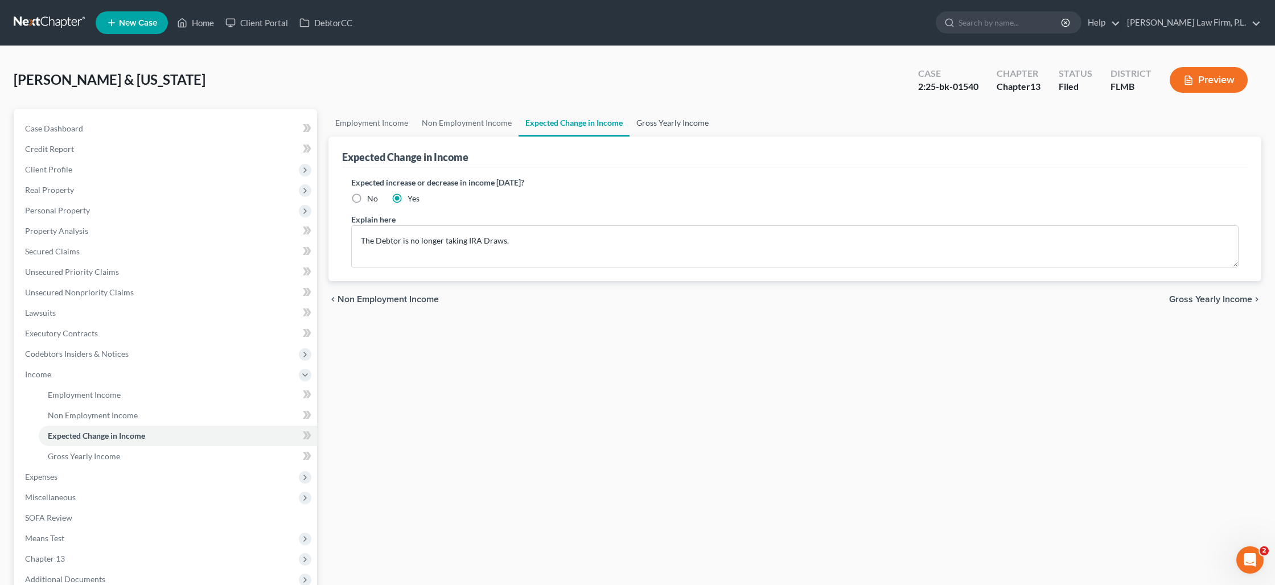
click at [673, 125] on link "Gross Yearly Income" at bounding box center [672, 122] width 86 height 27
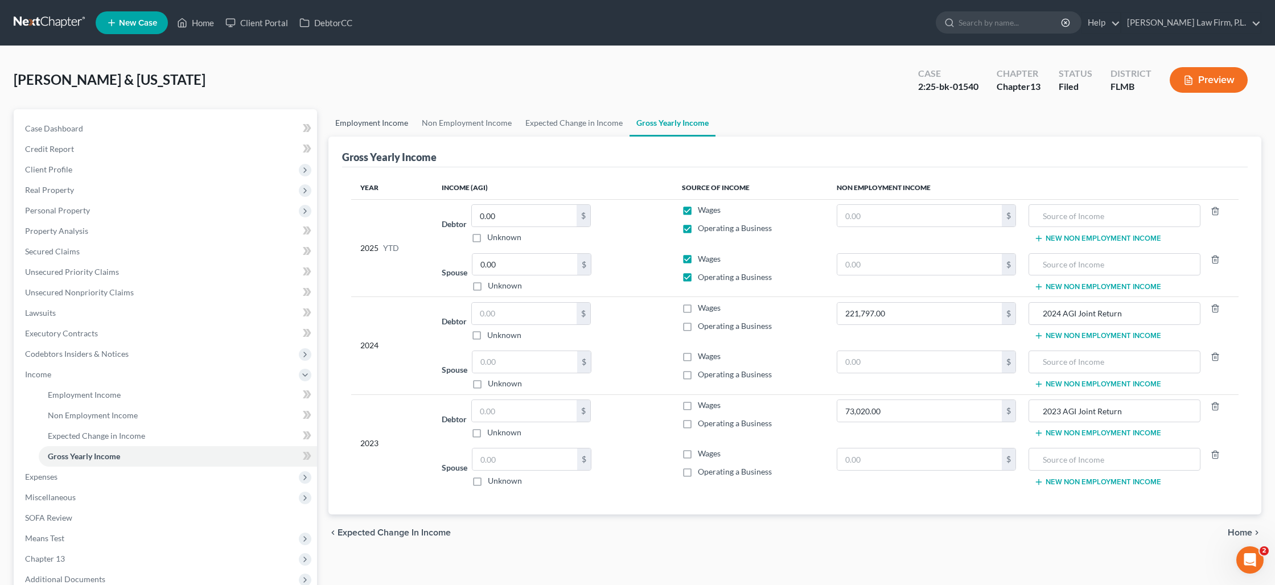
click at [376, 121] on link "Employment Income" at bounding box center [371, 122] width 86 height 27
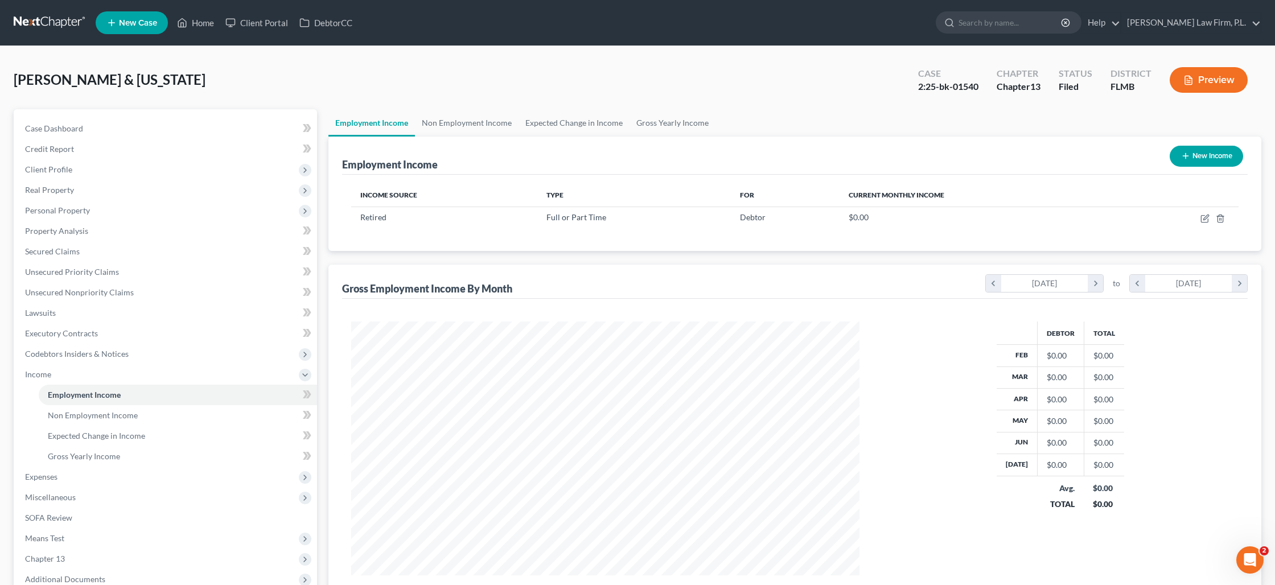
scroll to position [254, 530]
click at [1202, 218] on icon "button" at bounding box center [1204, 218] width 9 height 9
select select "0"
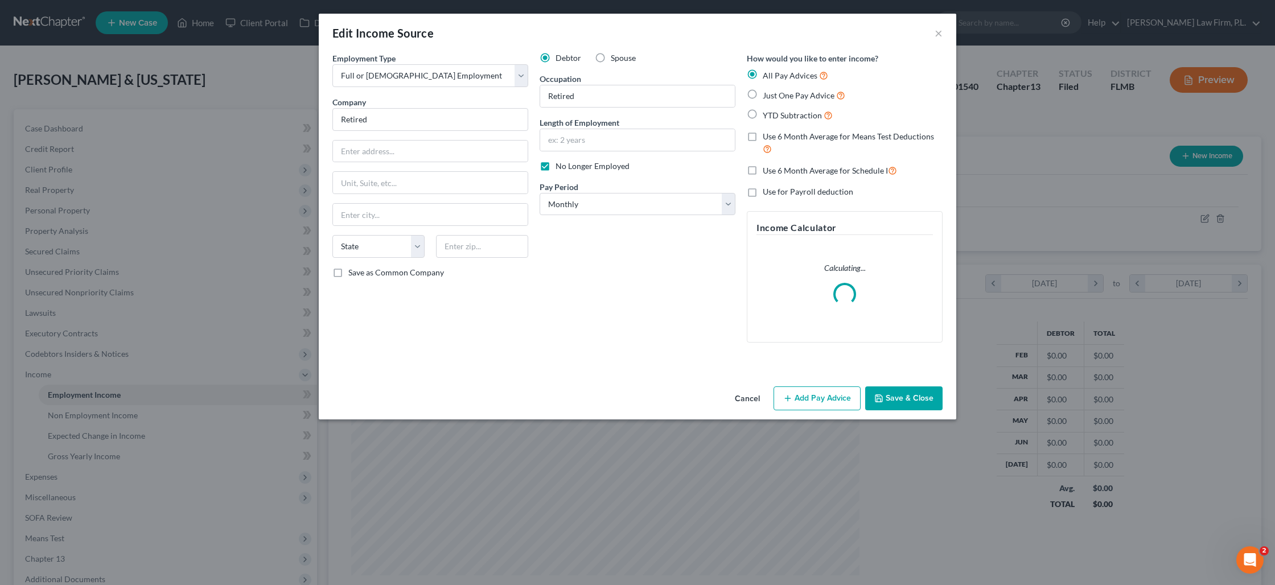
click at [923, 403] on button "Save & Close" at bounding box center [903, 398] width 77 height 24
